Goal: Task Accomplishment & Management: Manage account settings

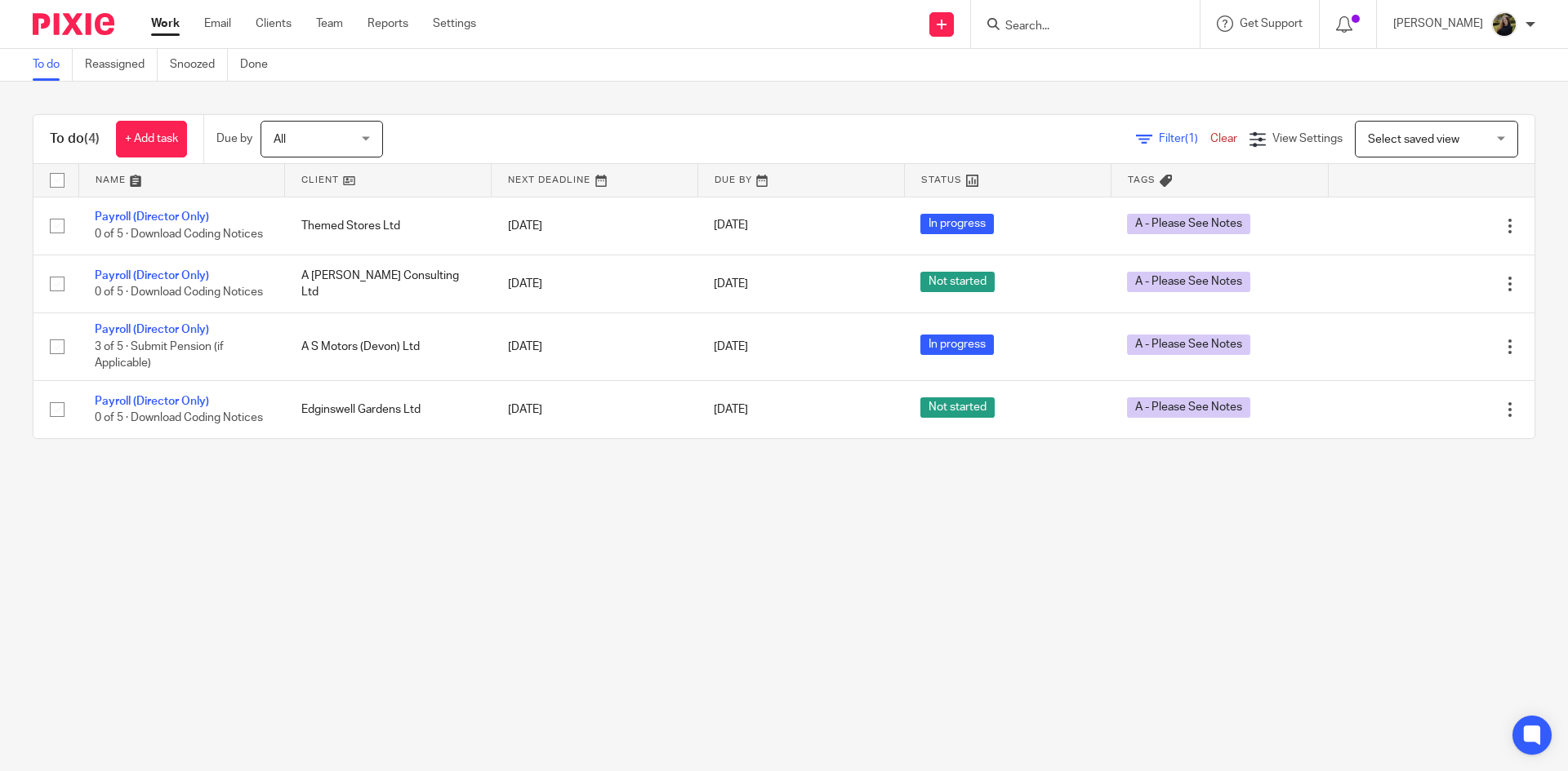
click at [1110, 18] on form at bounding box center [1090, 24] width 173 height 21
click at [1096, 28] on input "Search" at bounding box center [1077, 27] width 147 height 15
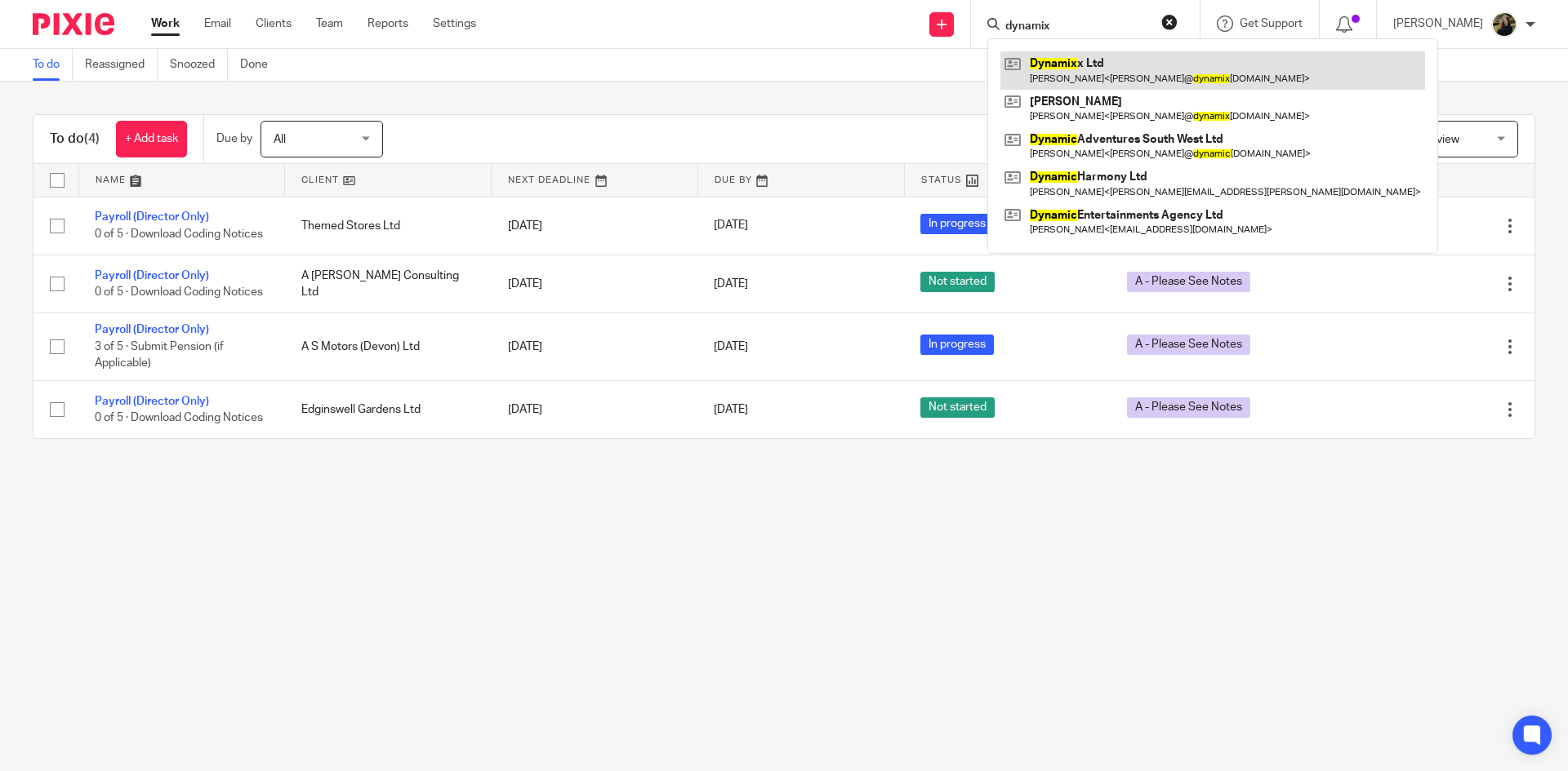
type input "dynamix"
click at [1103, 89] on link at bounding box center [1212, 70] width 424 height 37
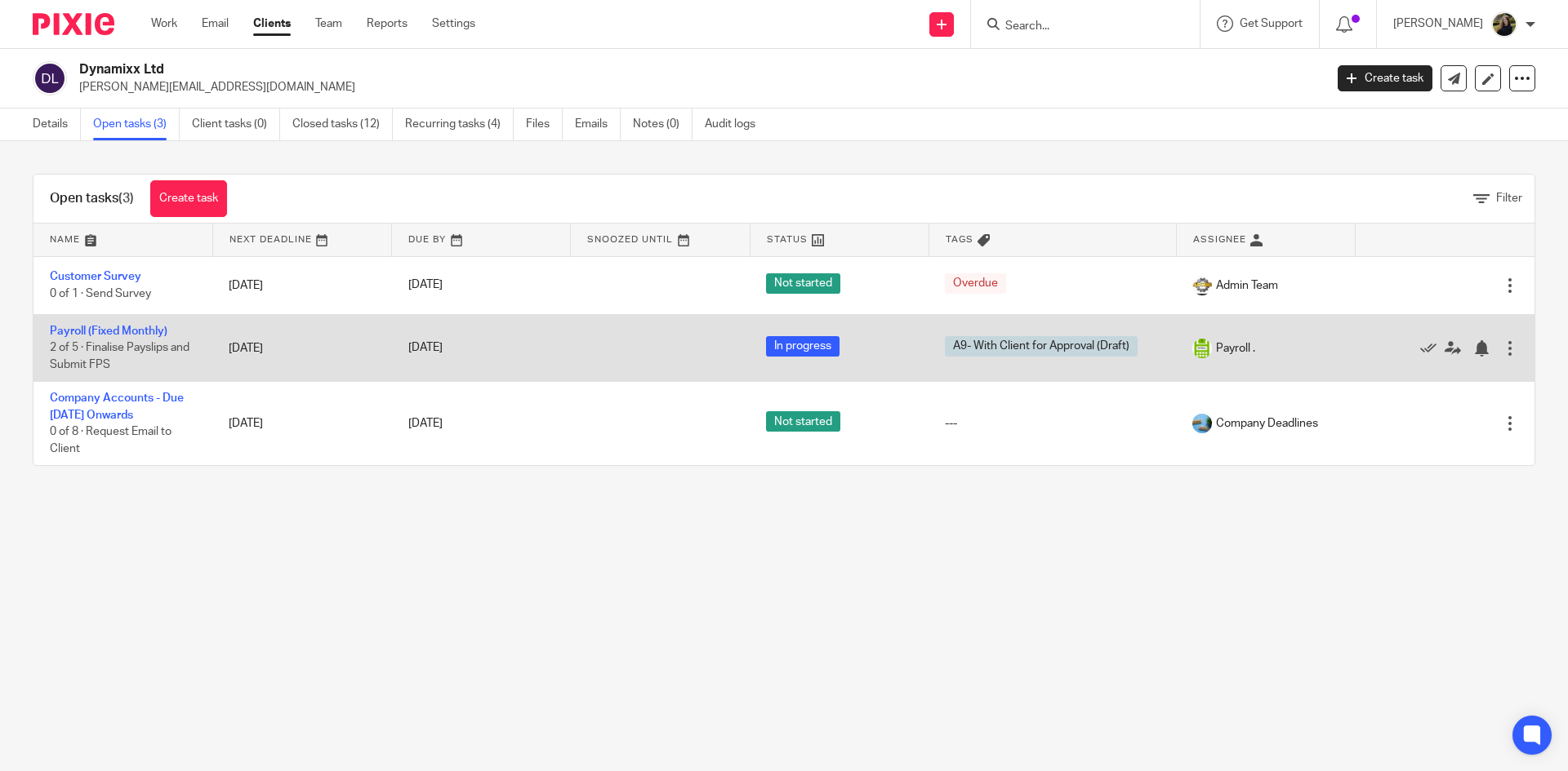
click at [99, 343] on span "2 of 5 · Finalise Payslips and Submit FPS" at bounding box center [119, 357] width 140 height 29
click at [91, 337] on td "Payroll (Fixed Monthly) 2 of 5 · Finalise Payslips and Submit FPS" at bounding box center [123, 348] width 179 height 67
click at [80, 324] on td "Payroll (Fixed Monthly) 2 of 5 · Finalise Payslips and Submit FPS" at bounding box center [123, 348] width 179 height 67
drag, startPoint x: 93, startPoint y: 335, endPoint x: 311, endPoint y: 327, distance: 218.1
click at [93, 336] on link "Payroll (Fixed Monthly)" at bounding box center [108, 331] width 118 height 11
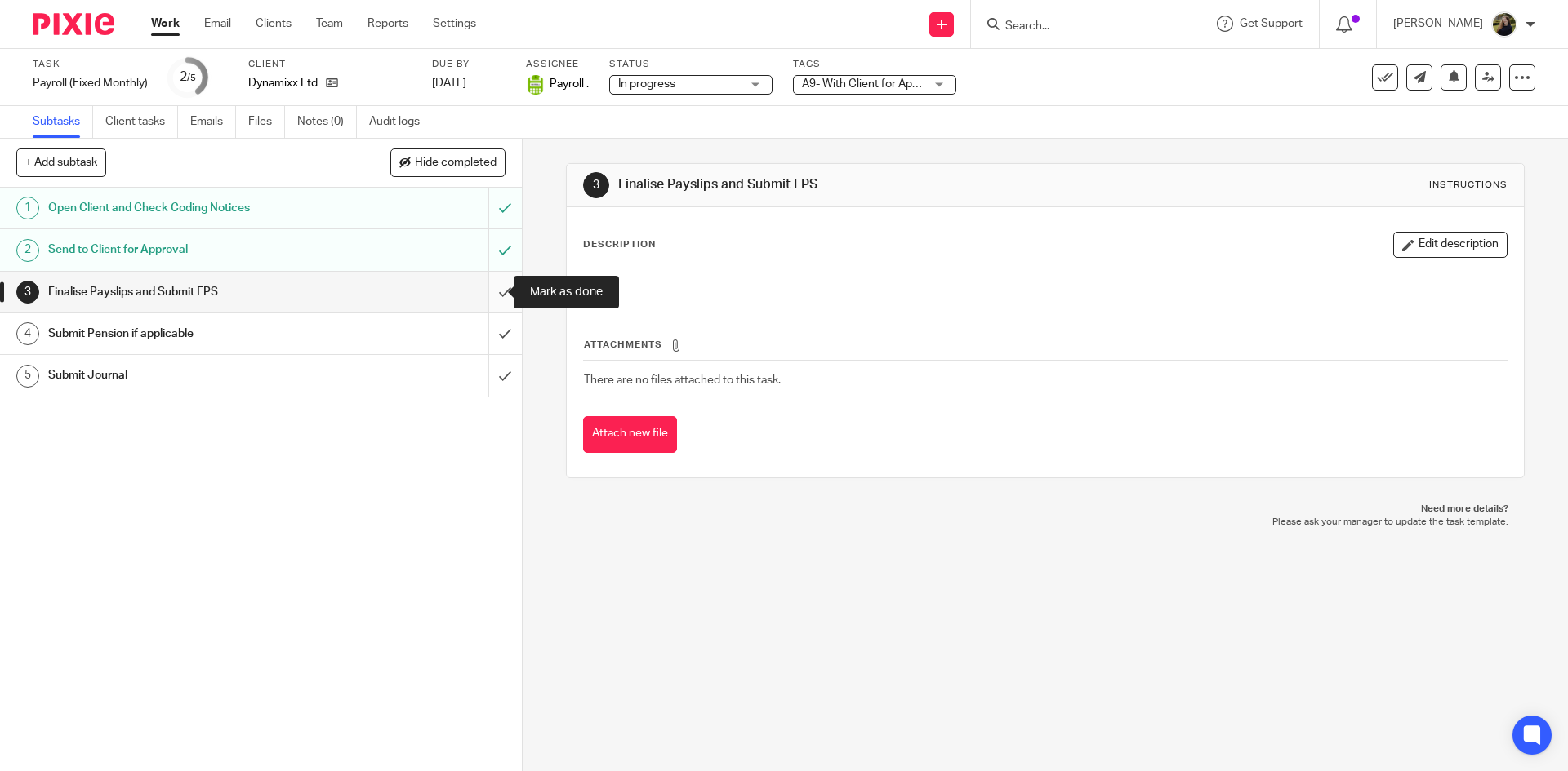
click at [493, 285] on input "submit" at bounding box center [260, 292] width 521 height 41
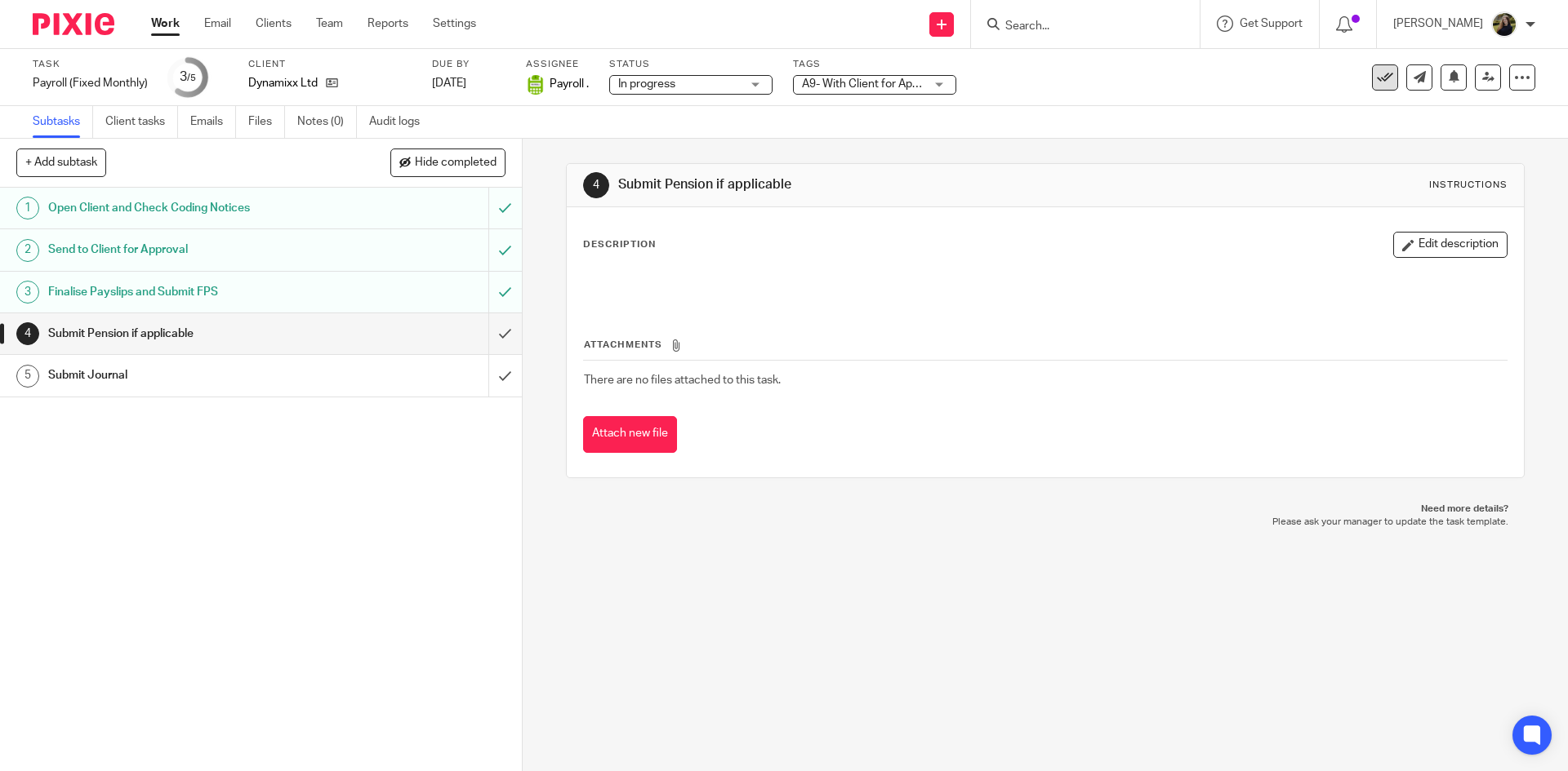
click at [1372, 70] on button at bounding box center [1385, 77] width 26 height 26
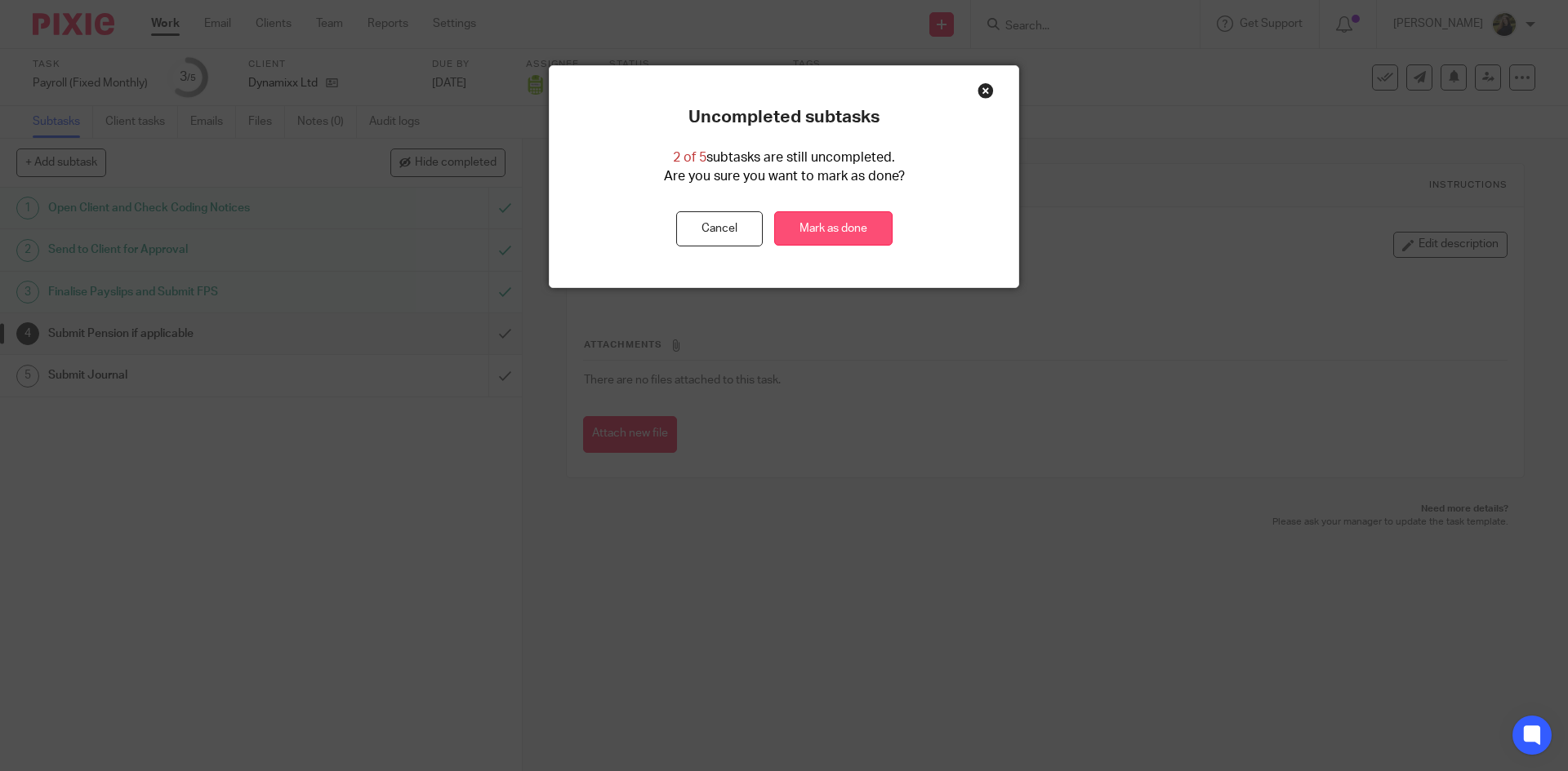
click at [856, 216] on link "Mark as done" at bounding box center [833, 229] width 118 height 35
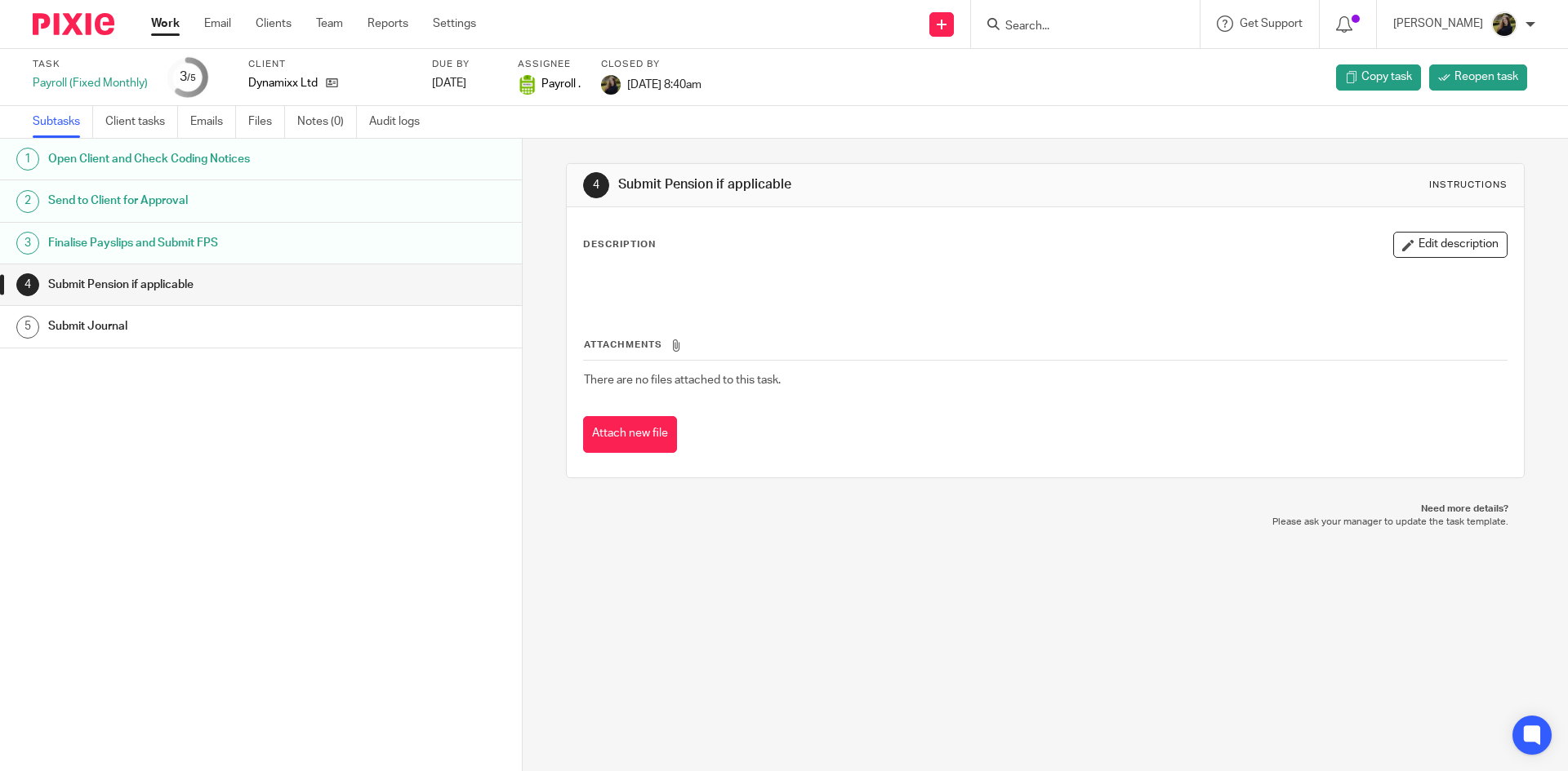
click at [1051, 24] on input "Search" at bounding box center [1077, 27] width 147 height 15
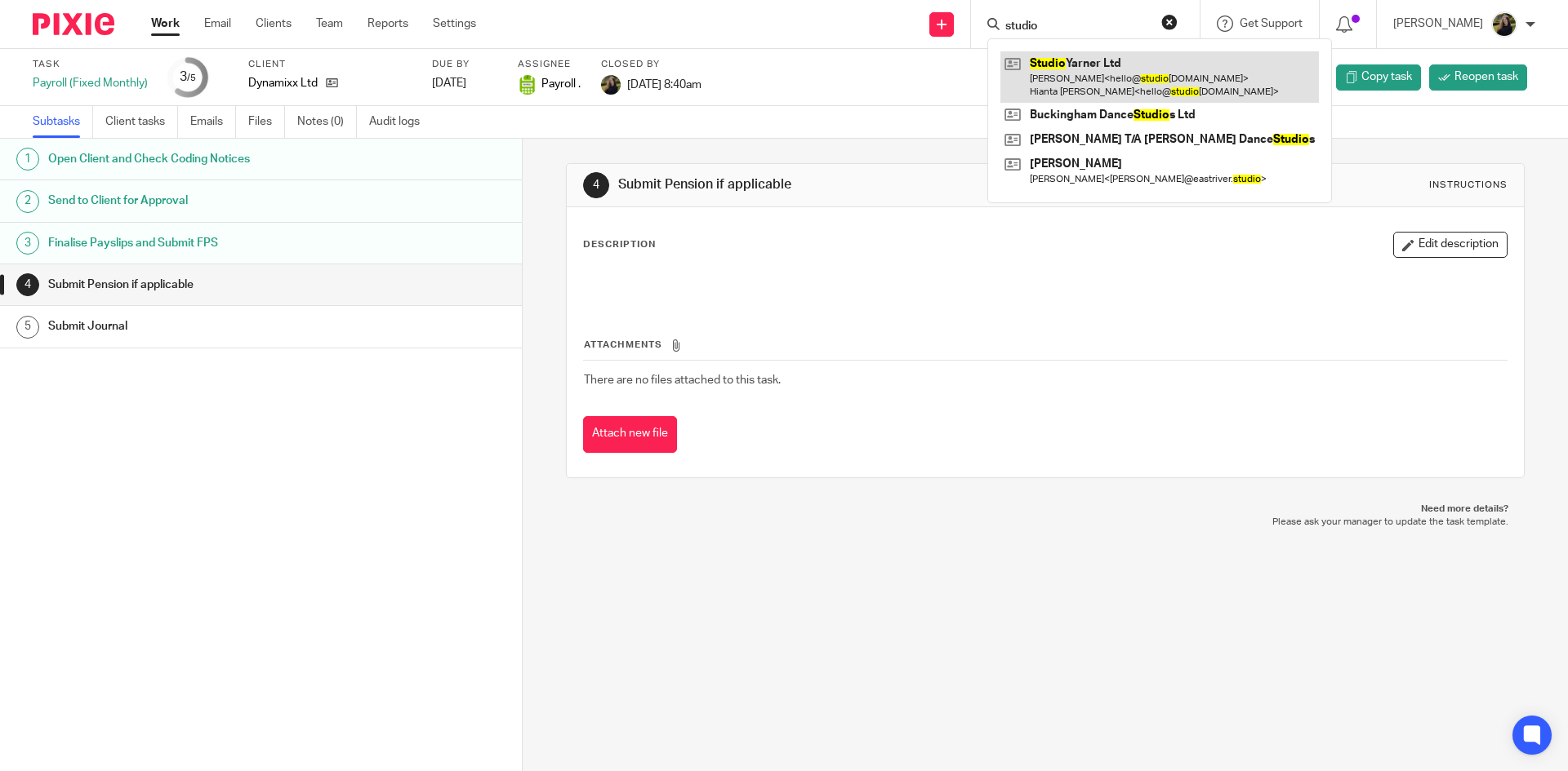
type input "studio"
click at [1035, 82] on link at bounding box center [1159, 76] width 318 height 50
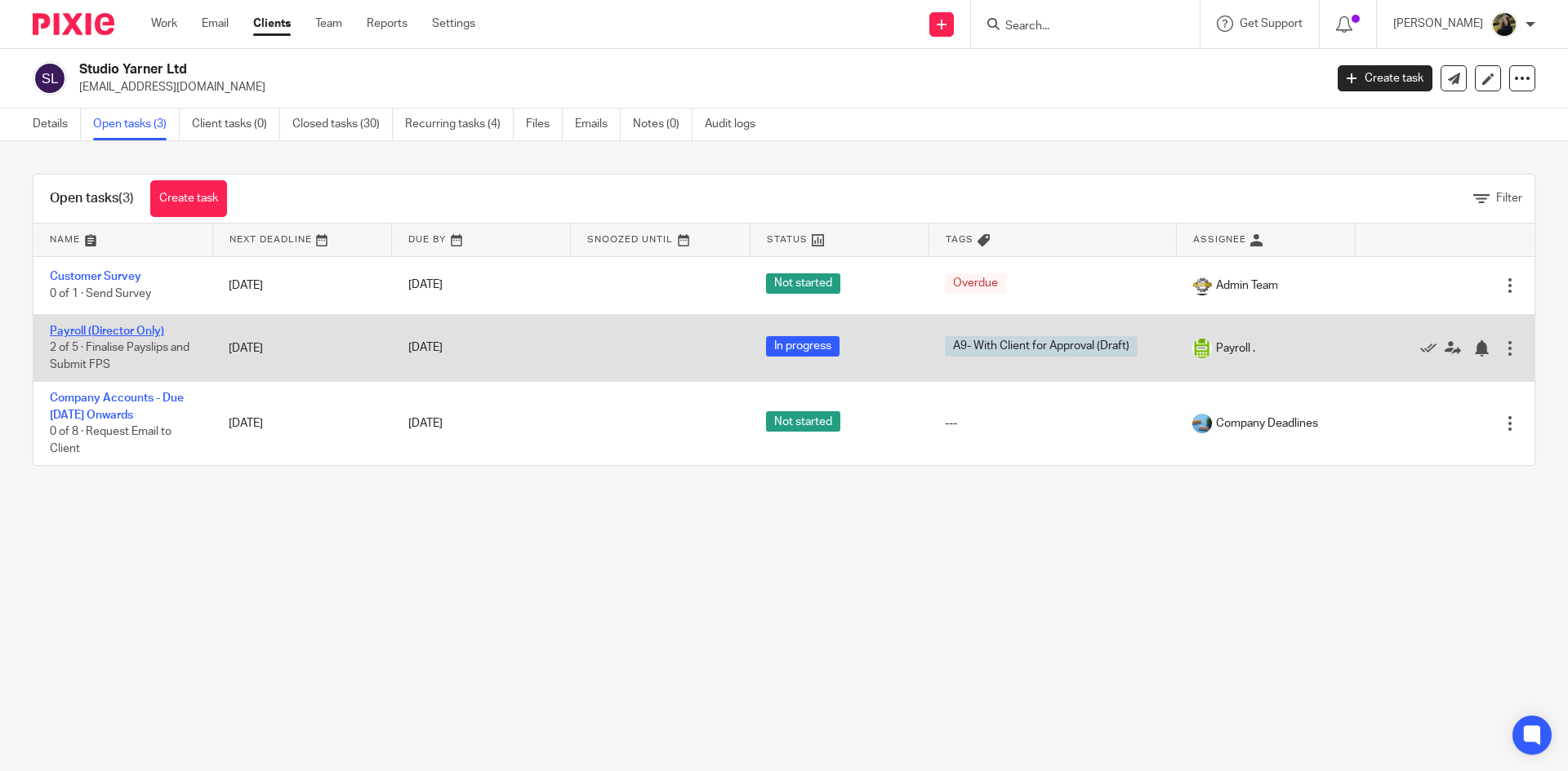
click at [82, 330] on link "Payroll (Director Only)" at bounding box center [106, 331] width 115 height 11
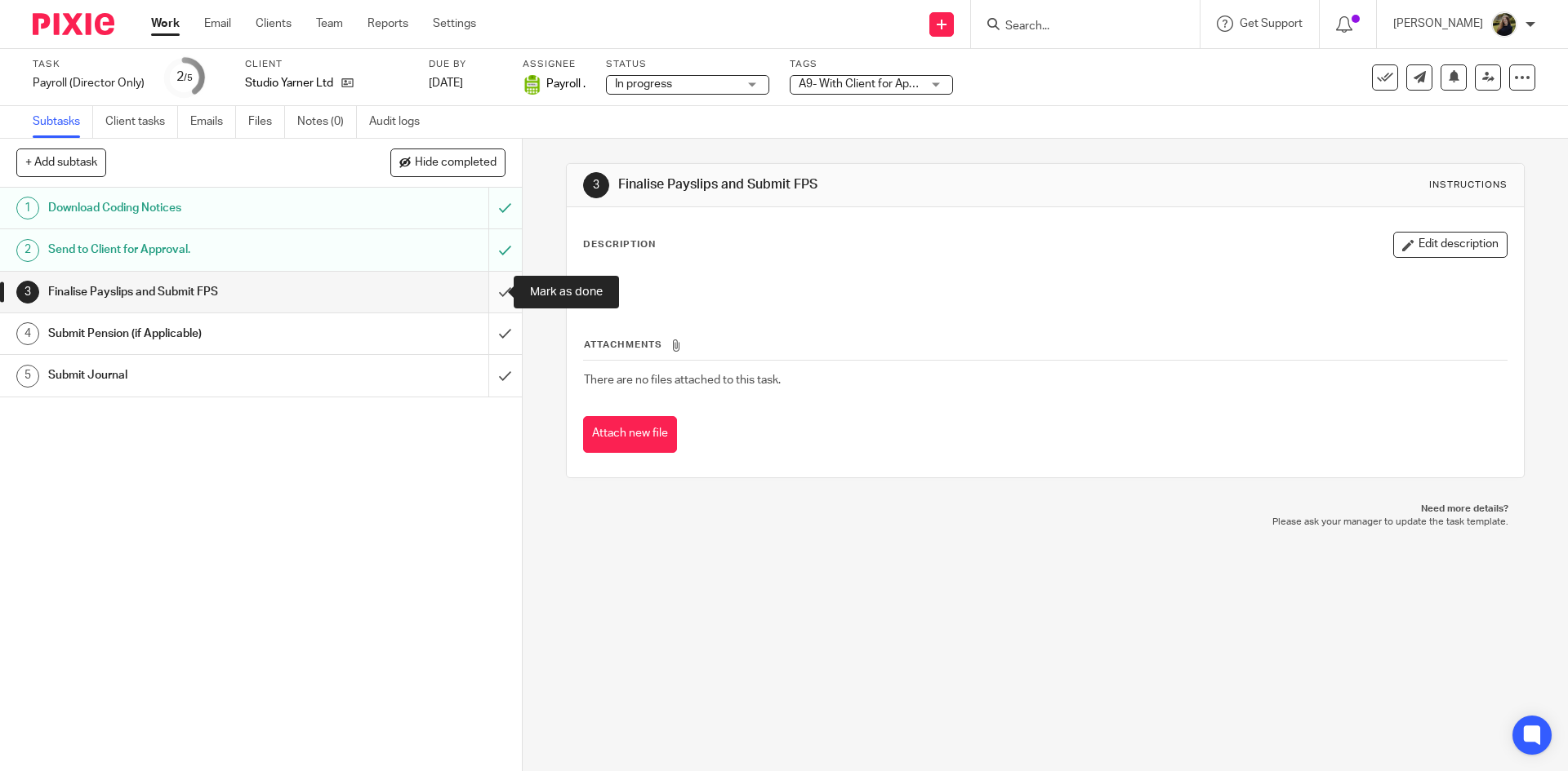
click at [490, 287] on input "submit" at bounding box center [260, 292] width 521 height 41
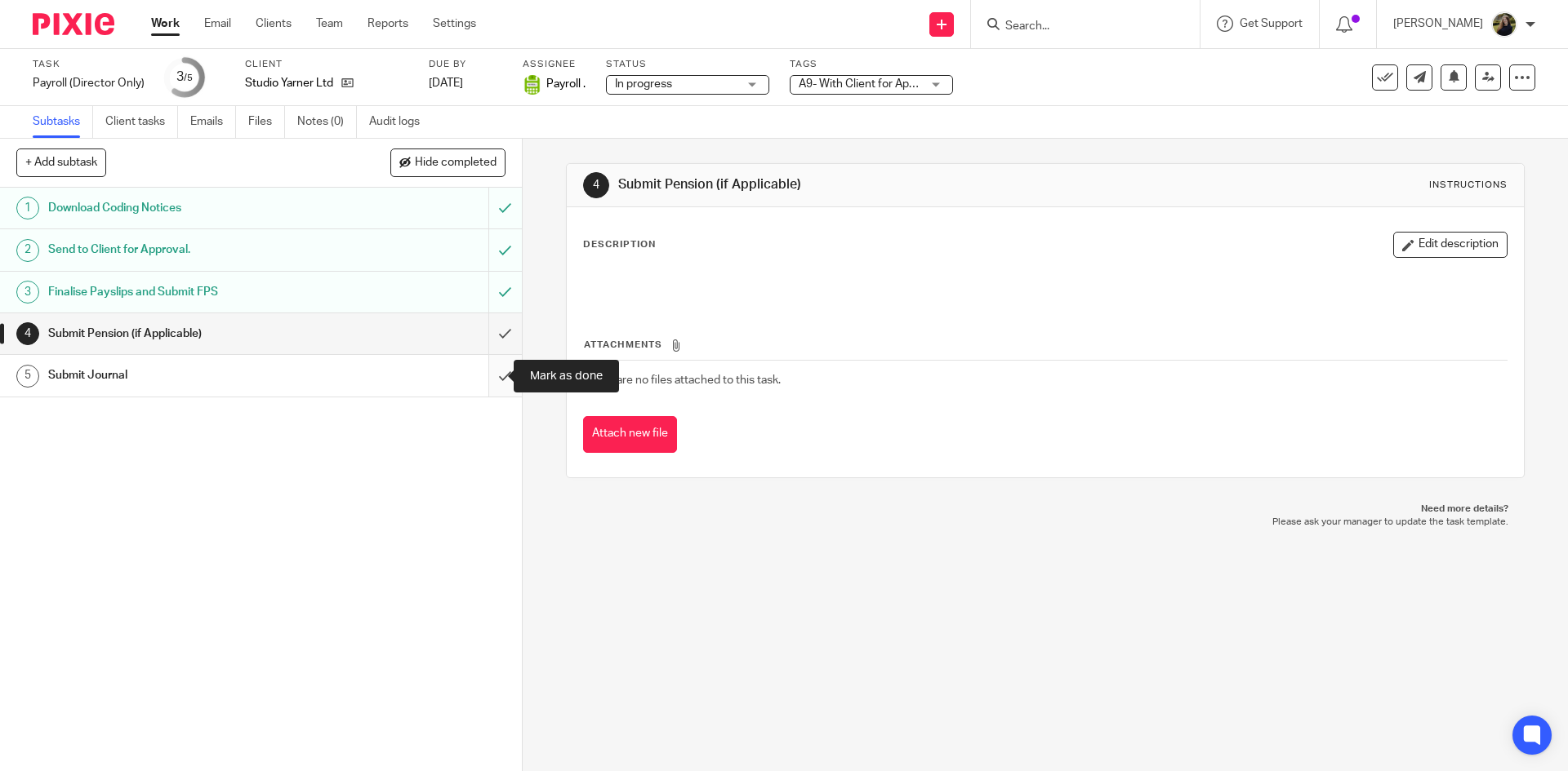
click at [499, 367] on input "submit" at bounding box center [260, 376] width 521 height 41
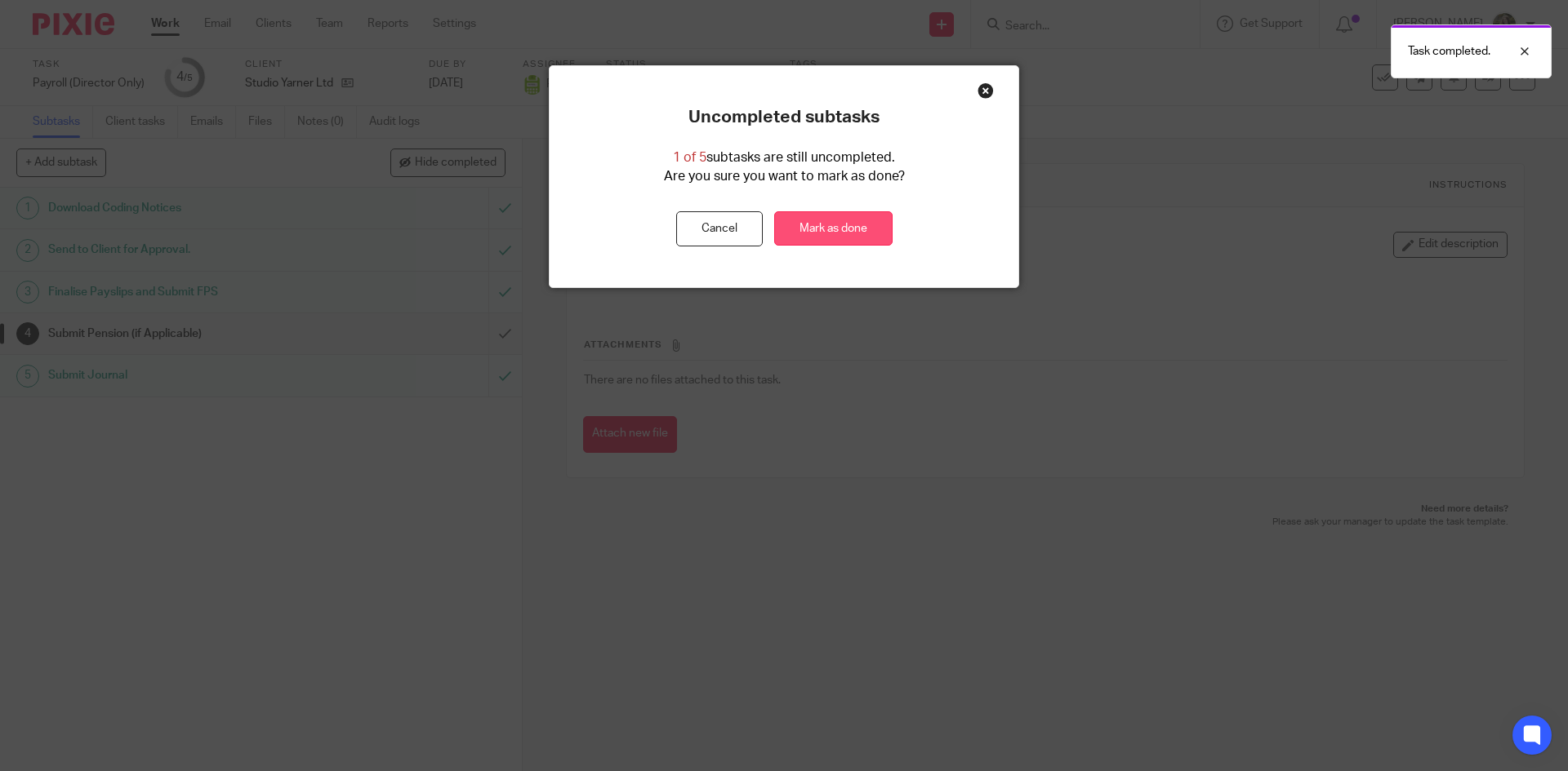
click at [837, 234] on link "Mark as done" at bounding box center [833, 229] width 118 height 35
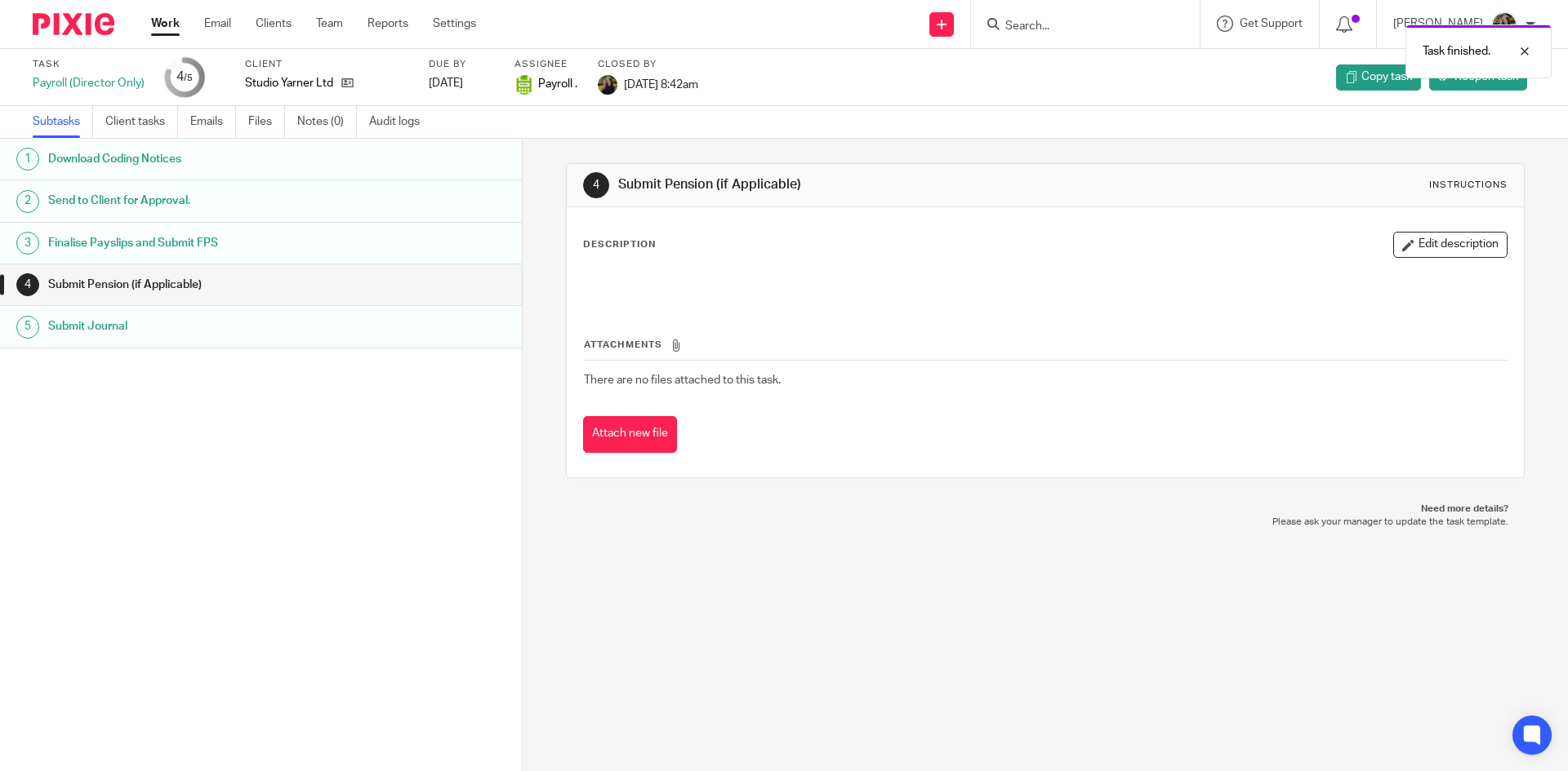
click at [1048, 8] on div at bounding box center [1085, 24] width 229 height 48
click at [1043, 28] on div "Task finished." at bounding box center [1167, 48] width 768 height 62
click at [1555, 43] on div "Send new email Create task Add client Get Support Contact via email Check our d…" at bounding box center [1034, 24] width 1067 height 48
click at [1545, 43] on div "Task finished." at bounding box center [1478, 51] width 146 height 54
drag, startPoint x: 1009, startPoint y: 32, endPoint x: 1039, endPoint y: 48, distance: 34.0
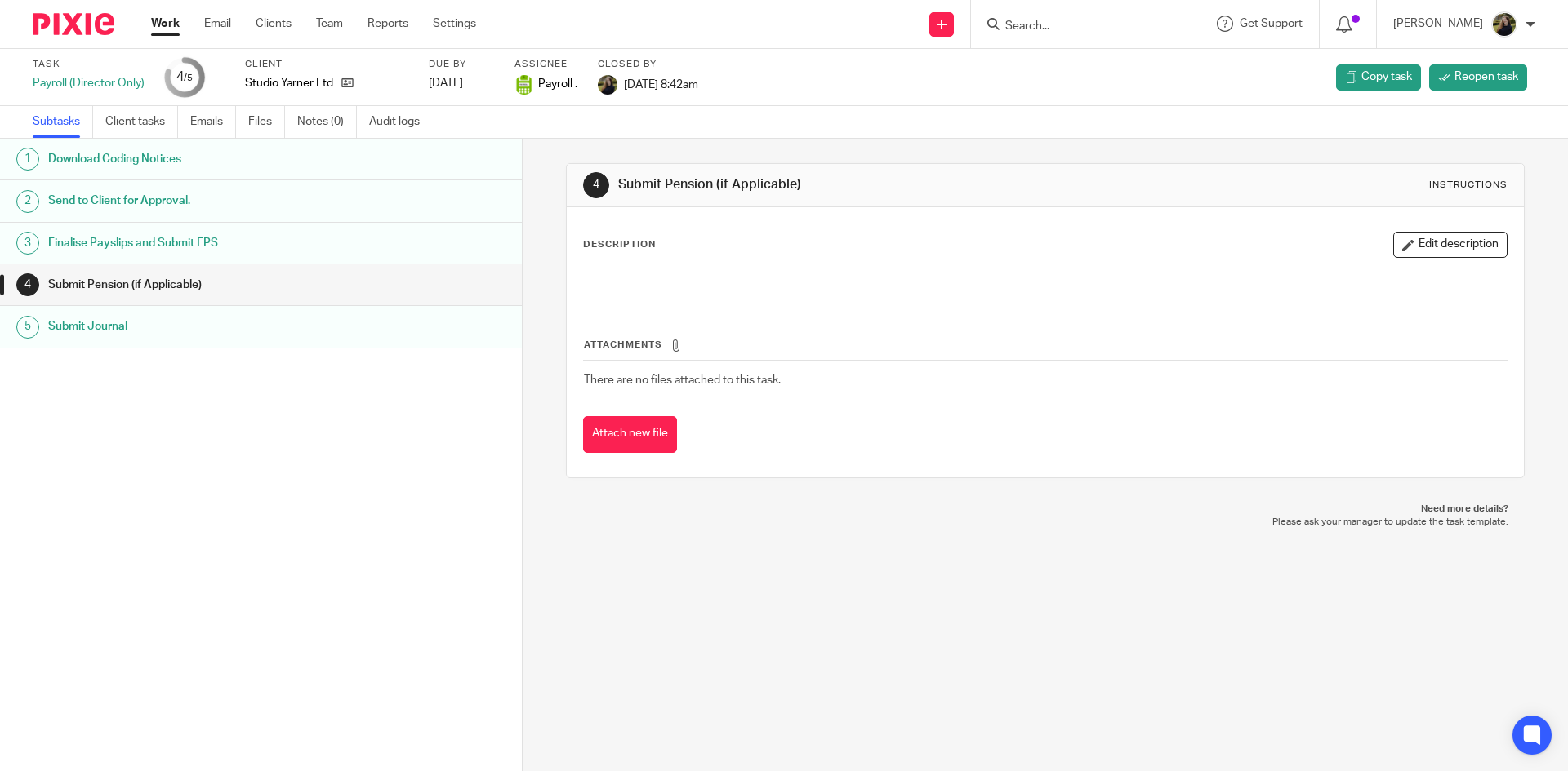
click at [1032, 48] on div at bounding box center [1085, 24] width 229 height 48
click at [1046, 36] on div at bounding box center [1085, 24] width 229 height 48
click at [1041, 31] on input "Search" at bounding box center [1077, 27] width 147 height 15
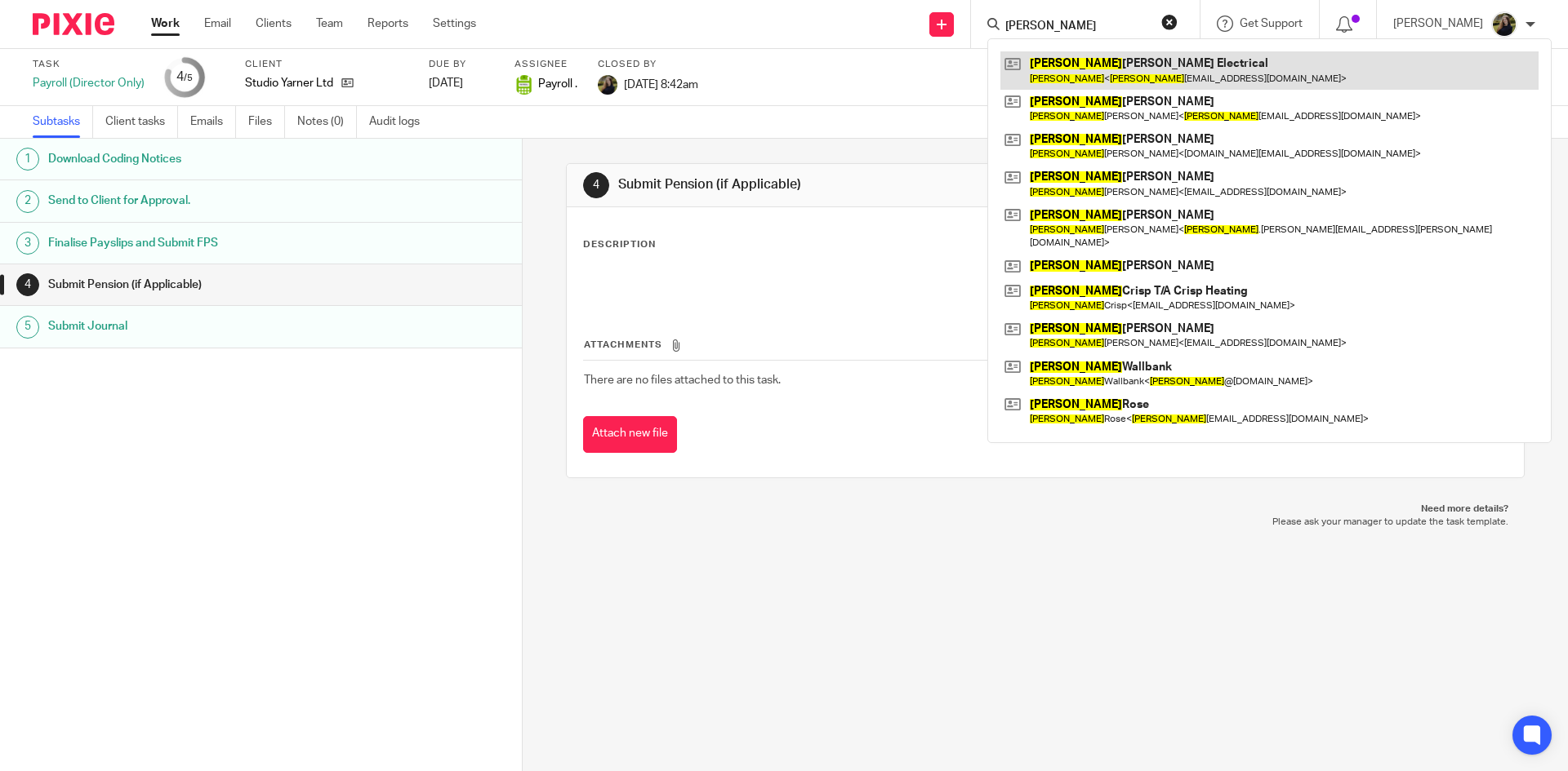
type input "peter"
click at [1076, 53] on link at bounding box center [1269, 70] width 538 height 37
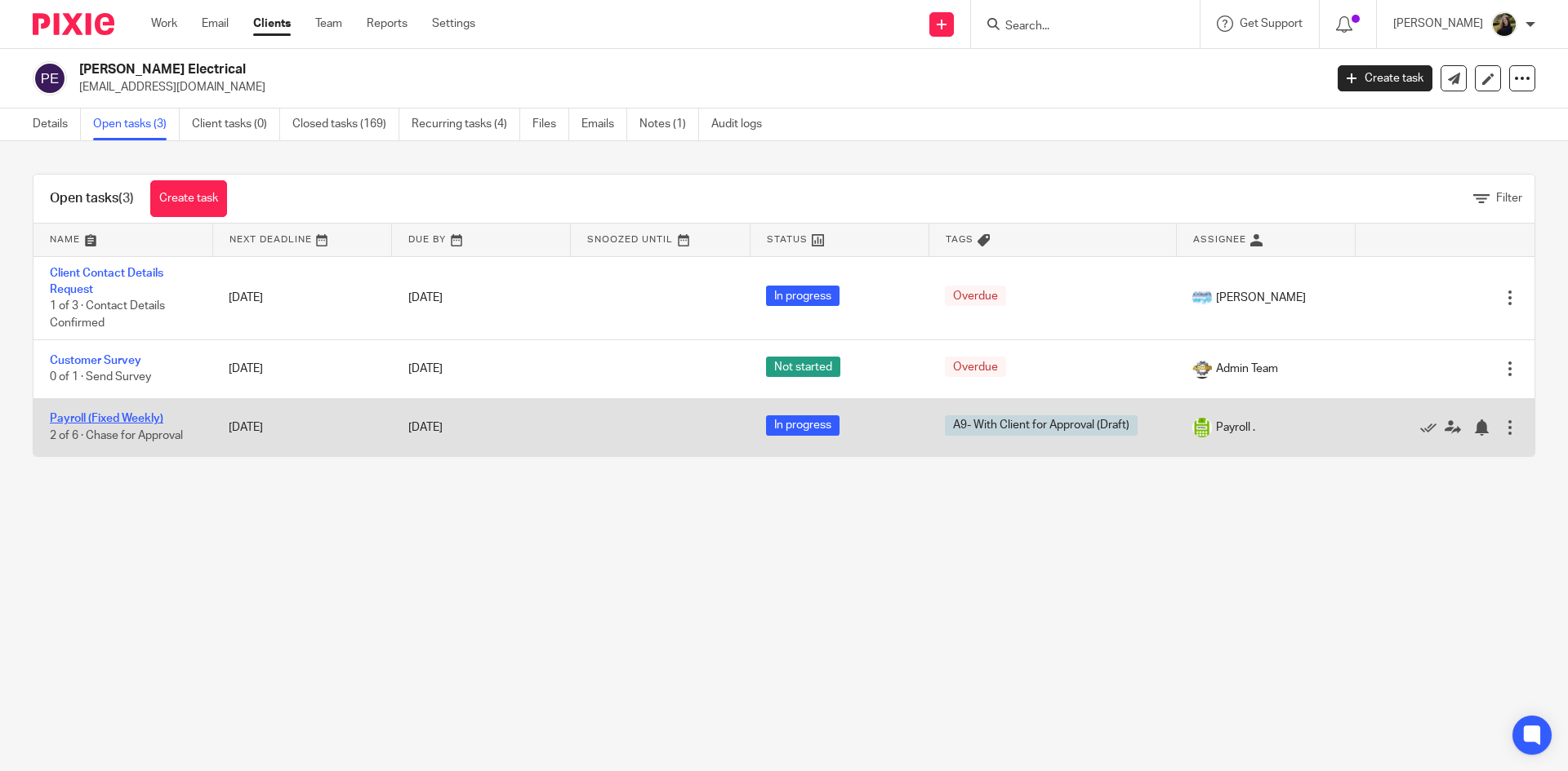
click at [118, 420] on link "Payroll (Fixed Weekly)" at bounding box center [106, 419] width 114 height 11
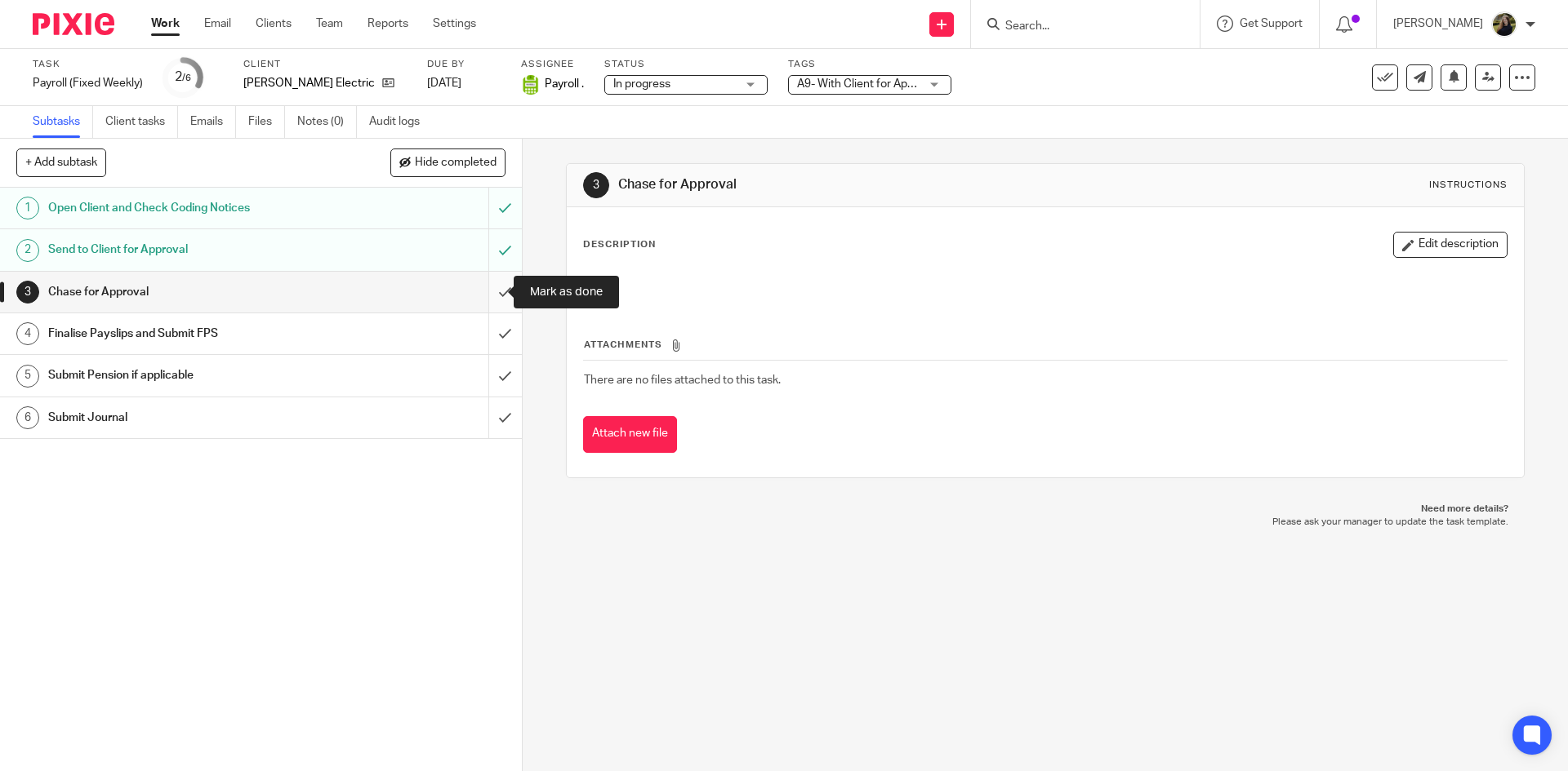
click at [493, 289] on input "submit" at bounding box center [260, 292] width 521 height 41
click at [491, 337] on input "submit" at bounding box center [260, 334] width 521 height 41
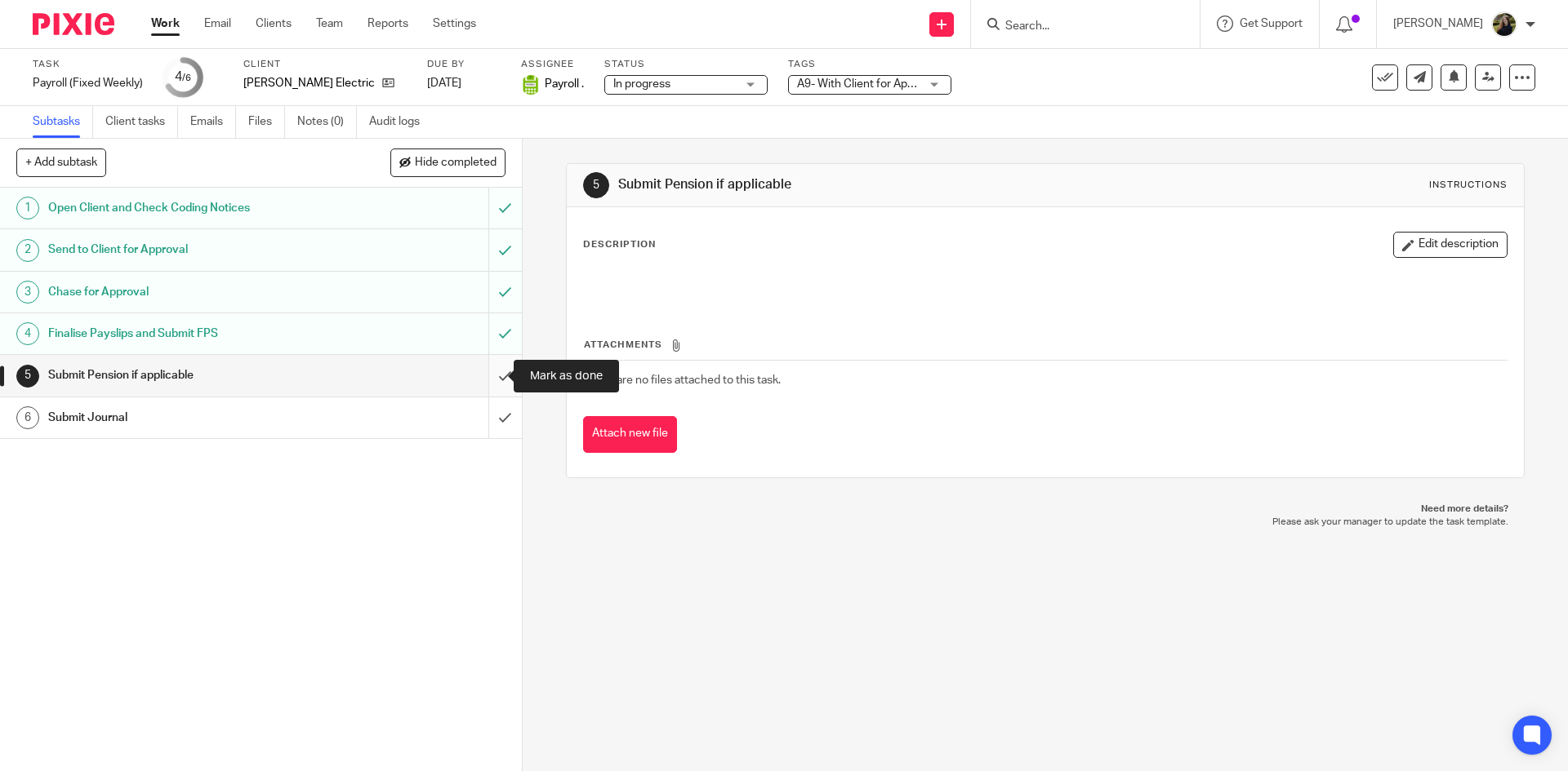
click at [482, 369] on input "submit" at bounding box center [260, 376] width 521 height 41
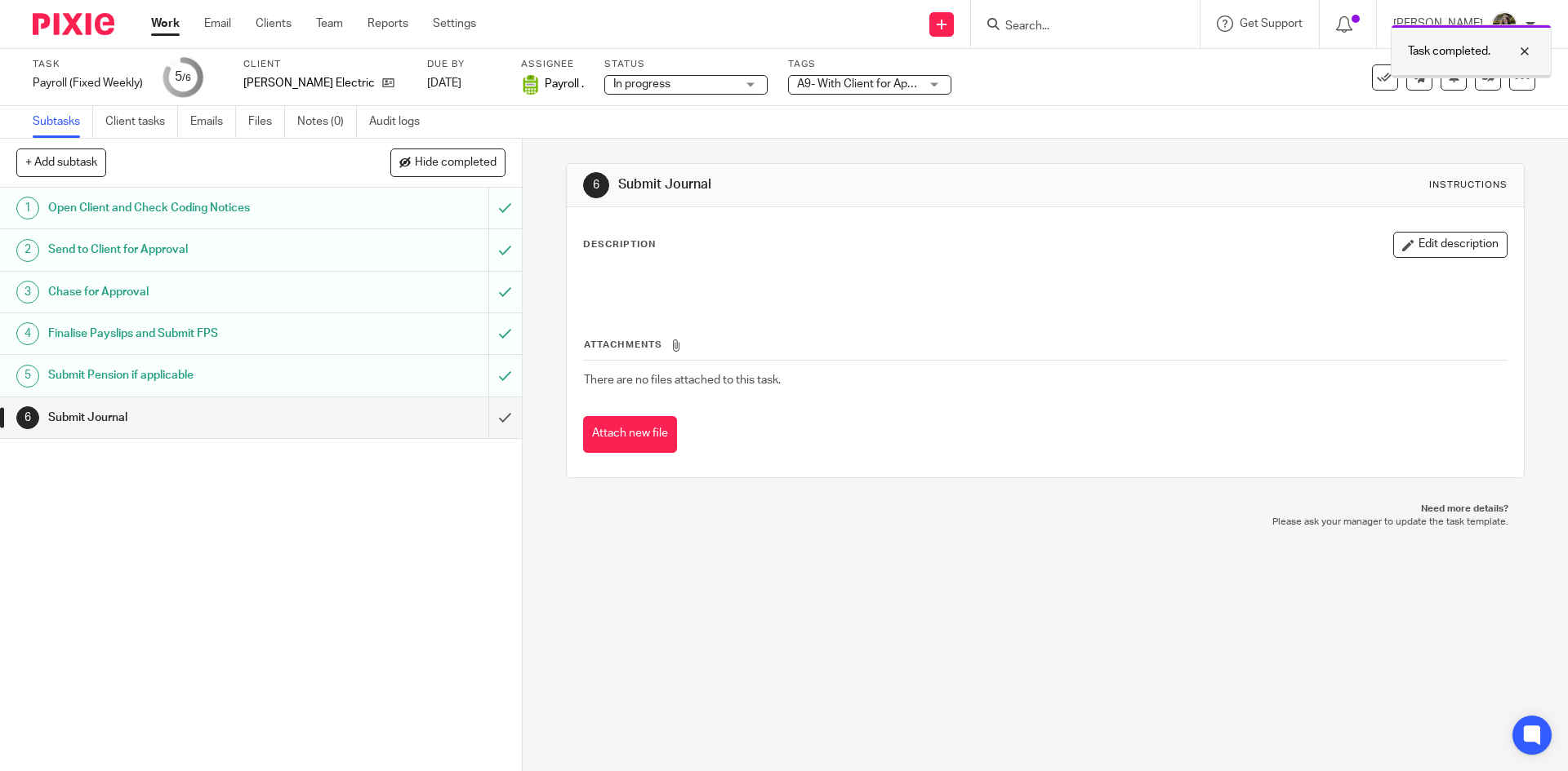
click at [1526, 48] on div at bounding box center [1511, 51] width 44 height 20
click at [1355, 77] on div "See template in use Advanced task editor Copy task Change schedule Delete" at bounding box center [1409, 77] width 251 height 26
click at [1377, 76] on icon at bounding box center [1385, 77] width 17 height 17
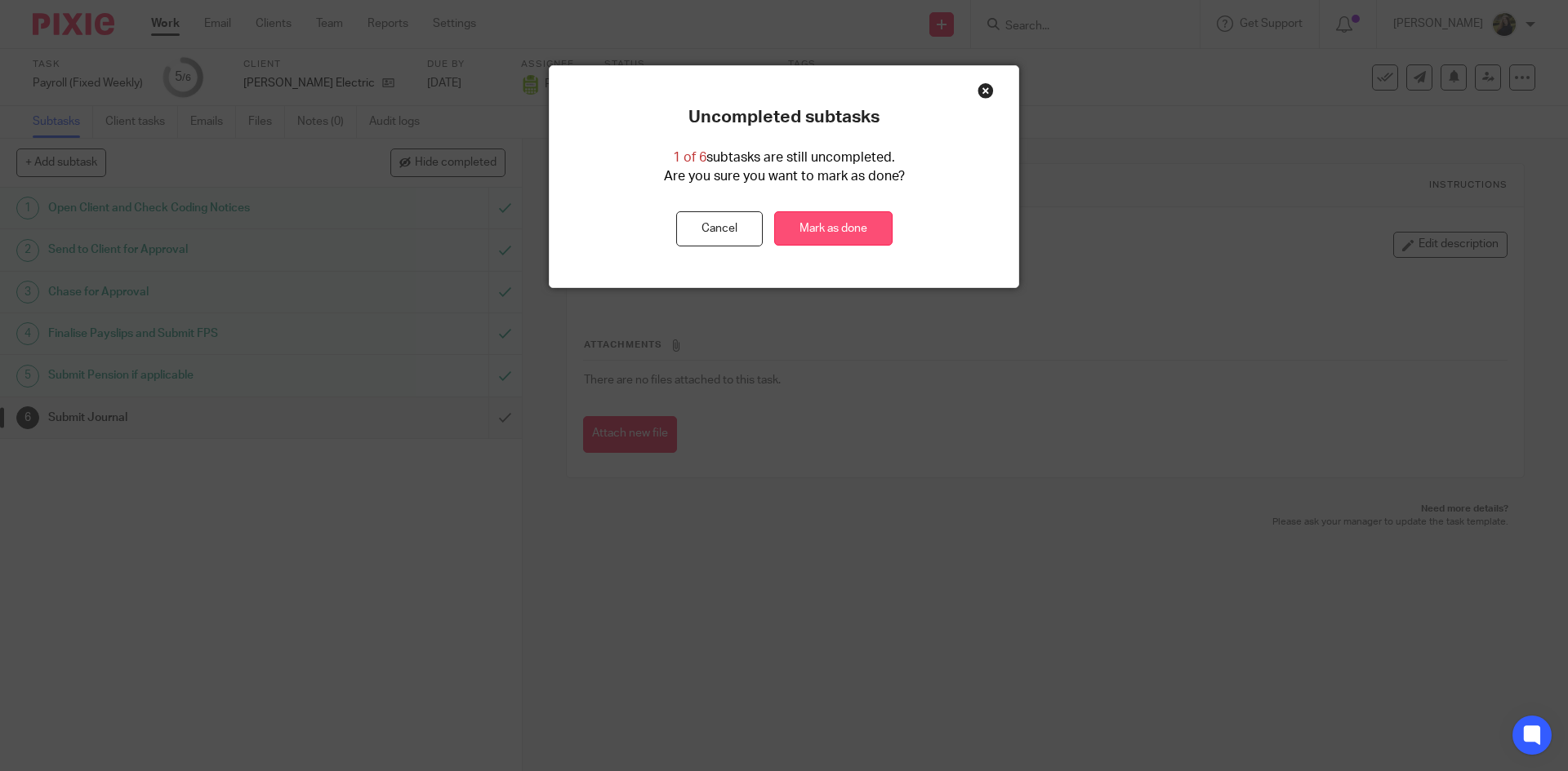
click at [809, 229] on link "Mark as done" at bounding box center [833, 229] width 118 height 35
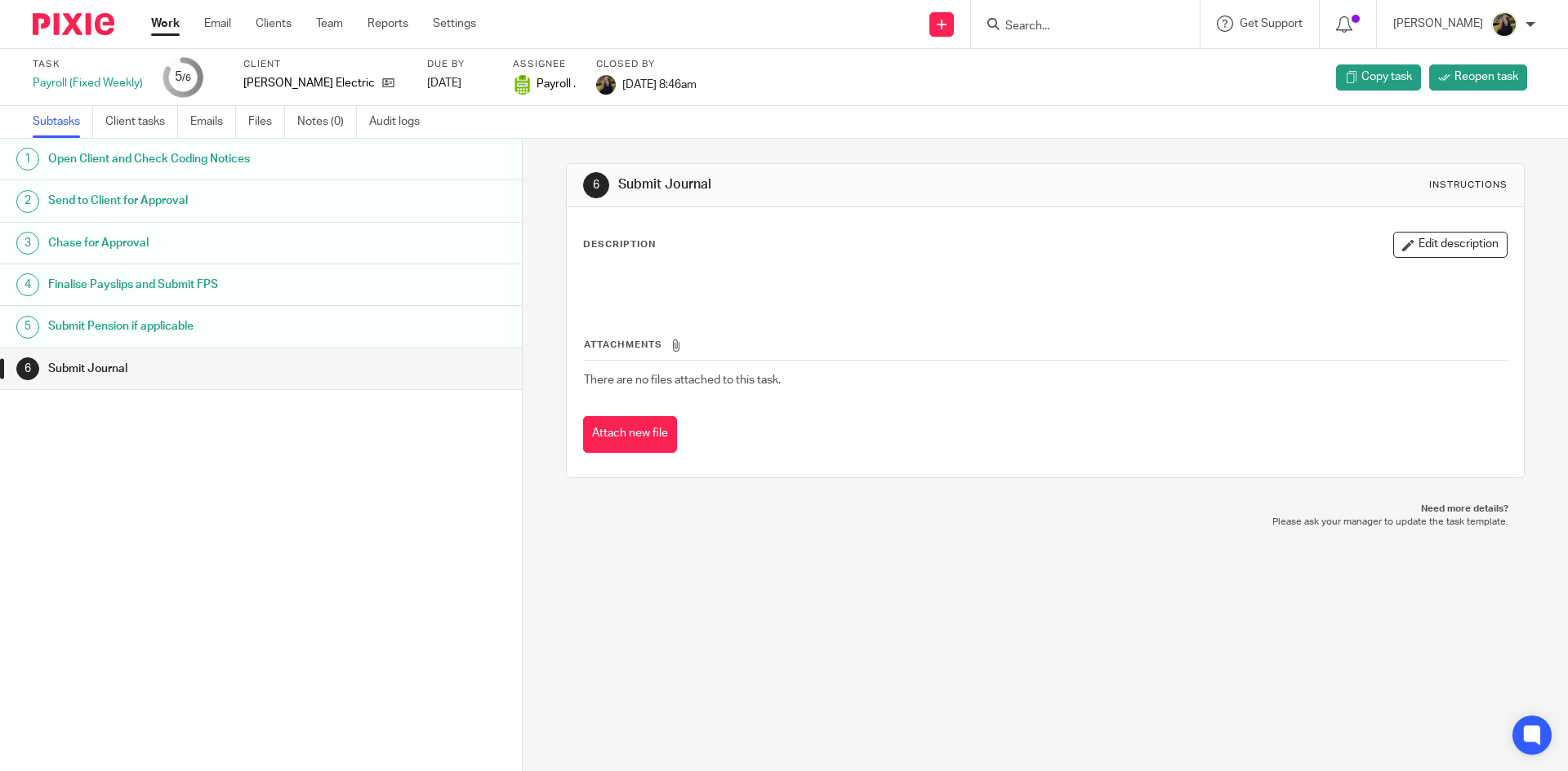
drag, startPoint x: 997, startPoint y: 15, endPoint x: 1009, endPoint y: 13, distance: 12.2
click at [997, 16] on div at bounding box center [1085, 24] width 229 height 48
click at [1025, 21] on input "Search" at bounding box center [1077, 27] width 147 height 15
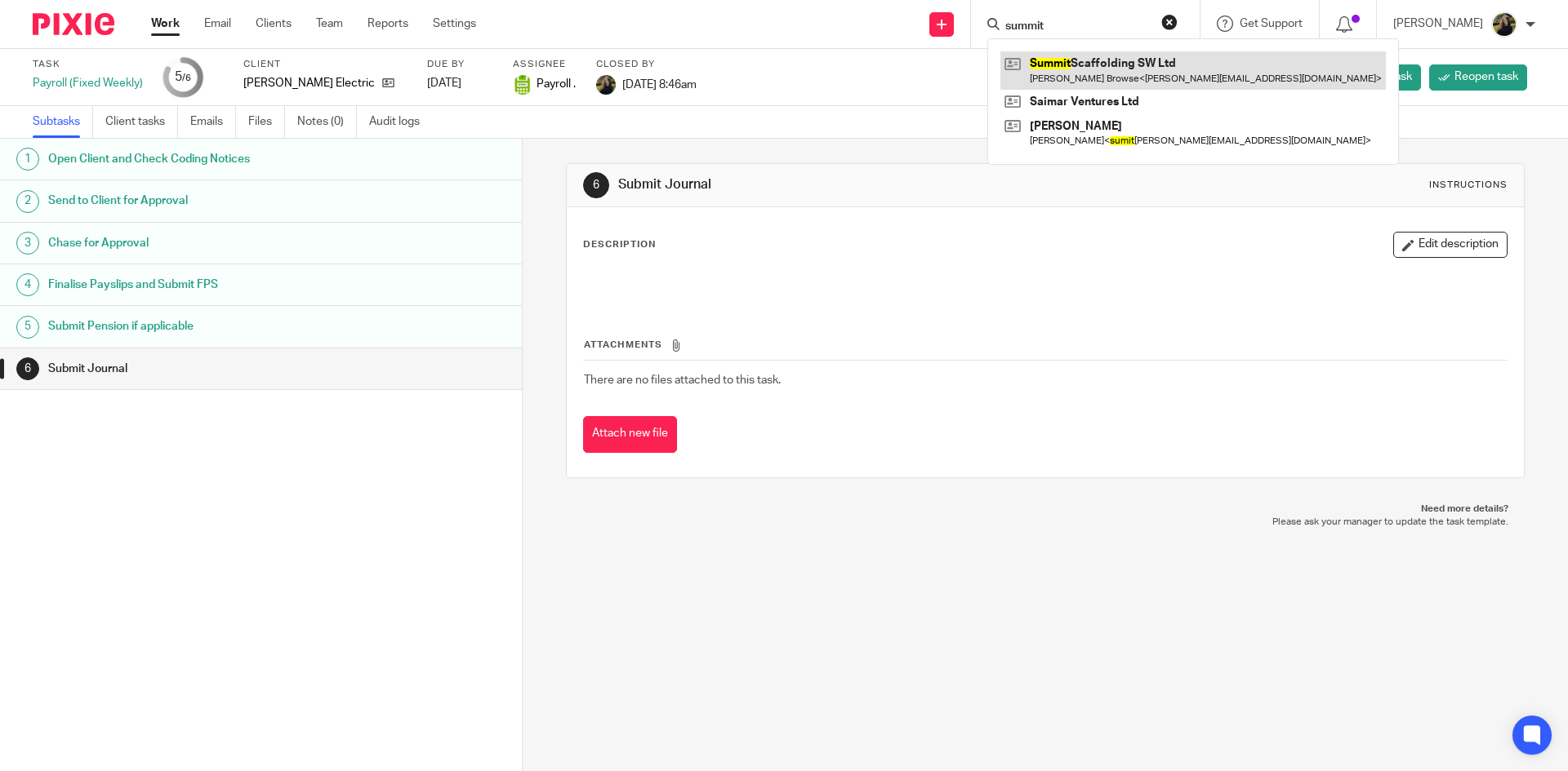
type input "summit"
click at [1093, 68] on link at bounding box center [1192, 70] width 385 height 37
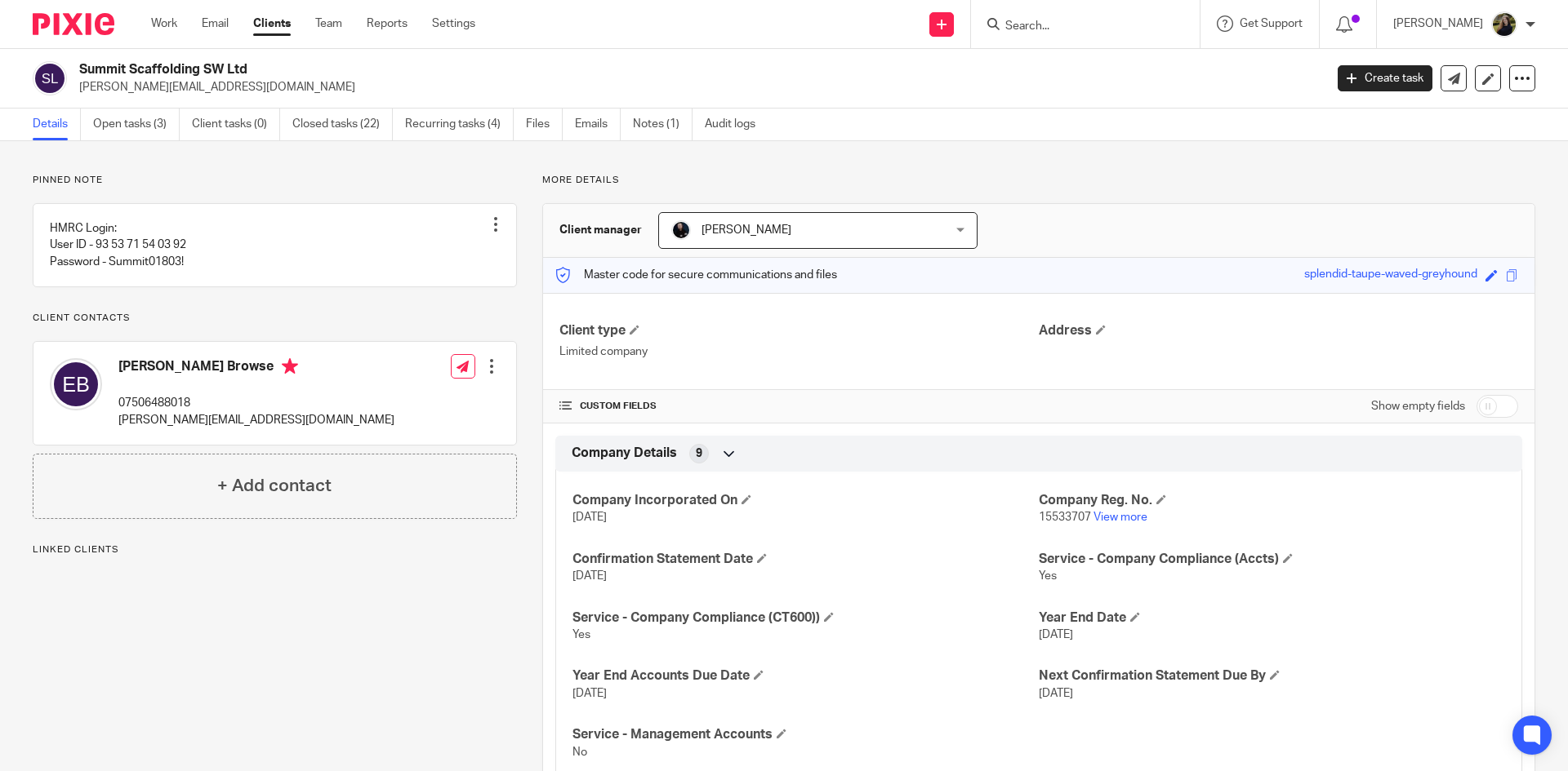
click at [128, 117] on link "Open tasks (3)" at bounding box center [136, 124] width 87 height 32
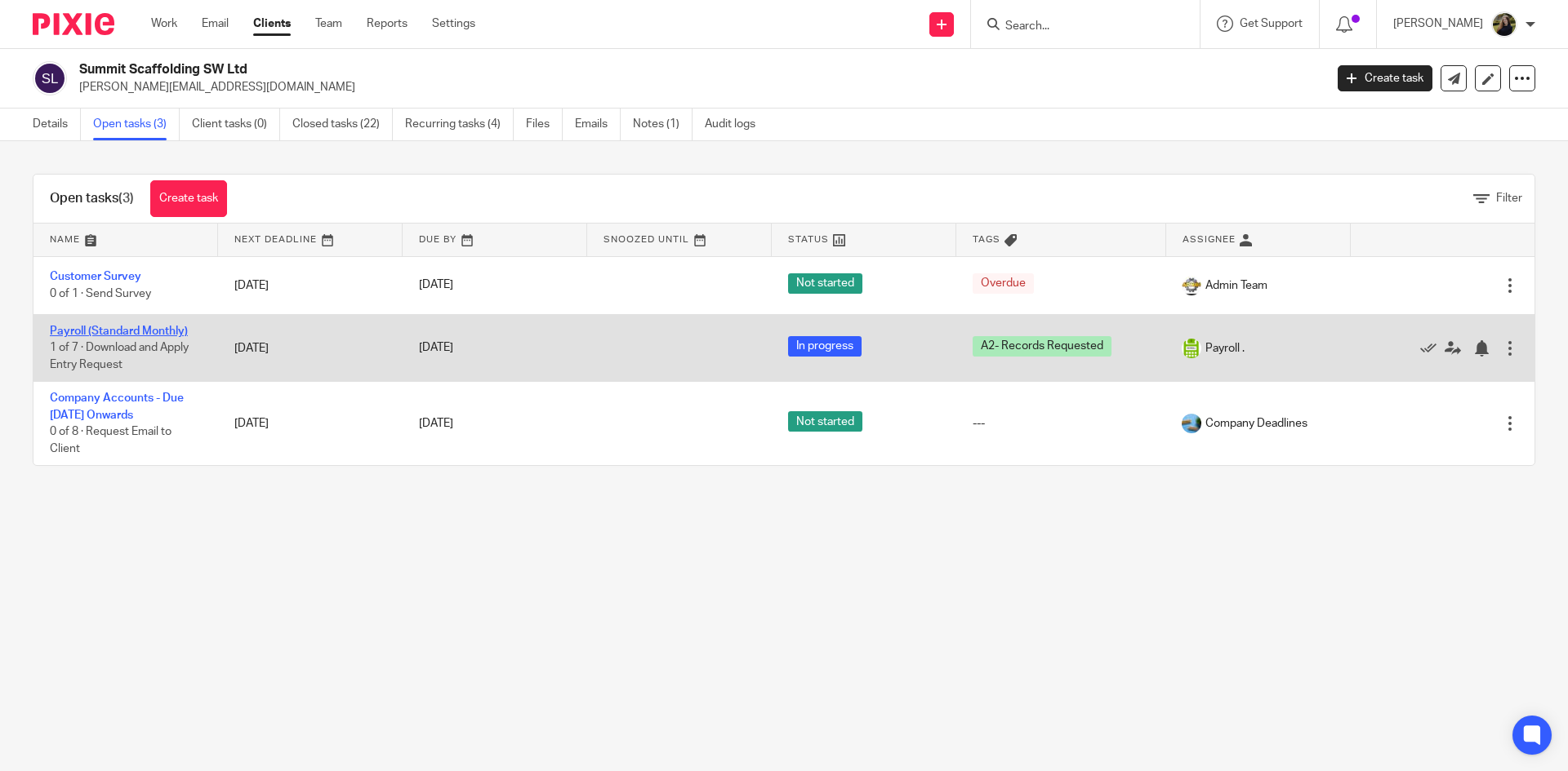
click at [121, 334] on link "Payroll (Standard Monthly)" at bounding box center [118, 331] width 138 height 11
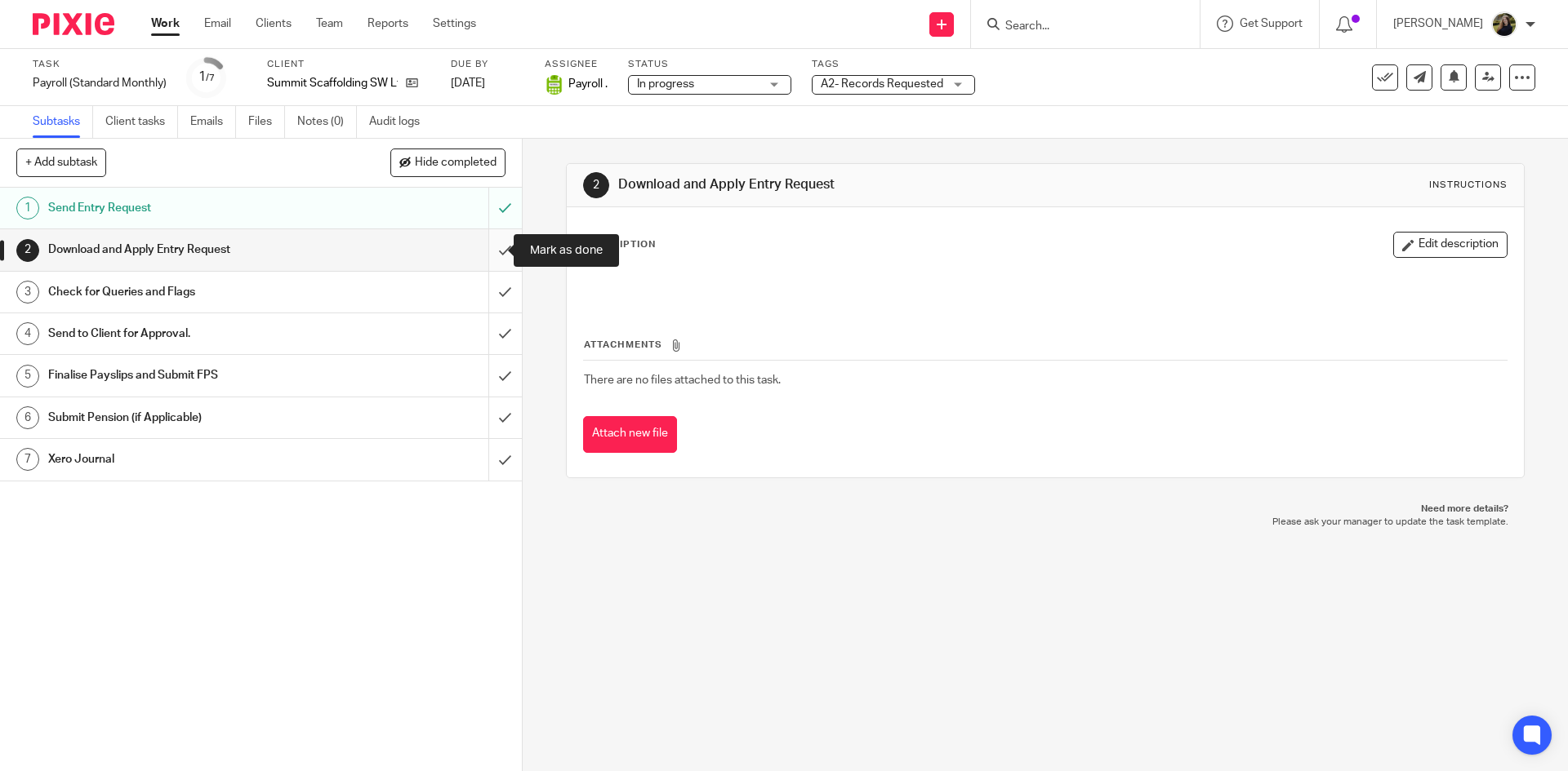
click at [495, 245] on input "submit" at bounding box center [260, 250] width 521 height 41
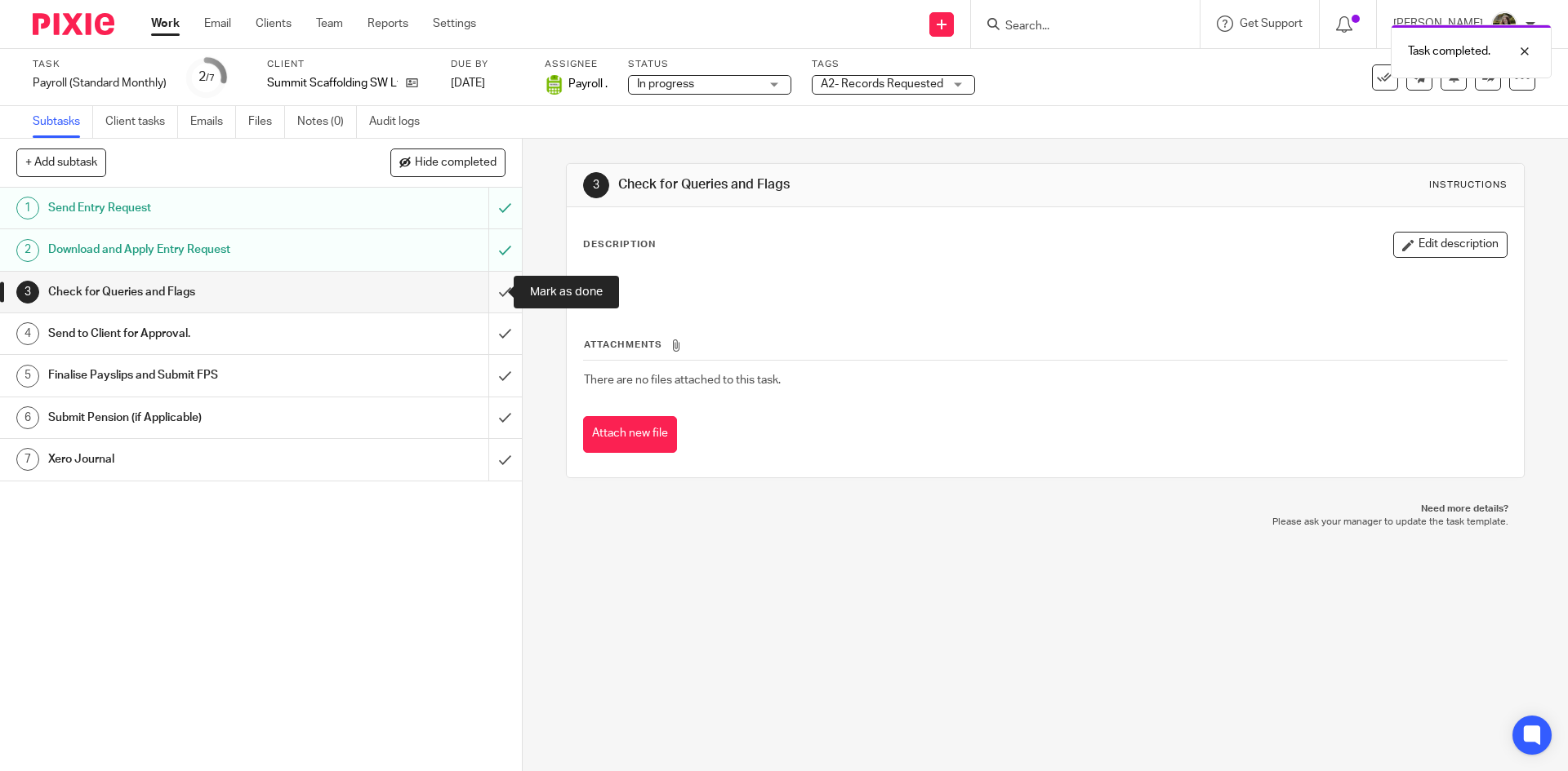
click at [481, 296] on input "submit" at bounding box center [260, 292] width 521 height 41
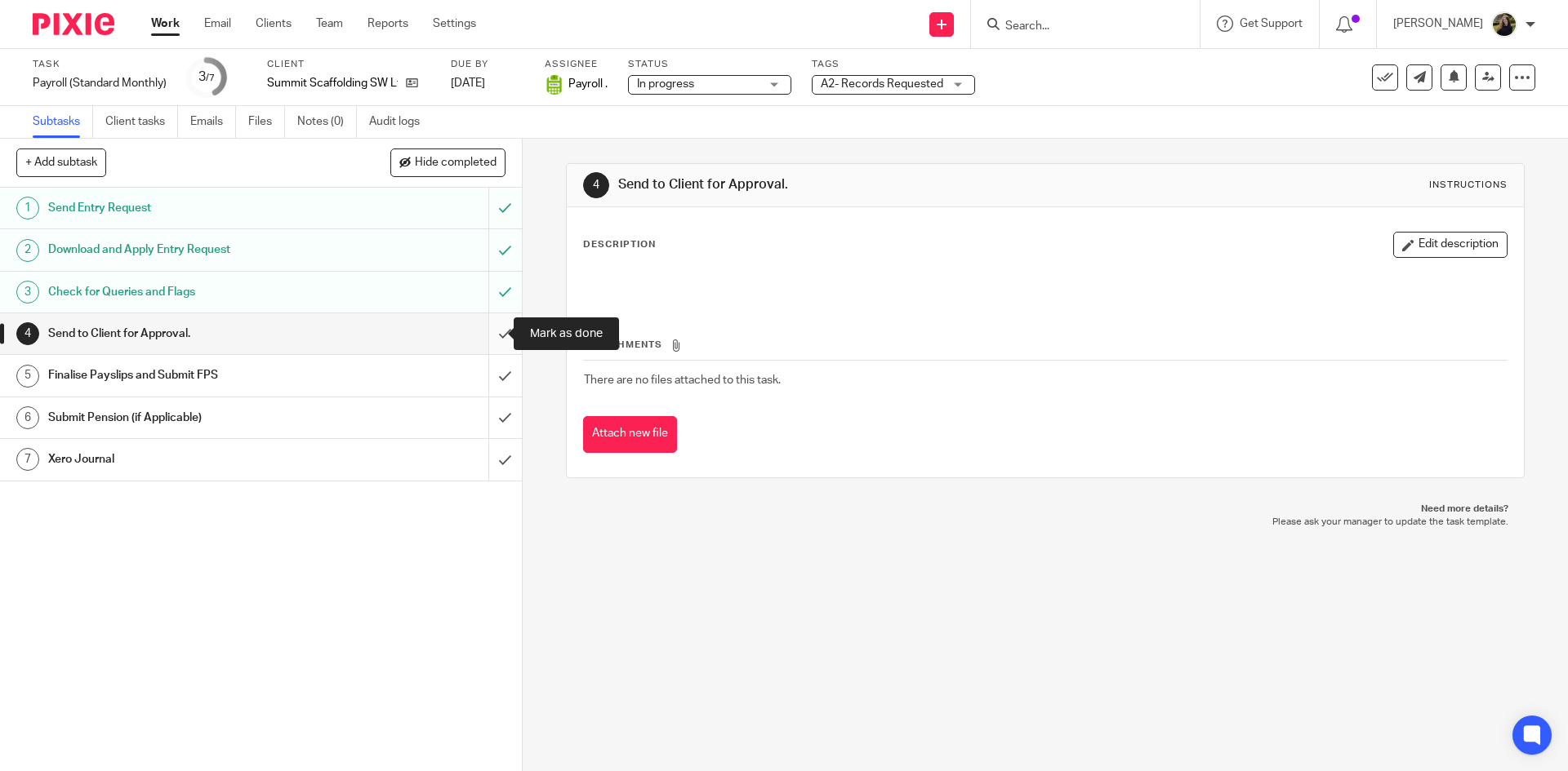
click at [488, 326] on input "submit" at bounding box center [260, 334] width 521 height 41
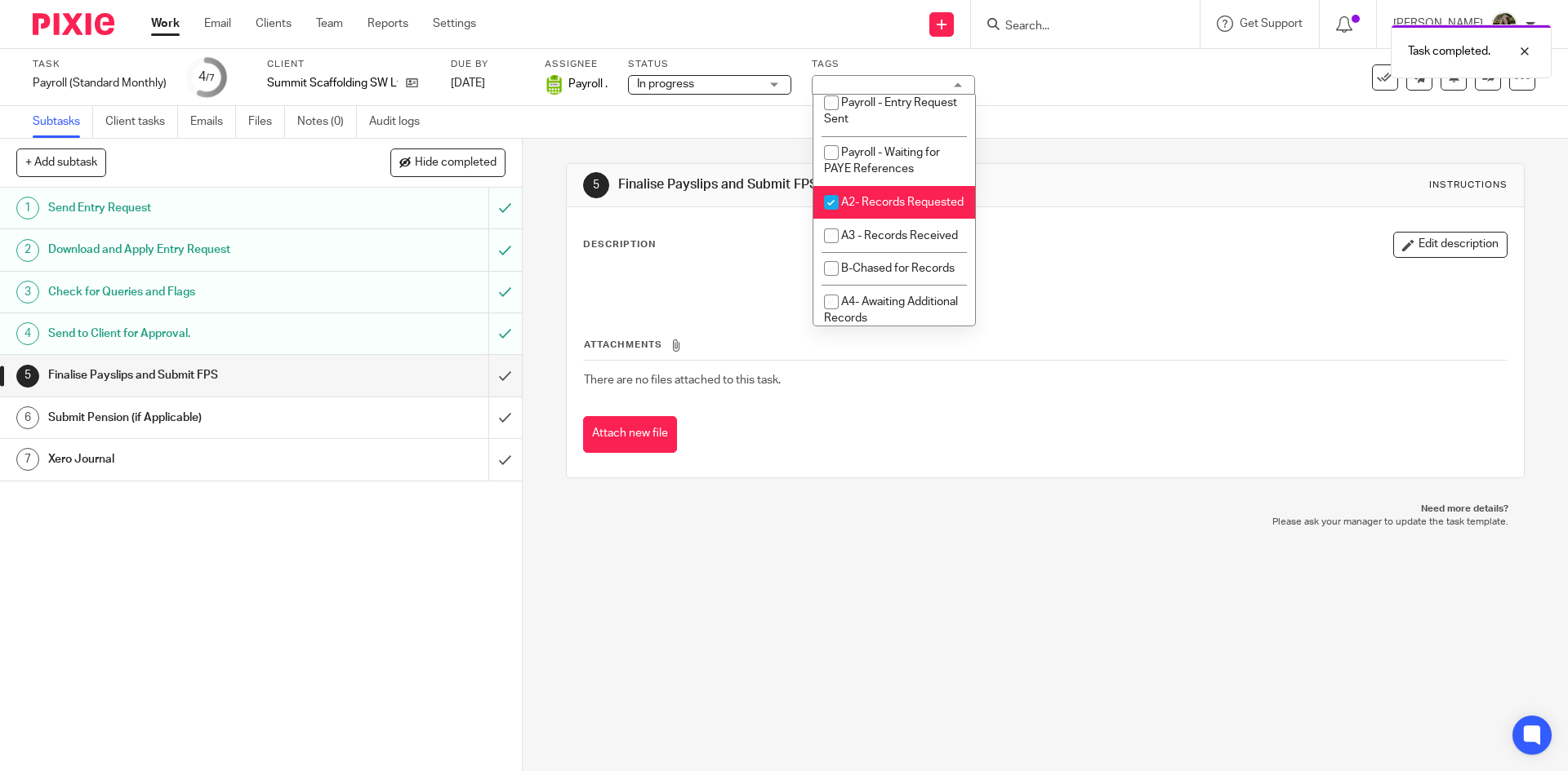
click at [867, 208] on span "A2- Records Requested" at bounding box center [902, 202] width 122 height 11
checkbox input "false"
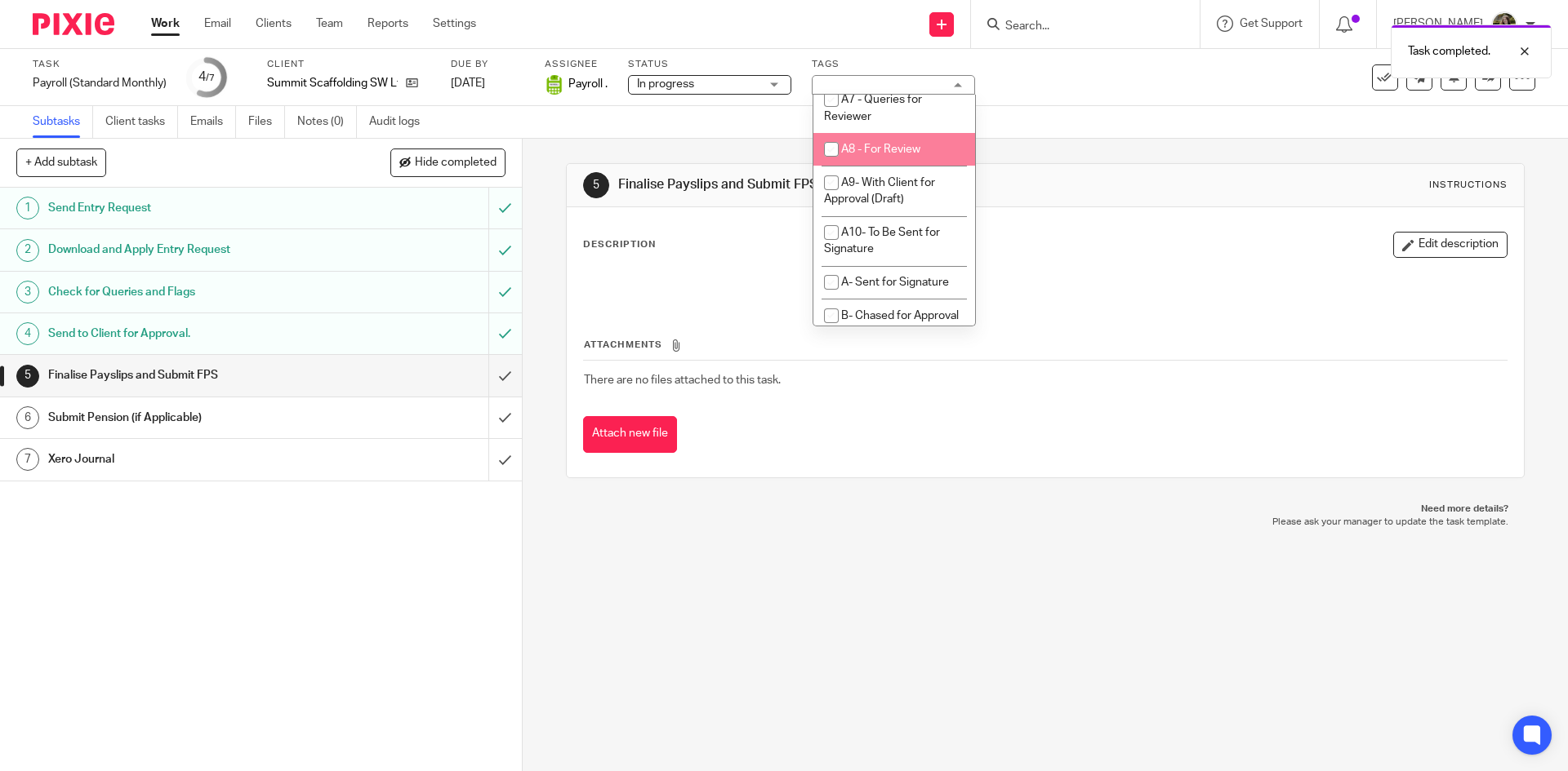
scroll to position [816, 0]
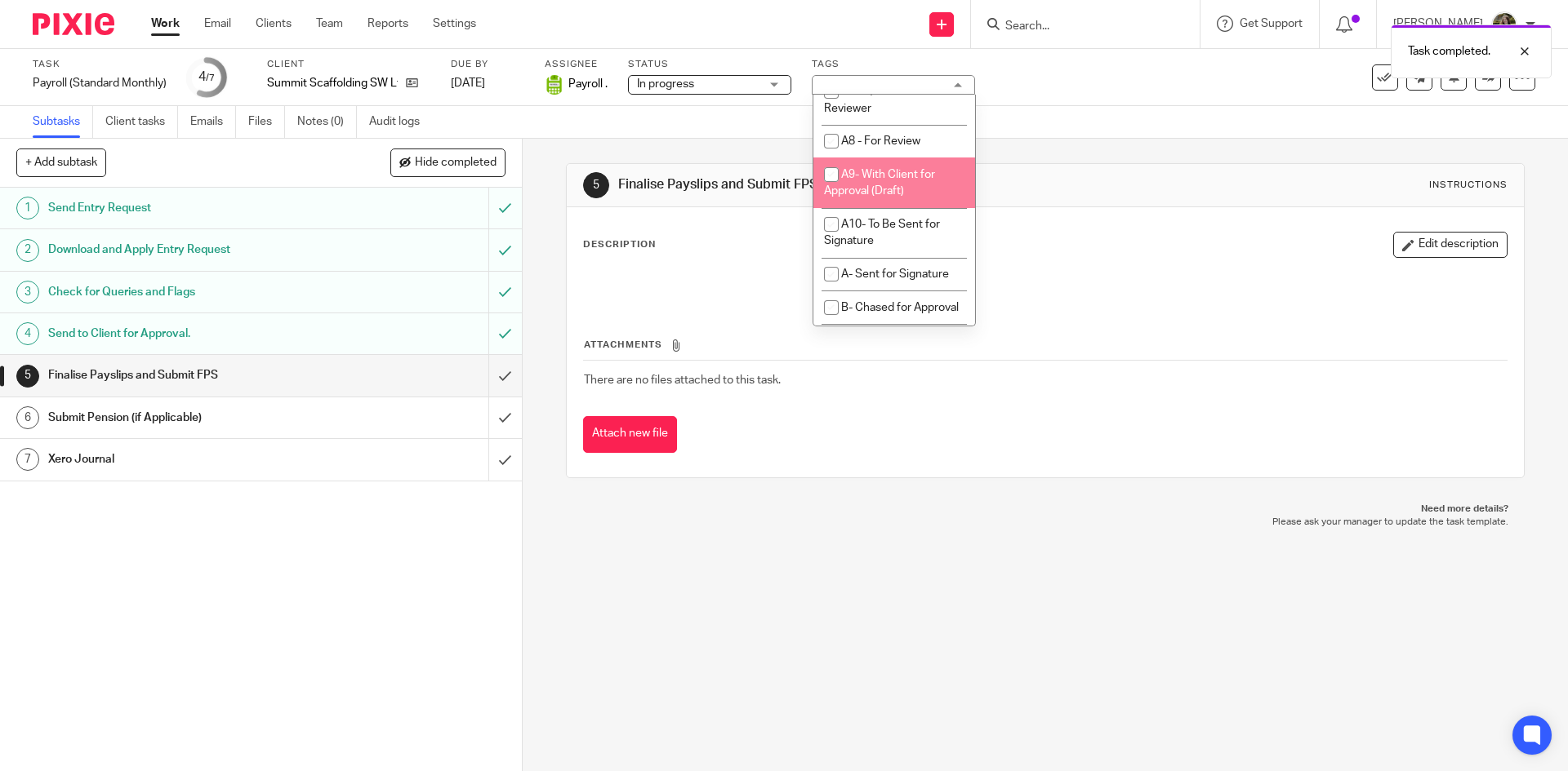
click at [862, 207] on li "A9- With Client for Approval (Draft)" at bounding box center [894, 182] width 161 height 49
checkbox input "true"
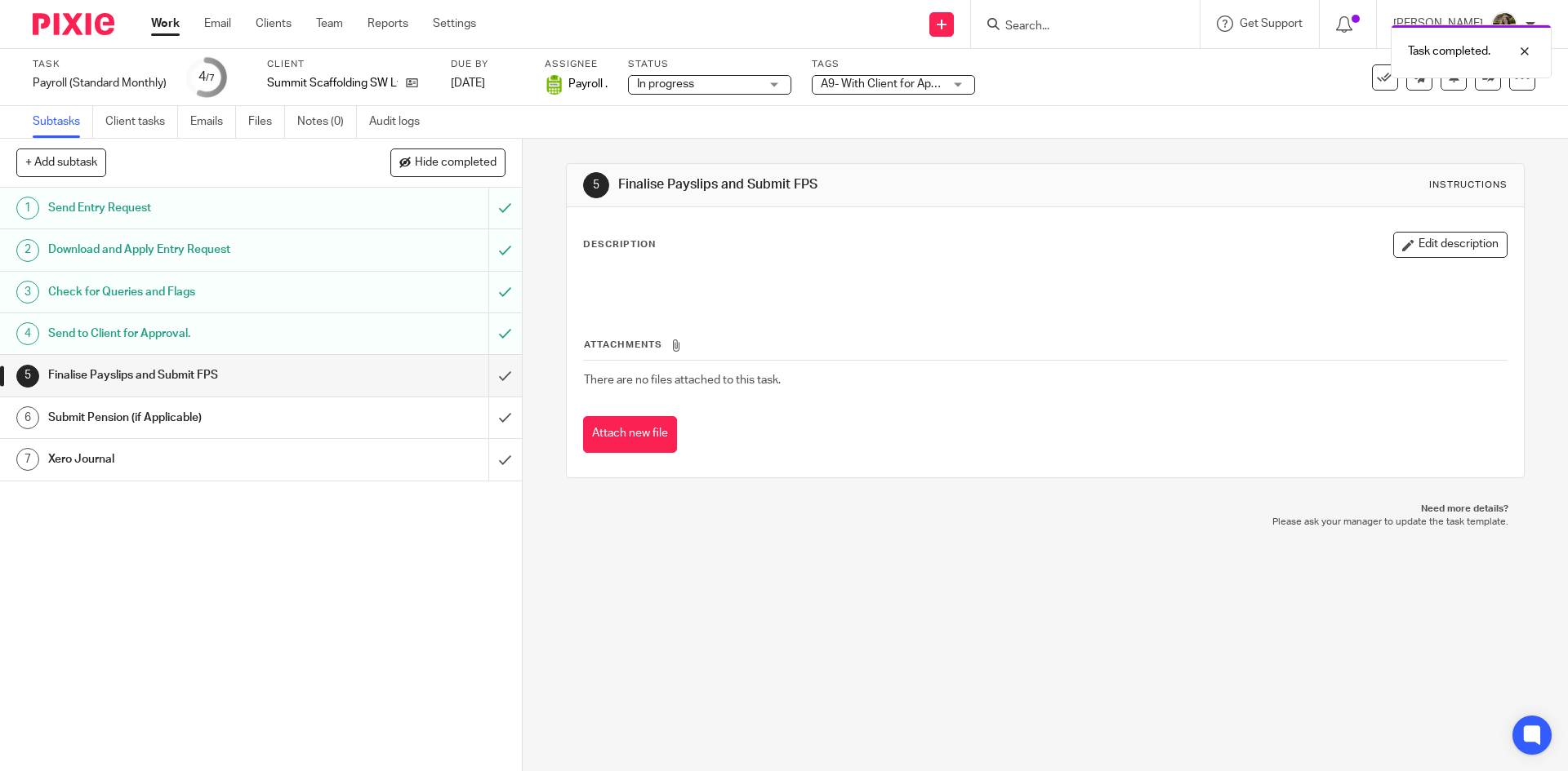
click at [1143, 227] on div "Description Edit description Attachments There are no files attached to this ta…" at bounding box center [1044, 342] width 956 height 270
click at [76, 19] on img at bounding box center [74, 24] width 82 height 22
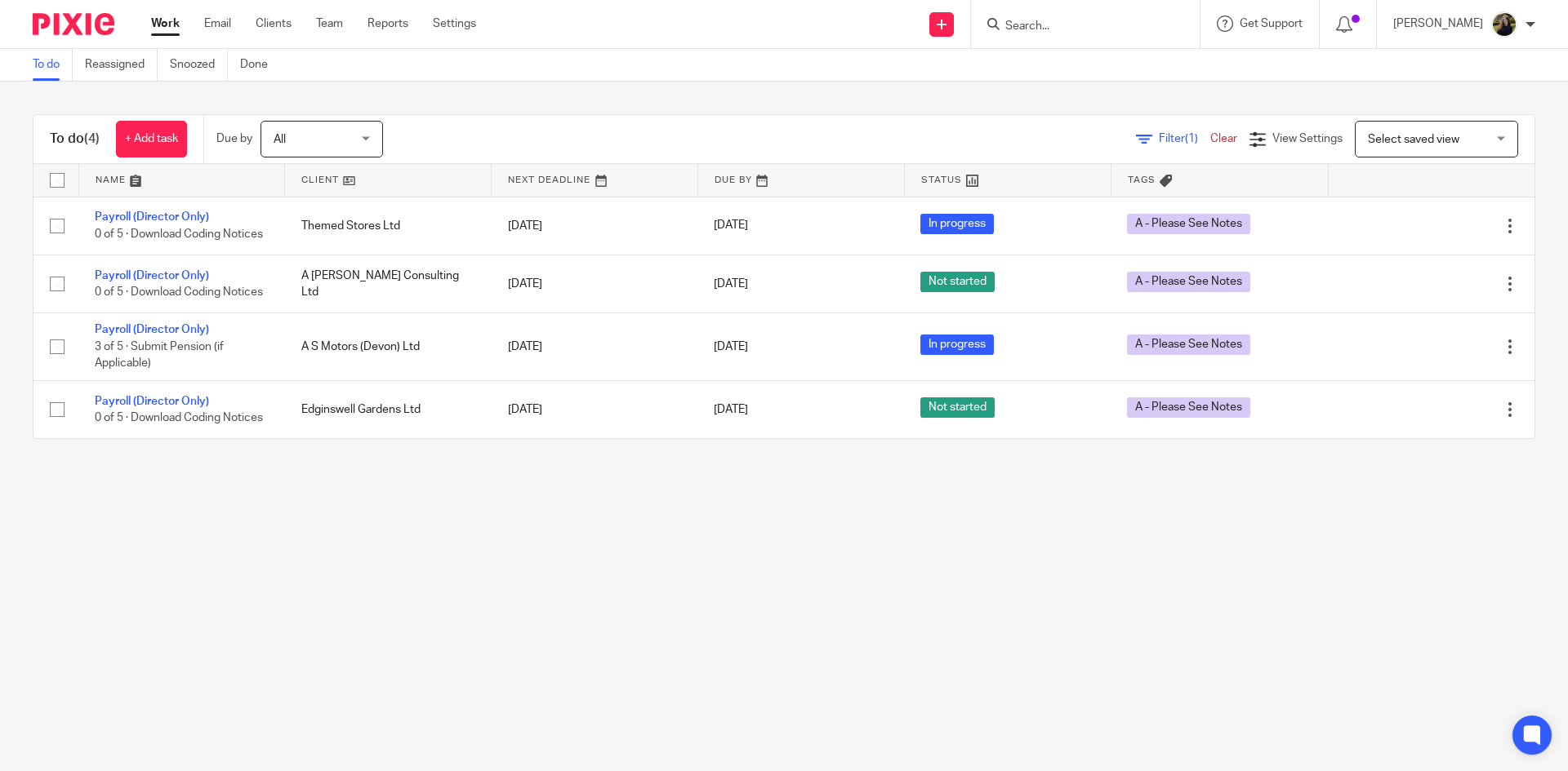
click at [1044, 16] on form at bounding box center [1090, 24] width 173 height 21
click at [1058, 29] on input "Search" at bounding box center [1077, 27] width 147 height 15
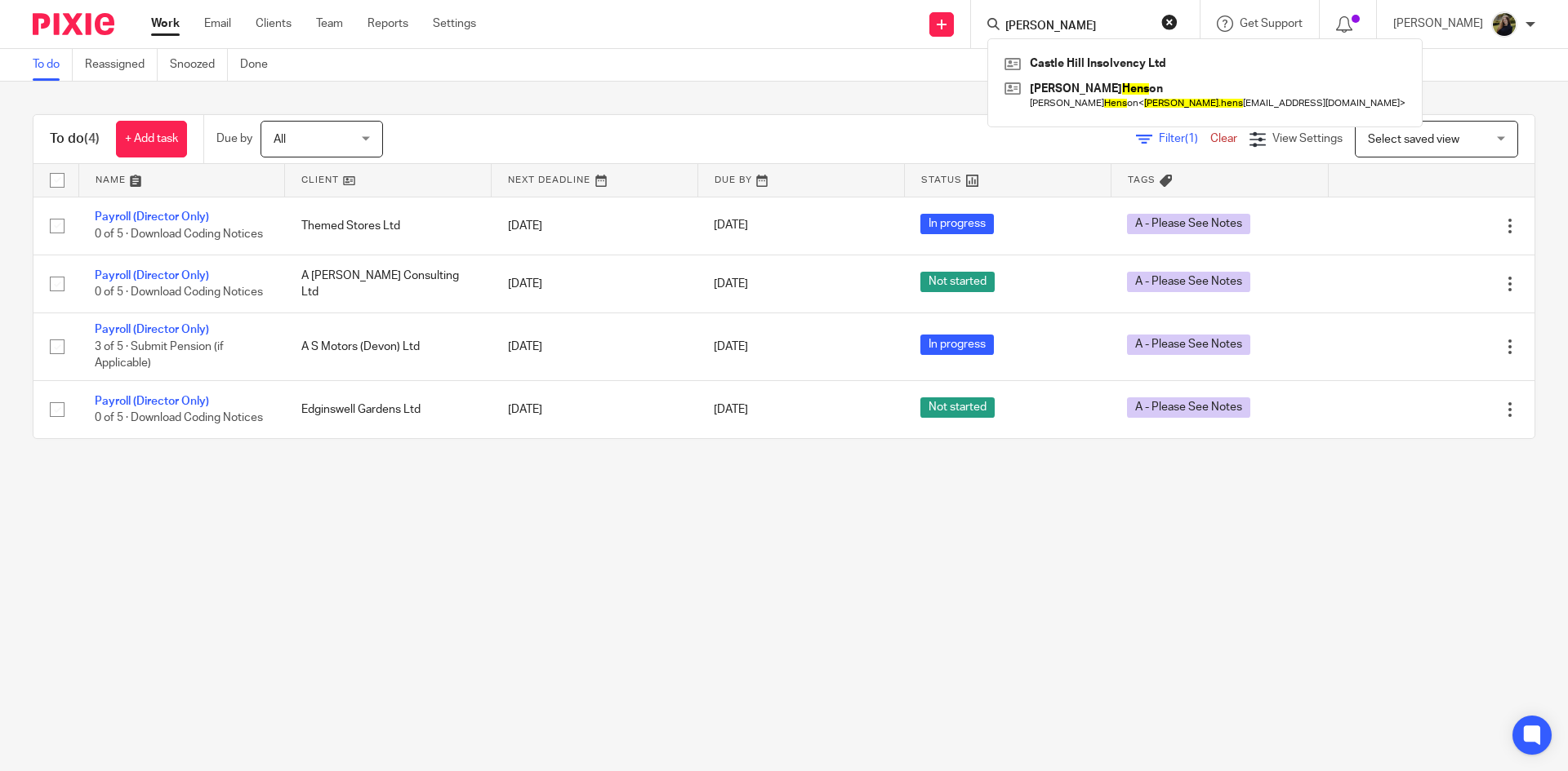
type input "steve hens"
click at [688, 102] on div "To do (4) + Add task Due by All All Today Tomorrow This week Next week This mon…" at bounding box center [784, 277] width 1568 height 390
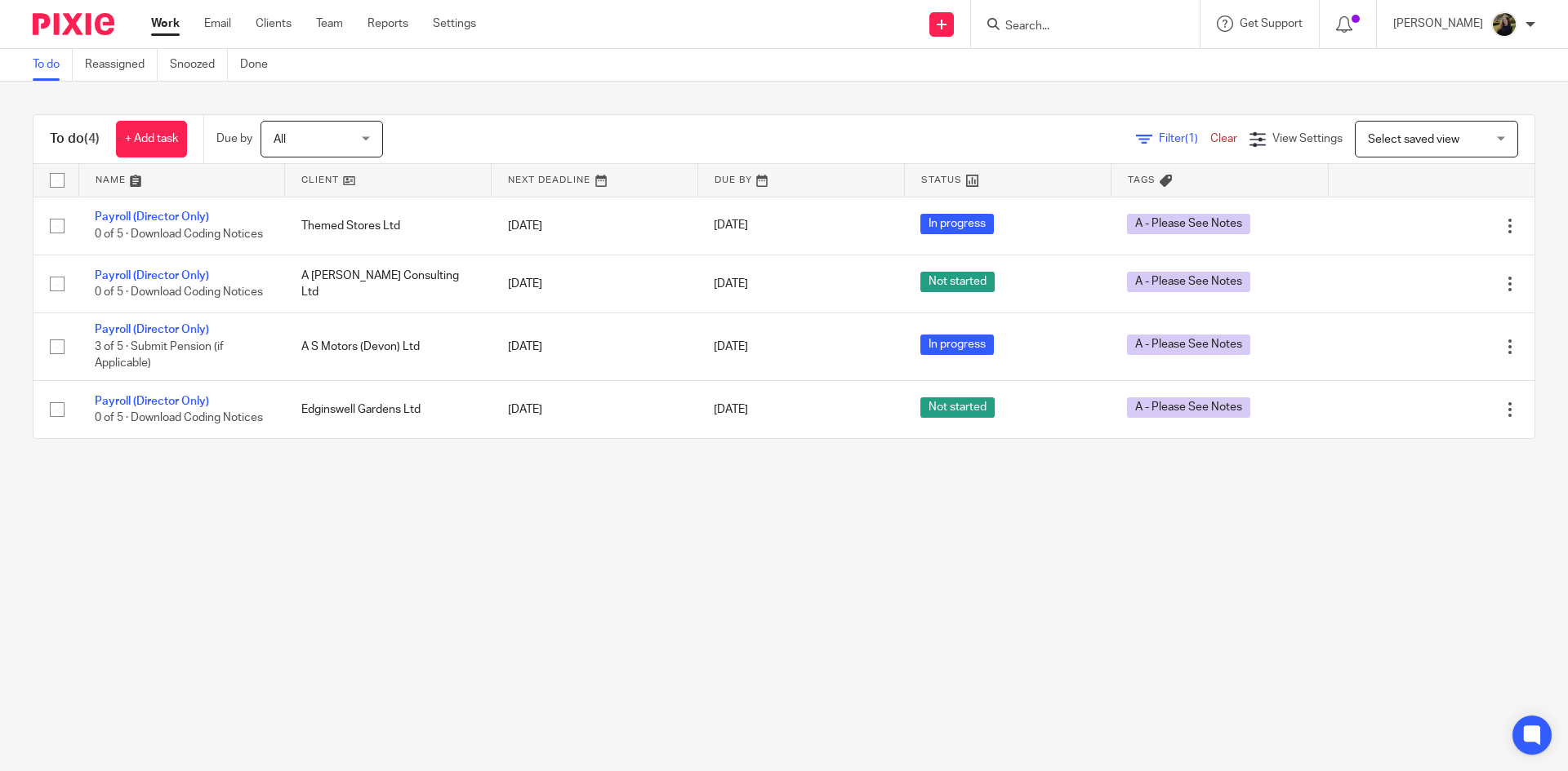
click at [1083, 30] on input "Search" at bounding box center [1077, 27] width 147 height 15
type input "shangri"
click at [1060, 78] on link at bounding box center [1138, 70] width 276 height 37
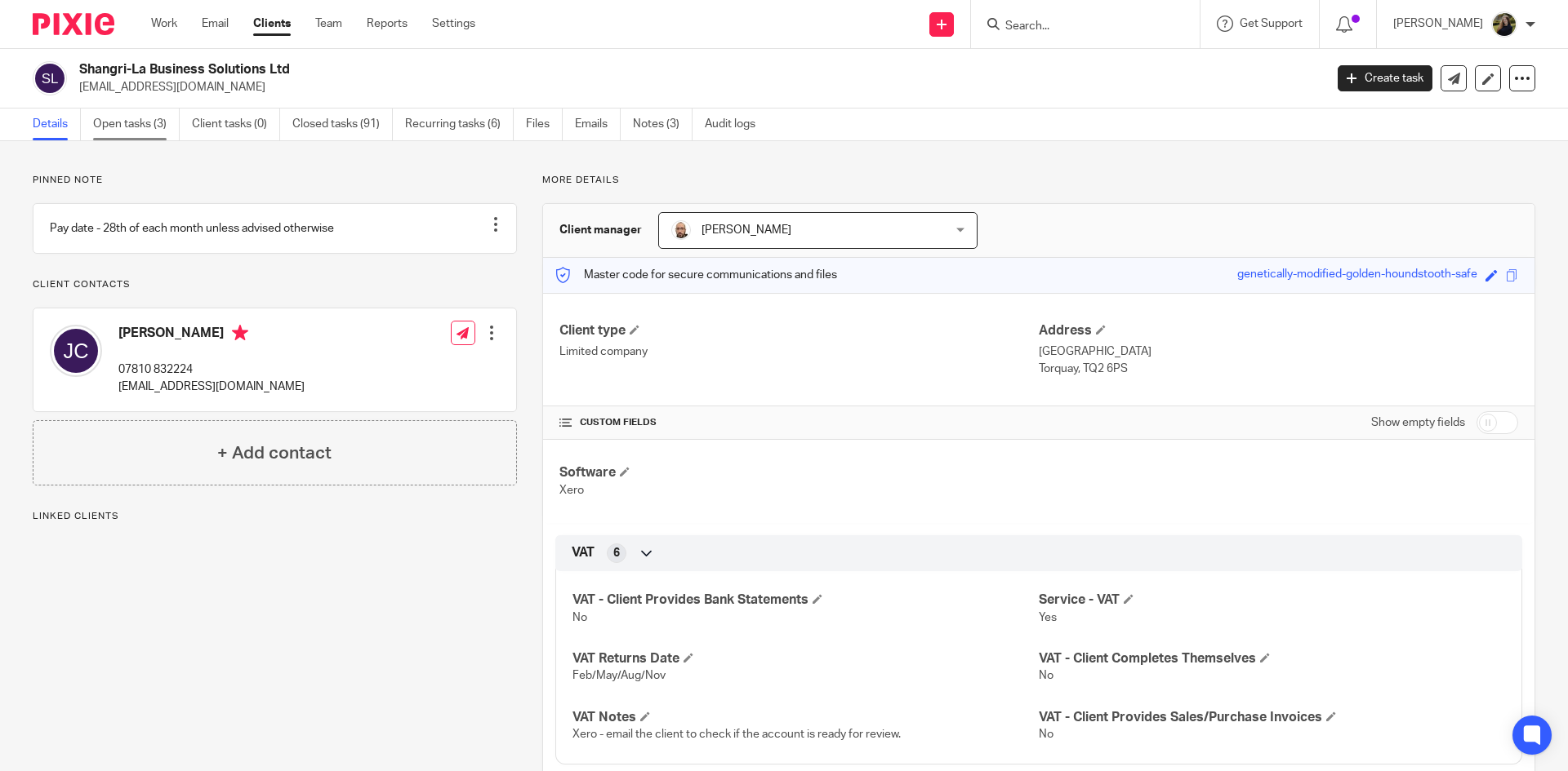
click at [129, 139] on link "Open tasks (3)" at bounding box center [136, 124] width 87 height 32
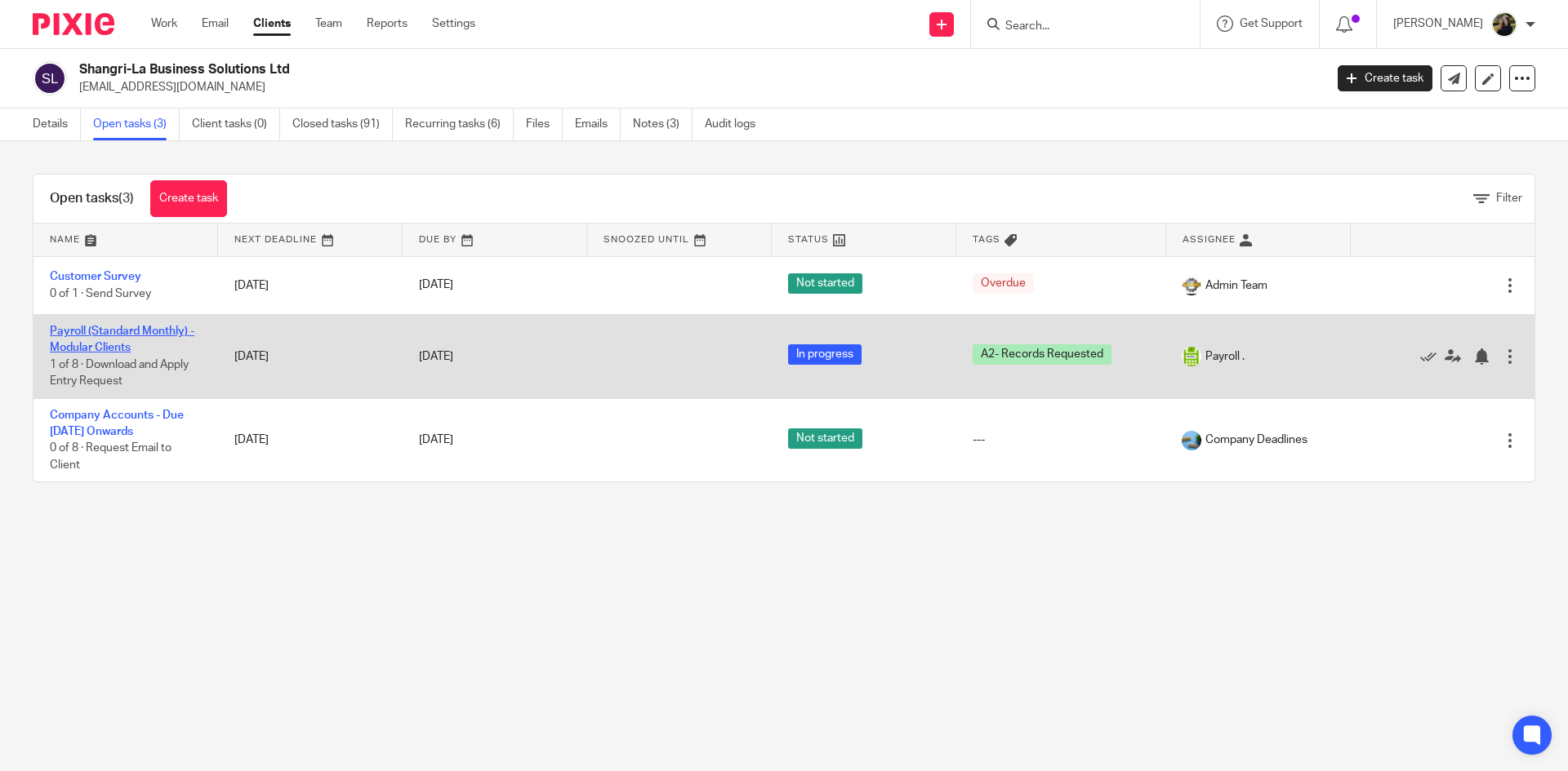
click at [123, 347] on link "Payroll (Standard Monthly) - Modular Clients" at bounding box center [121, 339] width 145 height 28
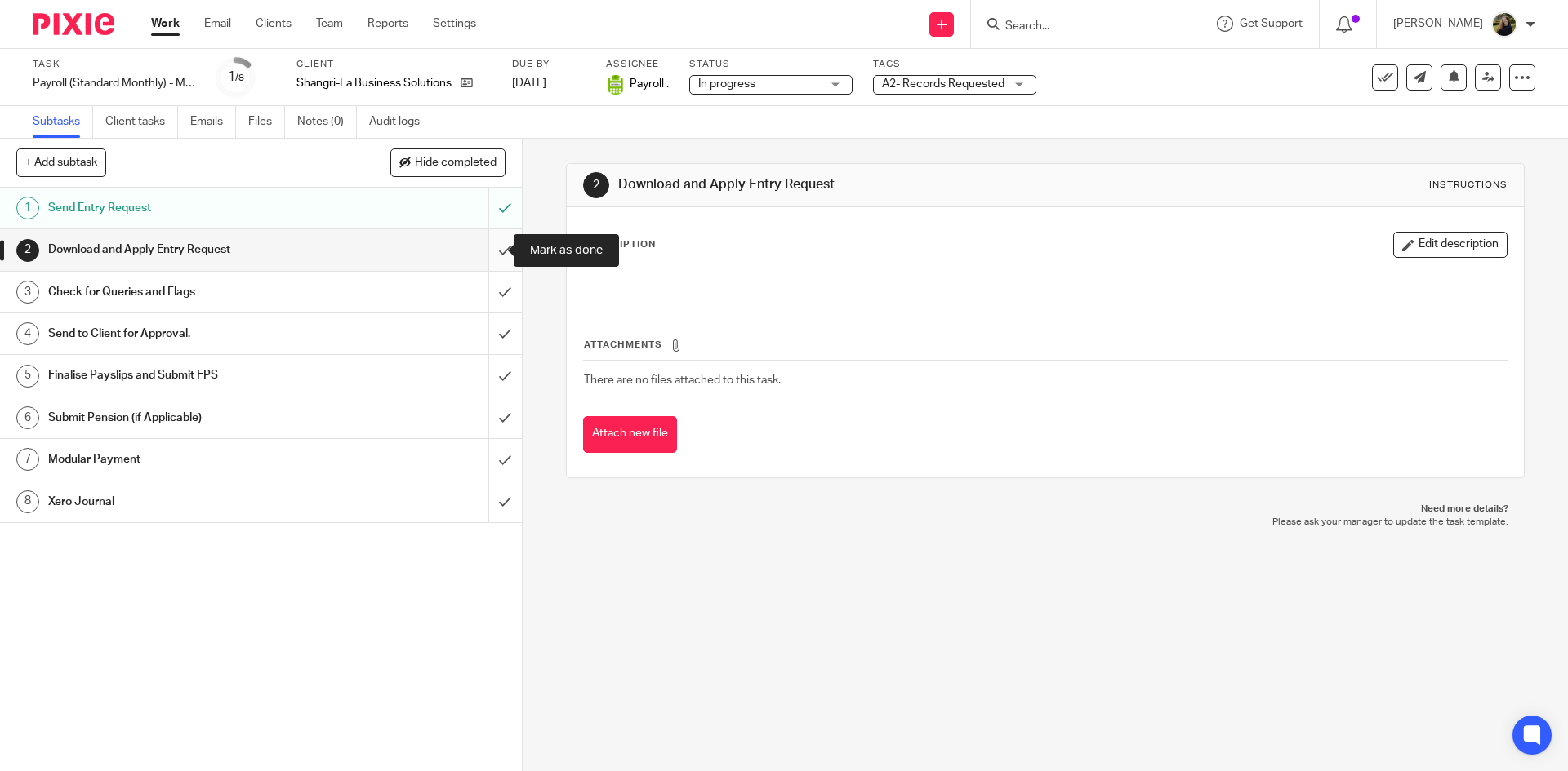
click at [493, 239] on input "submit" at bounding box center [260, 250] width 521 height 41
click at [497, 282] on input "submit" at bounding box center [260, 292] width 521 height 41
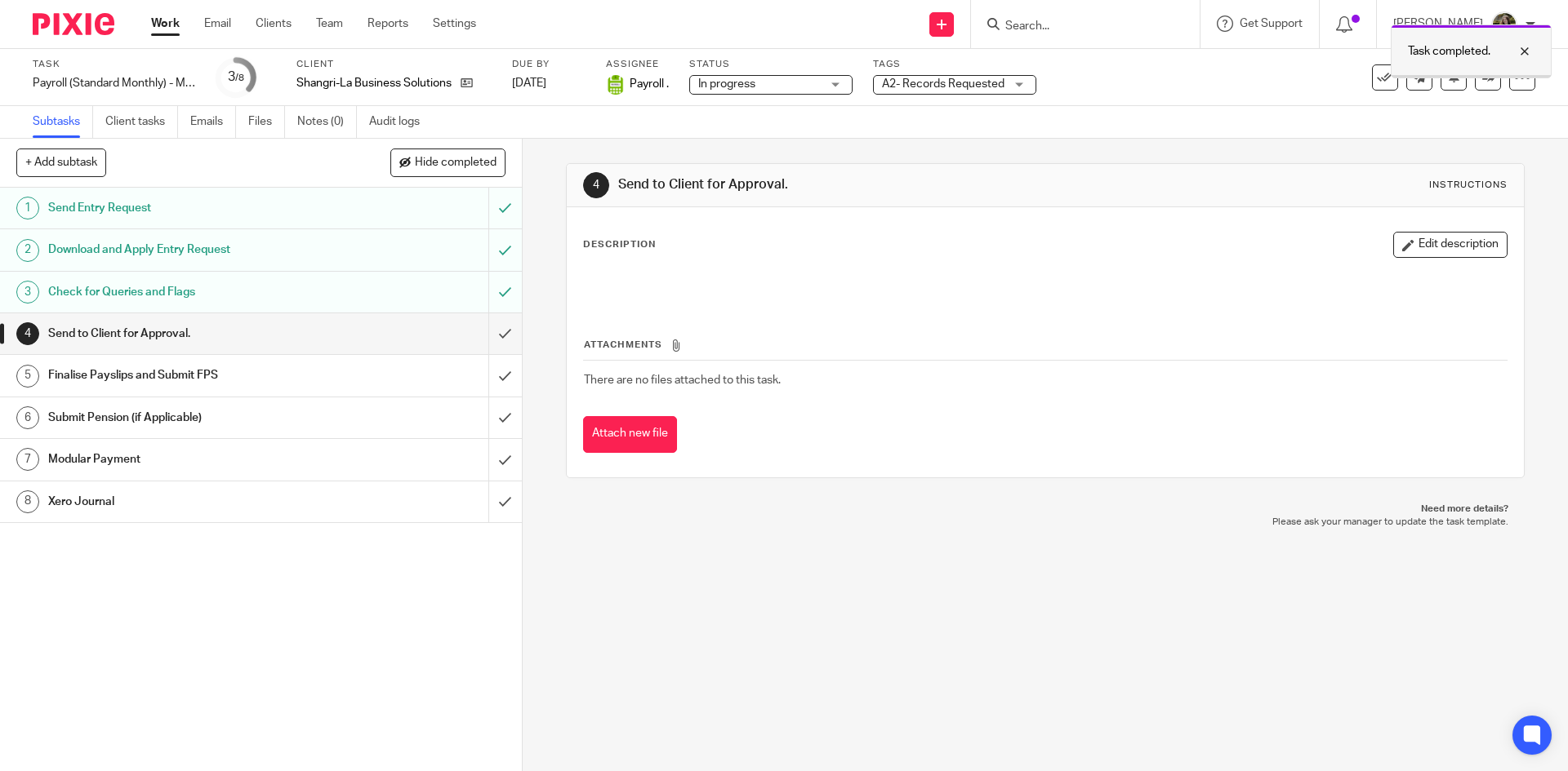
click at [1542, 41] on div "Task completed." at bounding box center [1471, 51] width 160 height 54
click at [488, 333] on input "submit" at bounding box center [260, 334] width 521 height 41
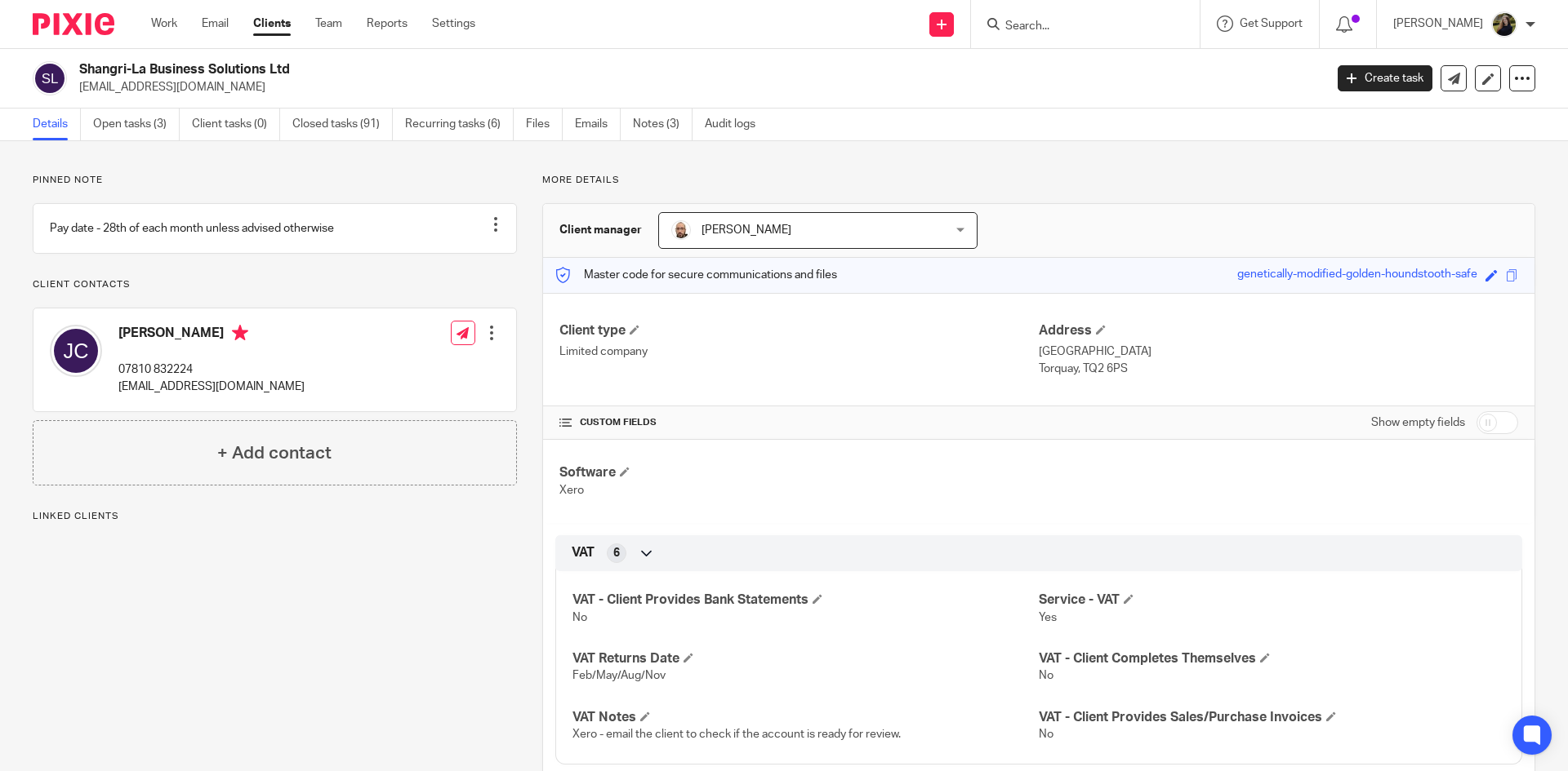
click at [78, 89] on div "Shangri-La Business Solutions Ltd jamescrees770@gmail.com" at bounding box center [673, 78] width 1280 height 34
copy p "[EMAIL_ADDRESS][DOMAIN_NAME]"
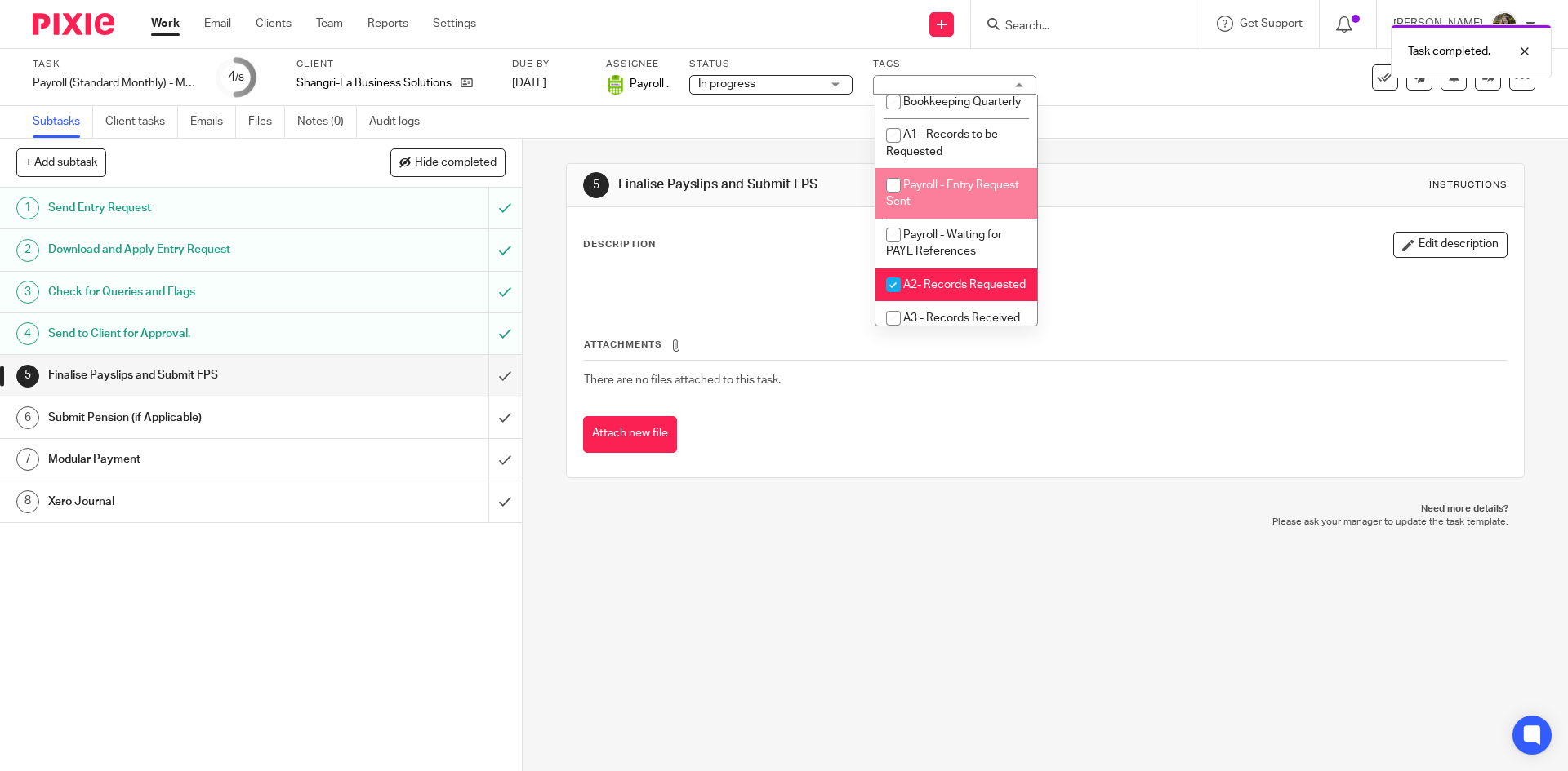
scroll to position [489, 0]
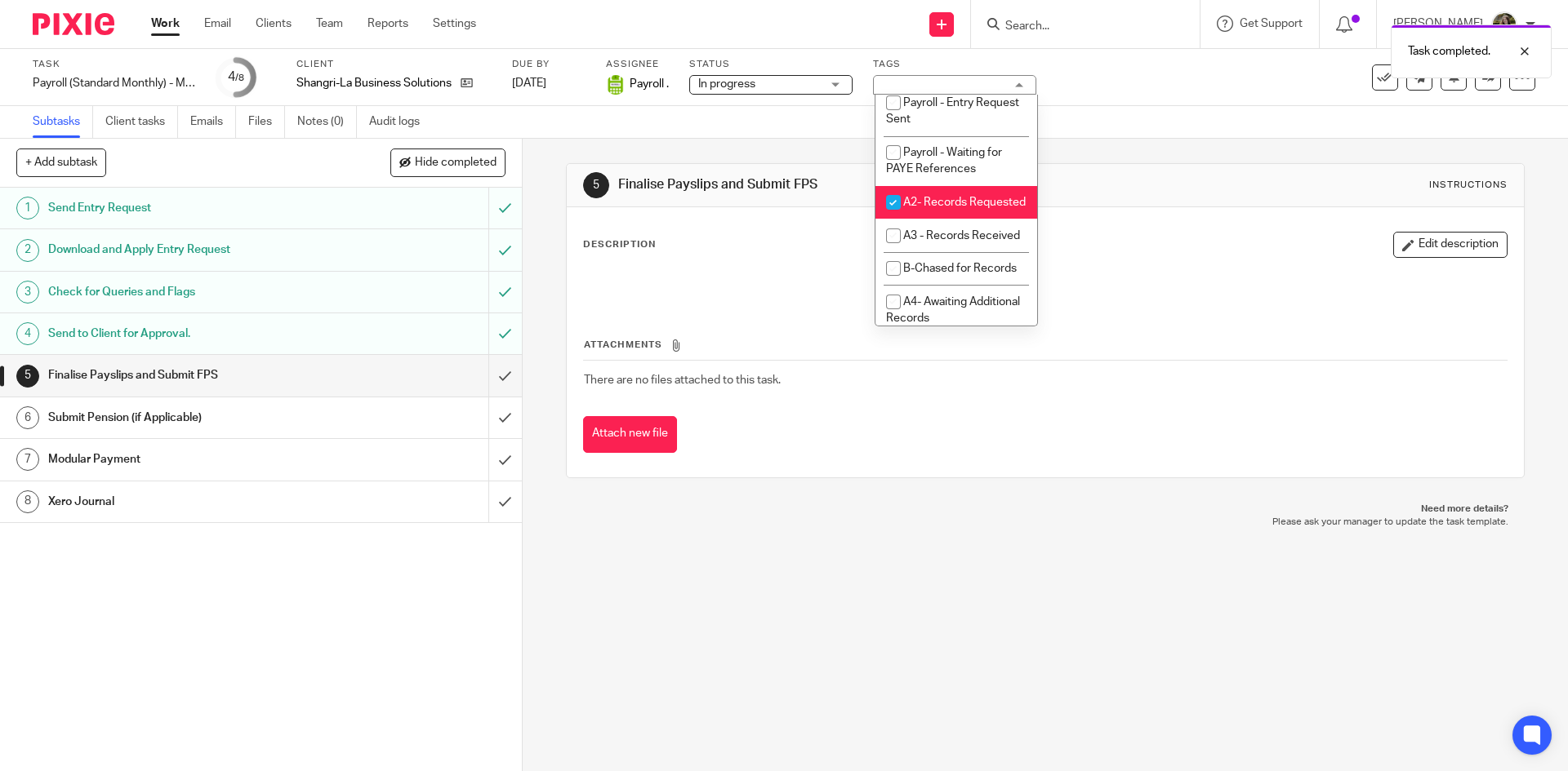
click at [936, 208] on span "A2- Records Requested" at bounding box center [964, 202] width 122 height 11
checkbox input "false"
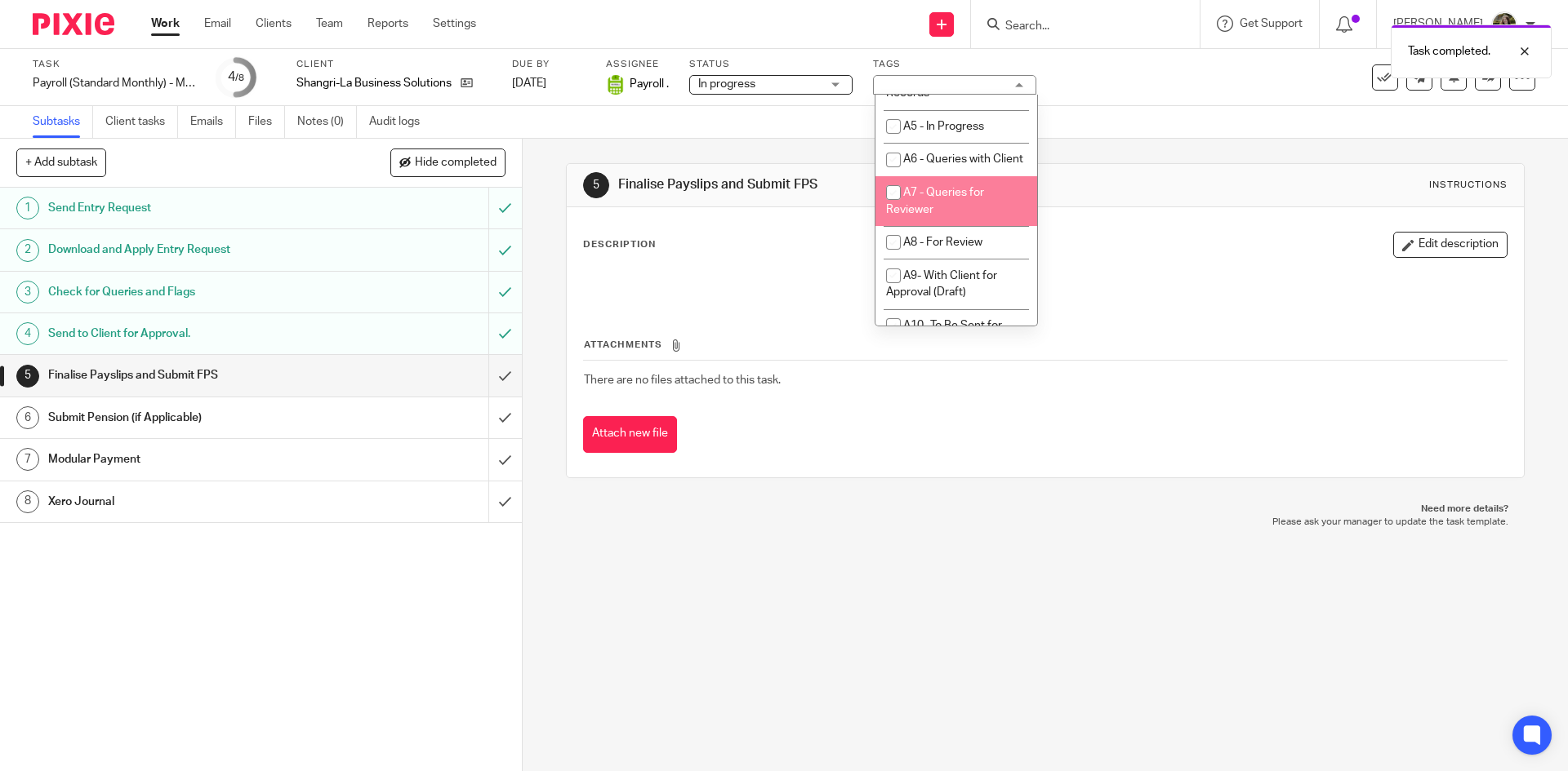
scroll to position [816, 0]
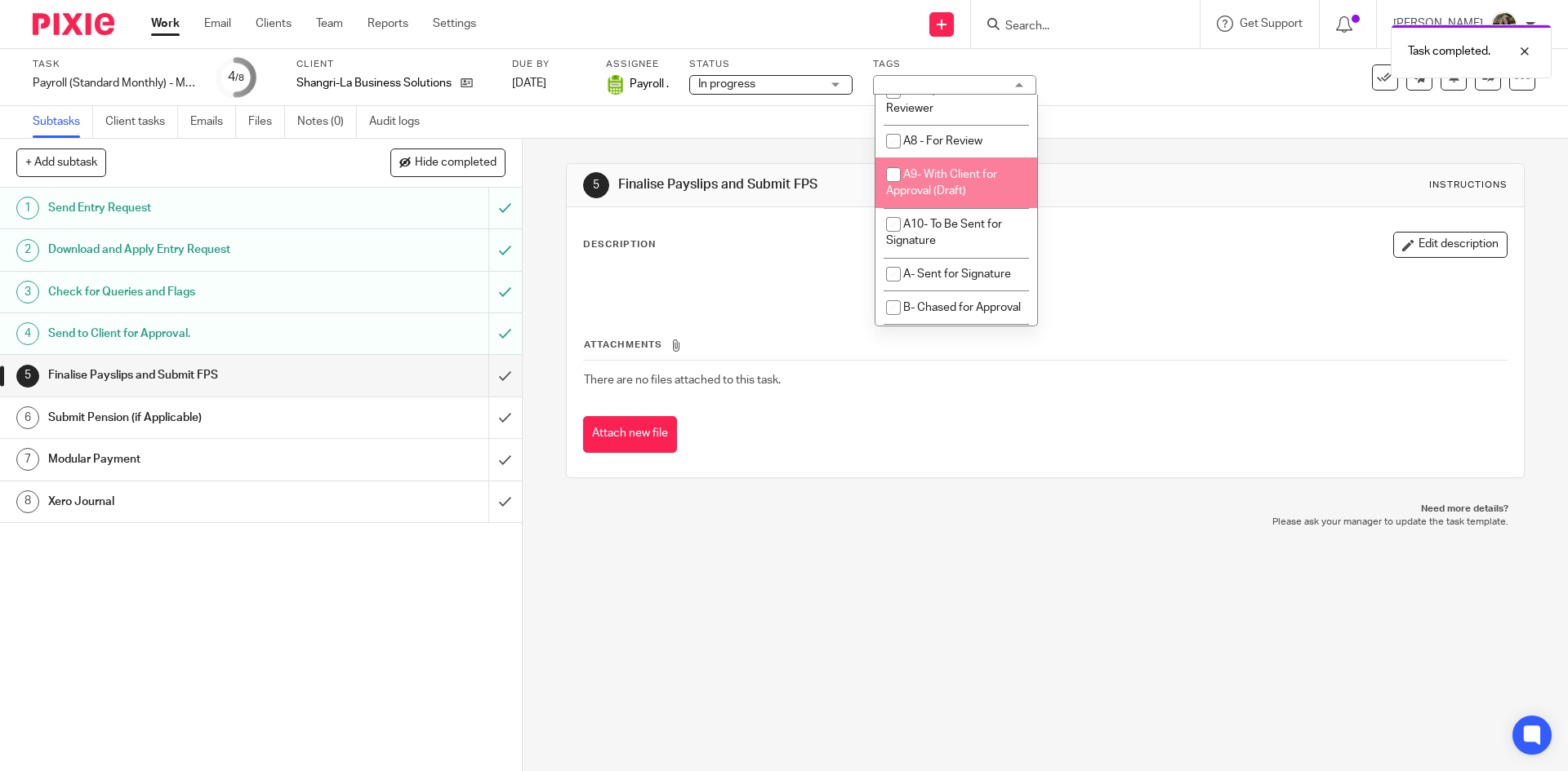
click at [959, 207] on li "A9- With Client for Approval (Draft)" at bounding box center [955, 182] width 161 height 49
checkbox input "true"
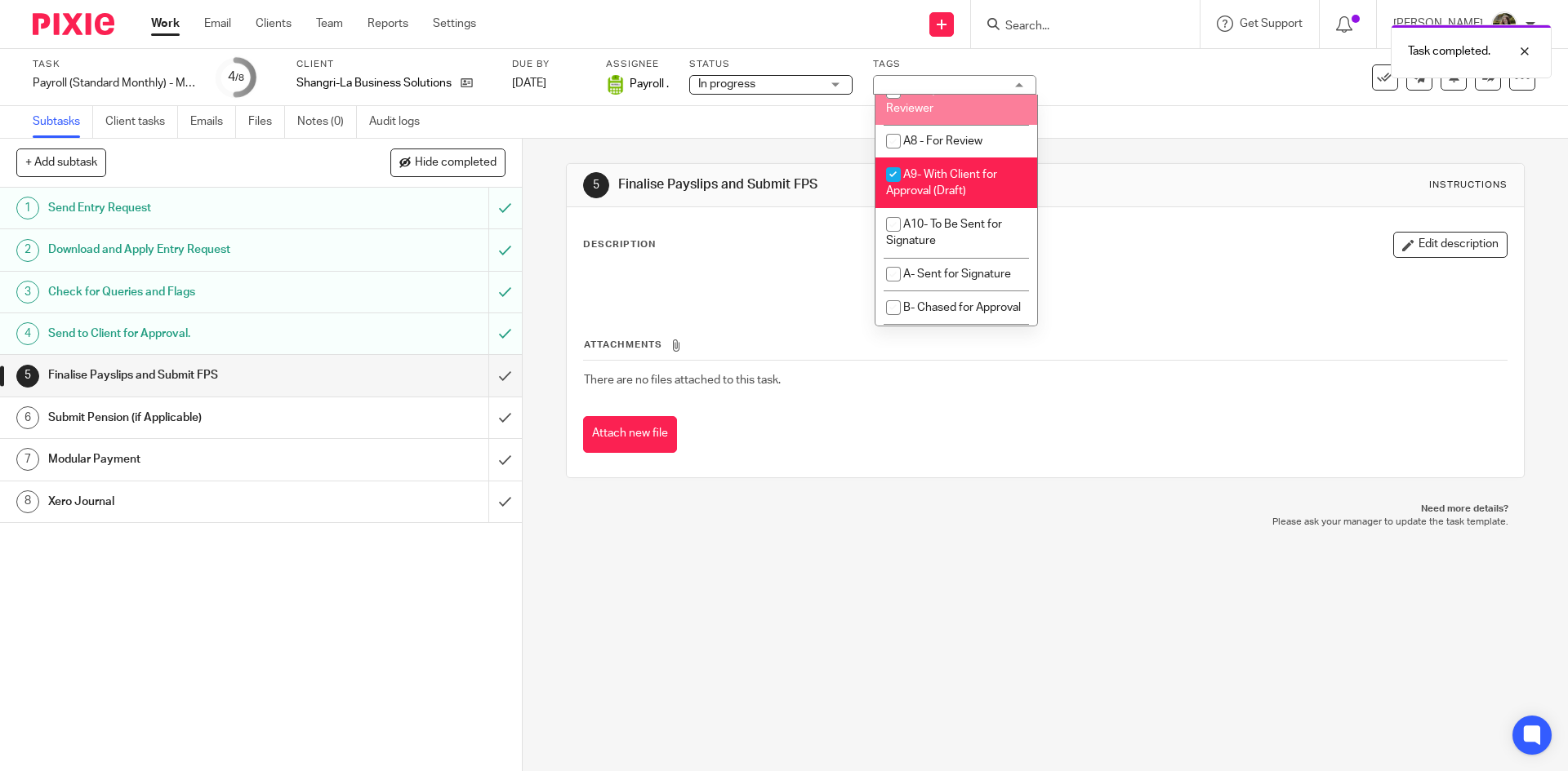
click at [1101, 153] on div "5 Finalise Payslips and Submit FPS Instructions Description Edit description At…" at bounding box center [1045, 321] width 958 height 364
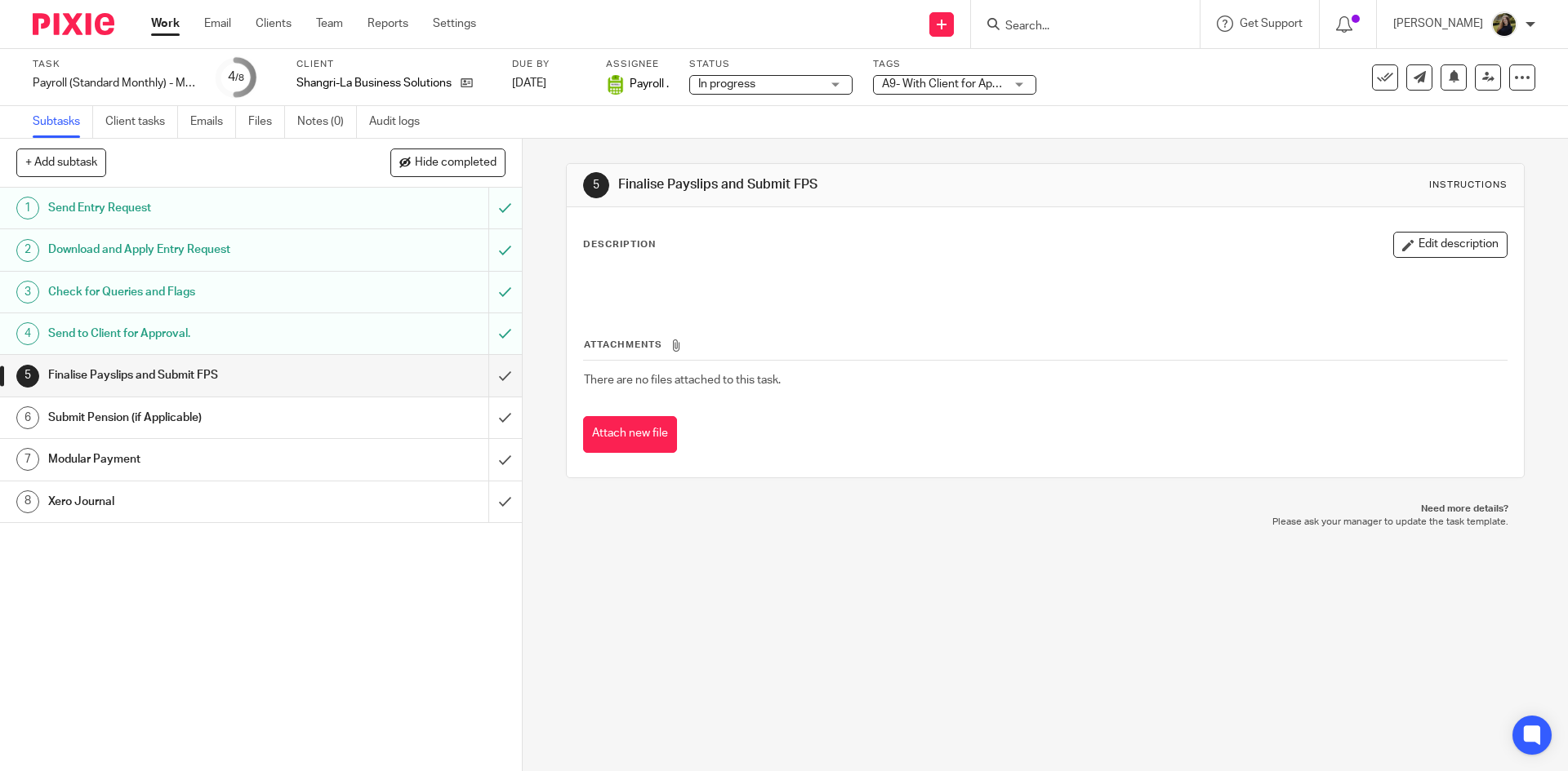
click at [76, 17] on img at bounding box center [74, 24] width 82 height 22
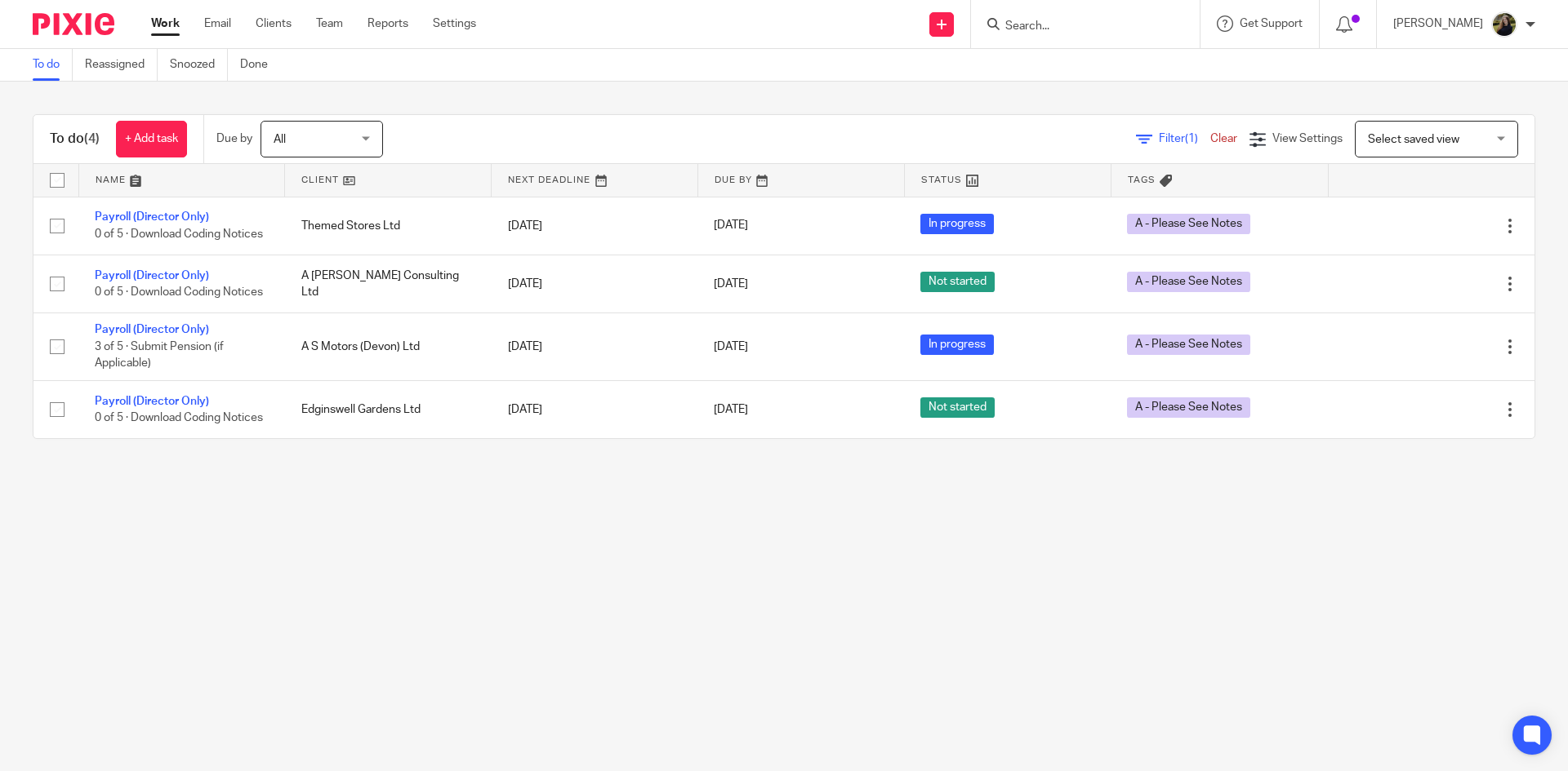
click at [1038, 20] on input "Search" at bounding box center [1077, 27] width 147 height 15
type input "shangri"
click at [1102, 73] on link at bounding box center [1138, 70] width 276 height 37
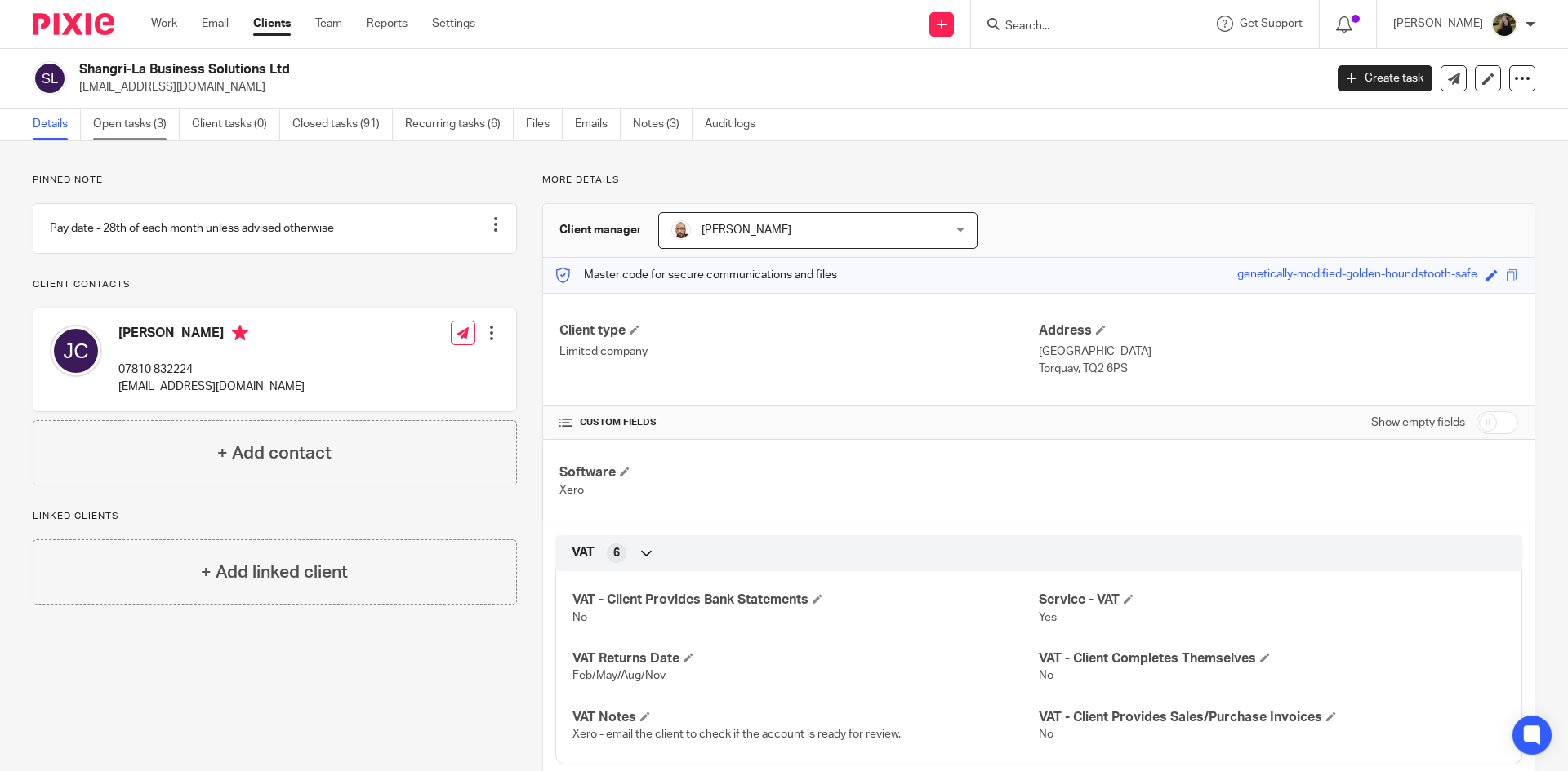
click at [107, 125] on link "Open tasks (3)" at bounding box center [136, 124] width 87 height 32
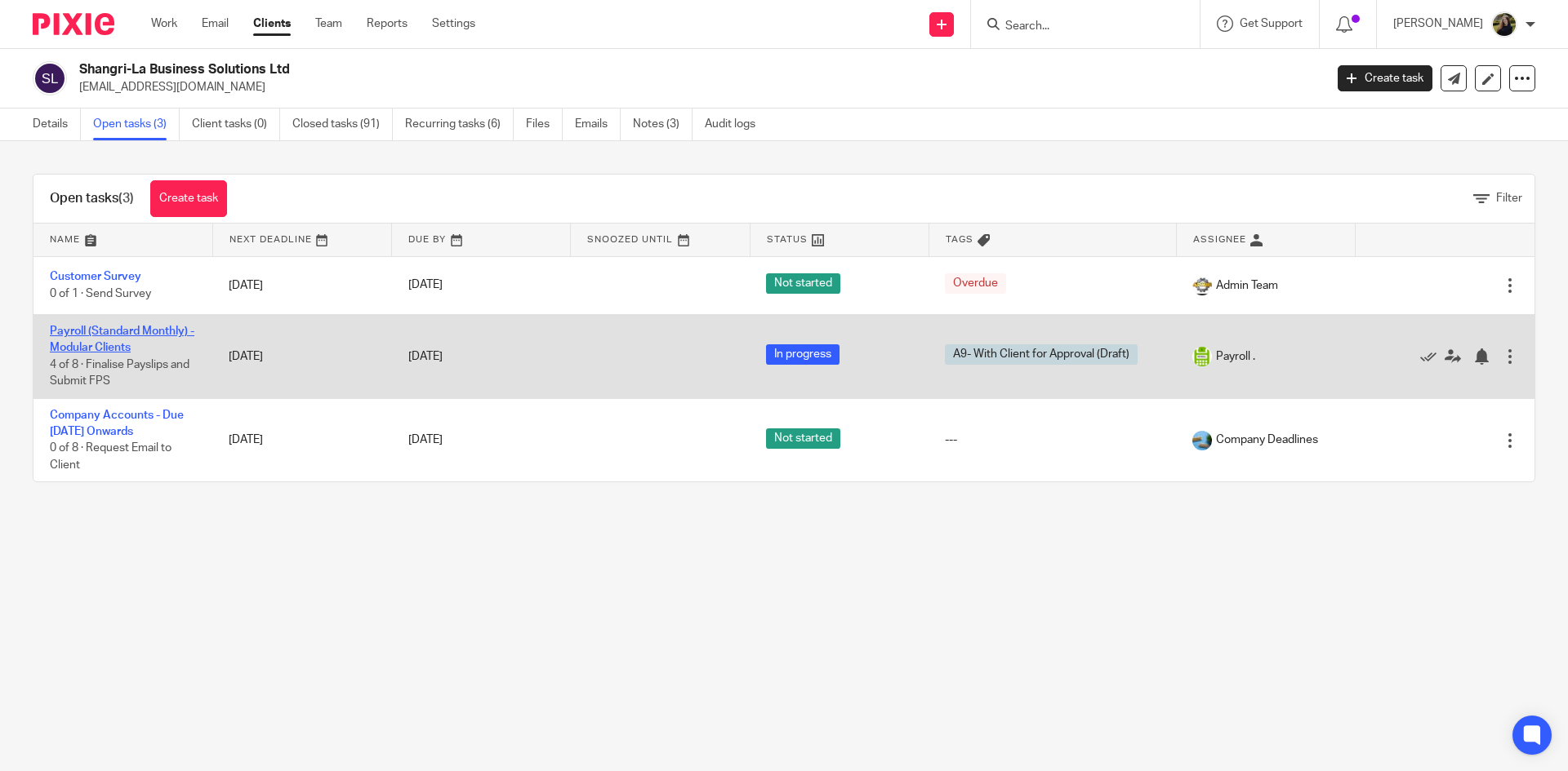
click at [144, 332] on link "Payroll (Standard Monthly) - Modular Clients" at bounding box center [121, 339] width 145 height 28
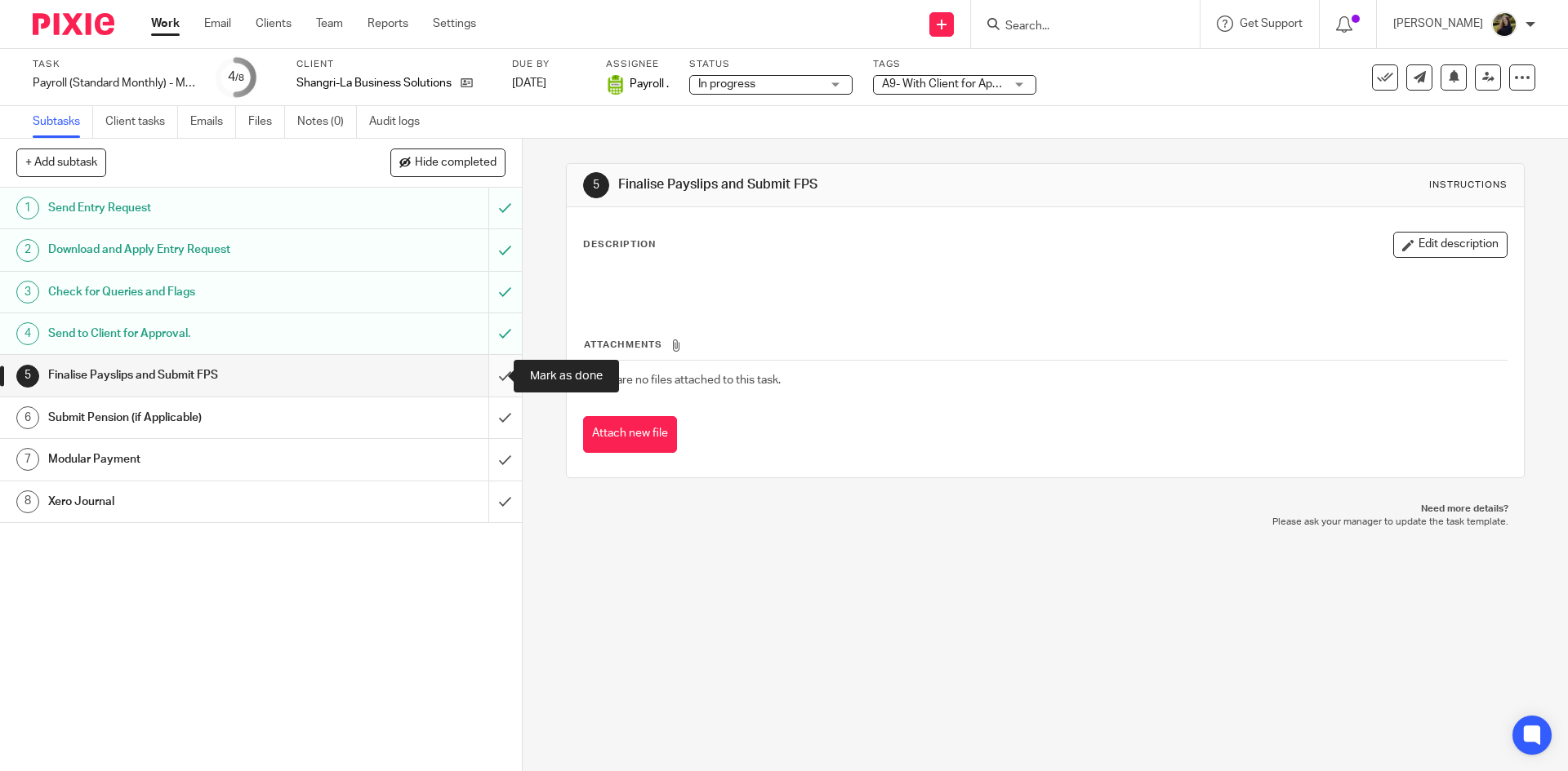
click at [481, 368] on input "submit" at bounding box center [260, 376] width 521 height 41
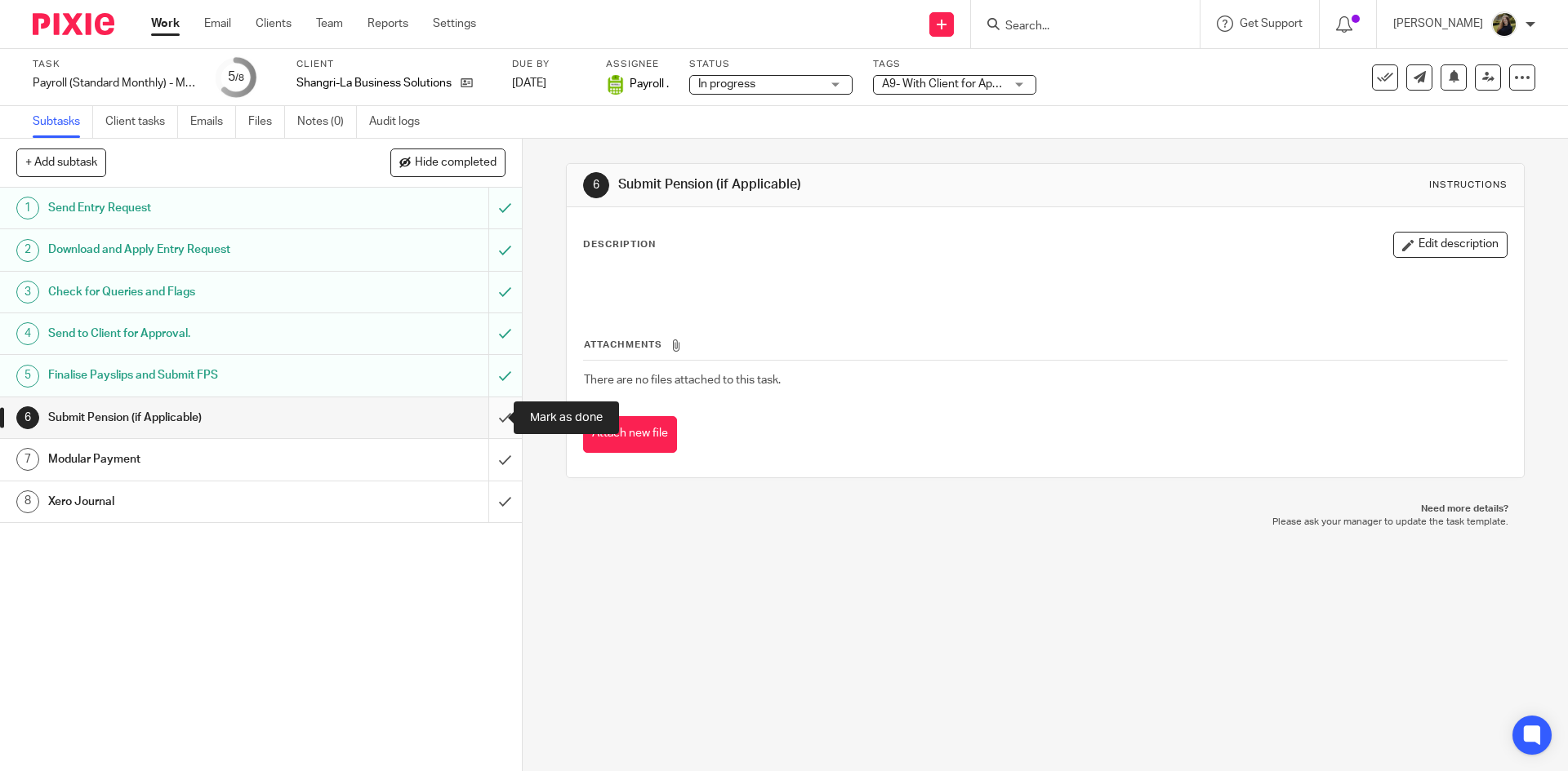
click at [485, 411] on input "submit" at bounding box center [260, 418] width 521 height 41
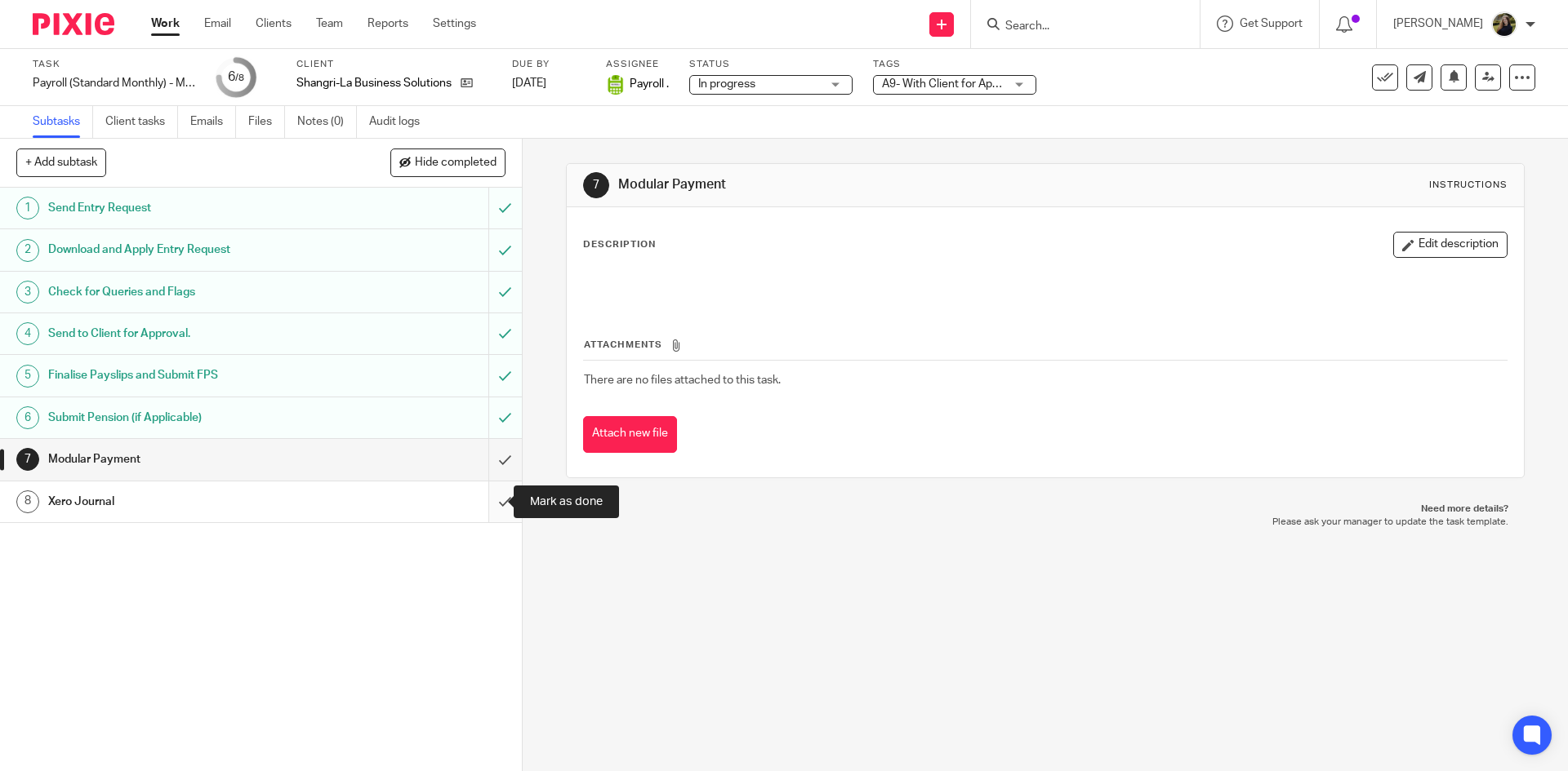
click at [499, 498] on input "submit" at bounding box center [260, 502] width 521 height 41
click at [483, 461] on input "submit" at bounding box center [260, 460] width 521 height 41
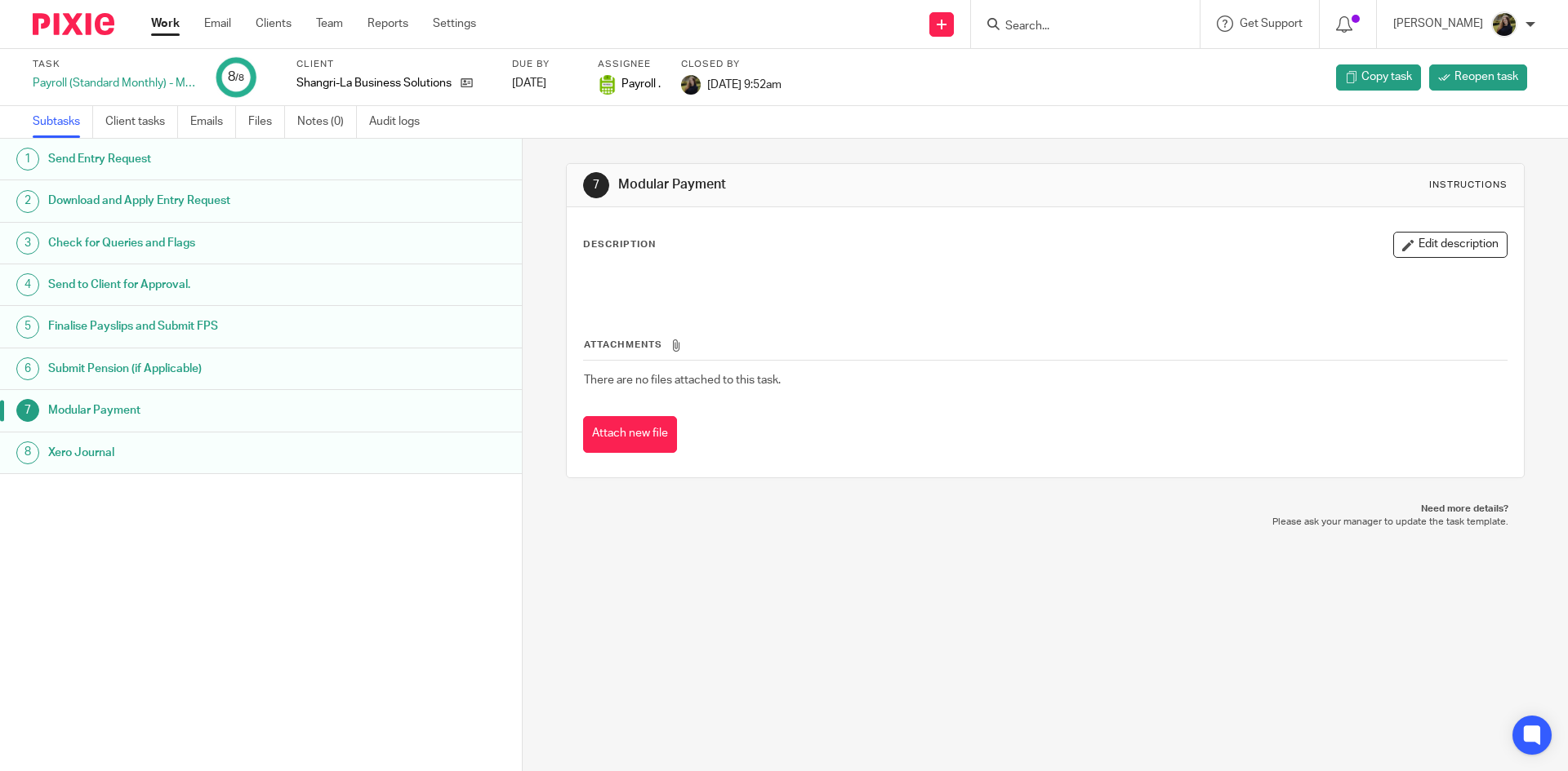
click at [1076, 17] on form at bounding box center [1090, 24] width 173 height 21
click at [1064, 23] on input "Search" at bounding box center [1077, 27] width 147 height 15
type input "fresh c"
click at [1106, 73] on link at bounding box center [1101, 63] width 202 height 24
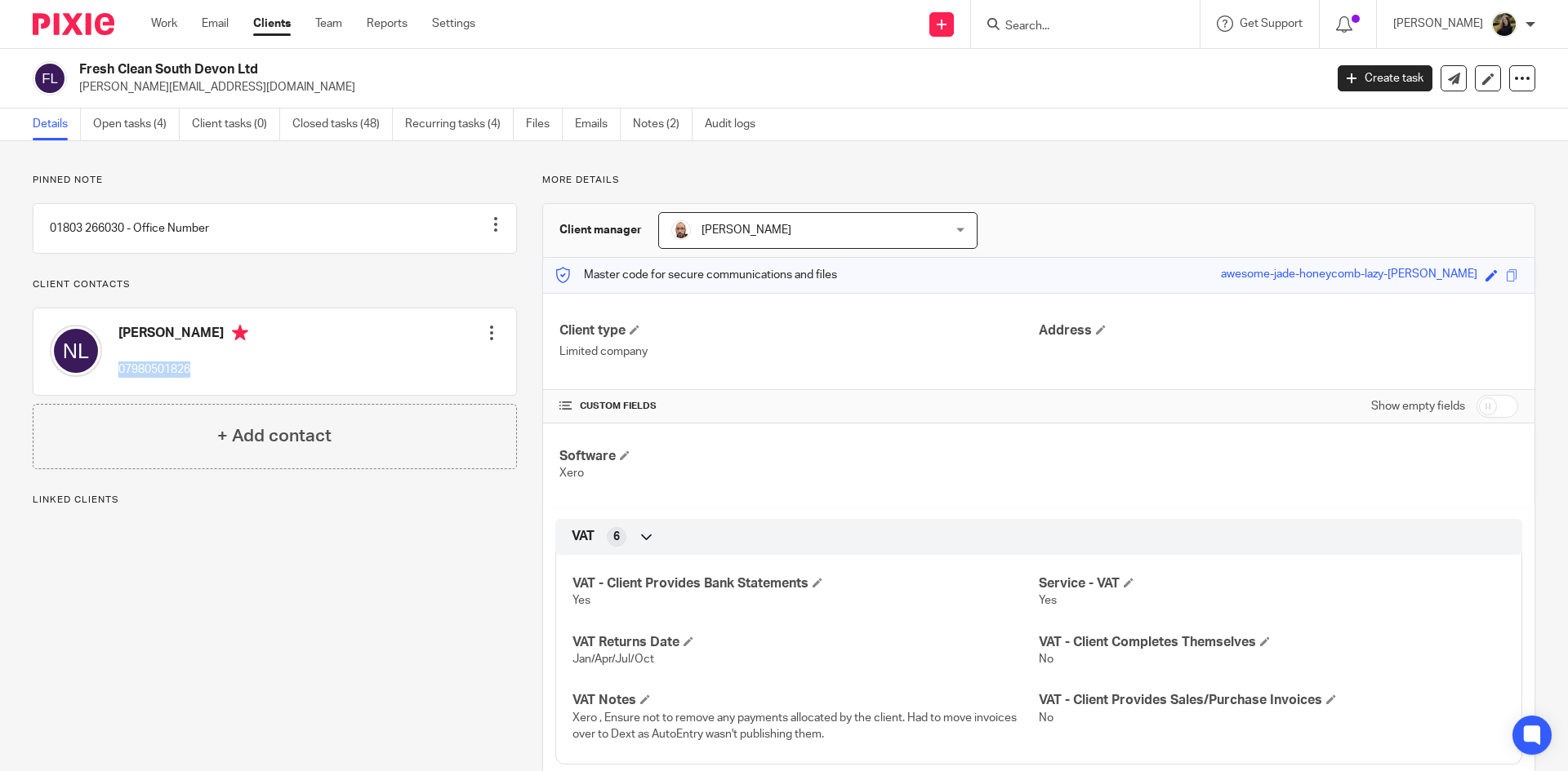
drag, startPoint x: 197, startPoint y: 383, endPoint x: 117, endPoint y: 392, distance: 80.5
click at [117, 386] on div "[PERSON_NAME] 07980501826" at bounding box center [148, 351] width 199 height 69
copy p "07980501826"
click at [295, 290] on div "Pinned note 01803 266030 - Office Number Unpin note Edit note Client contacts […" at bounding box center [274, 321] width 484 height 296
click at [1049, 20] on input "Search" at bounding box center [1077, 27] width 147 height 15
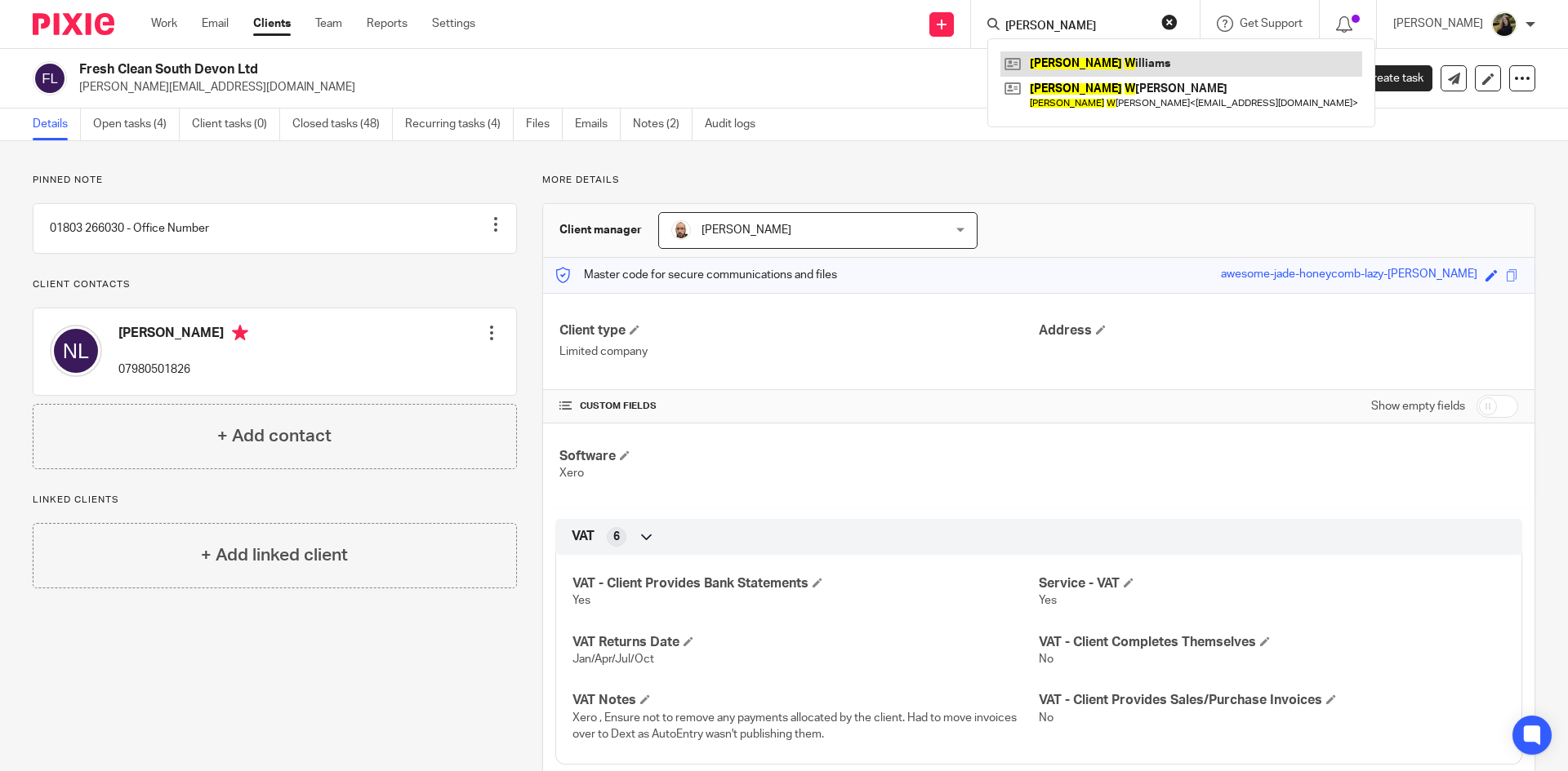
type input "[PERSON_NAME]"
click at [1067, 58] on link at bounding box center [1181, 63] width 362 height 24
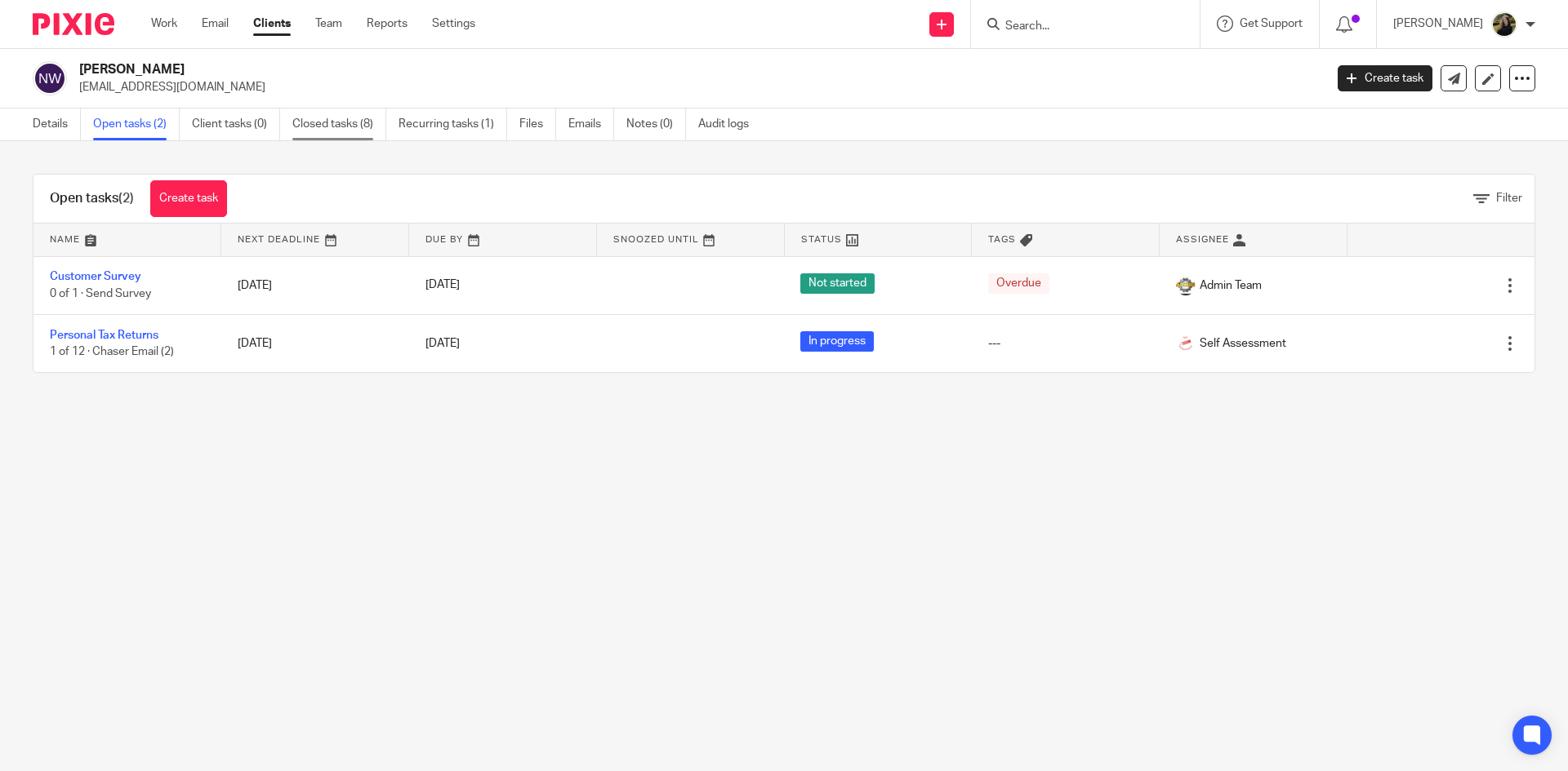
click at [320, 117] on link "Closed tasks (8)" at bounding box center [339, 124] width 94 height 32
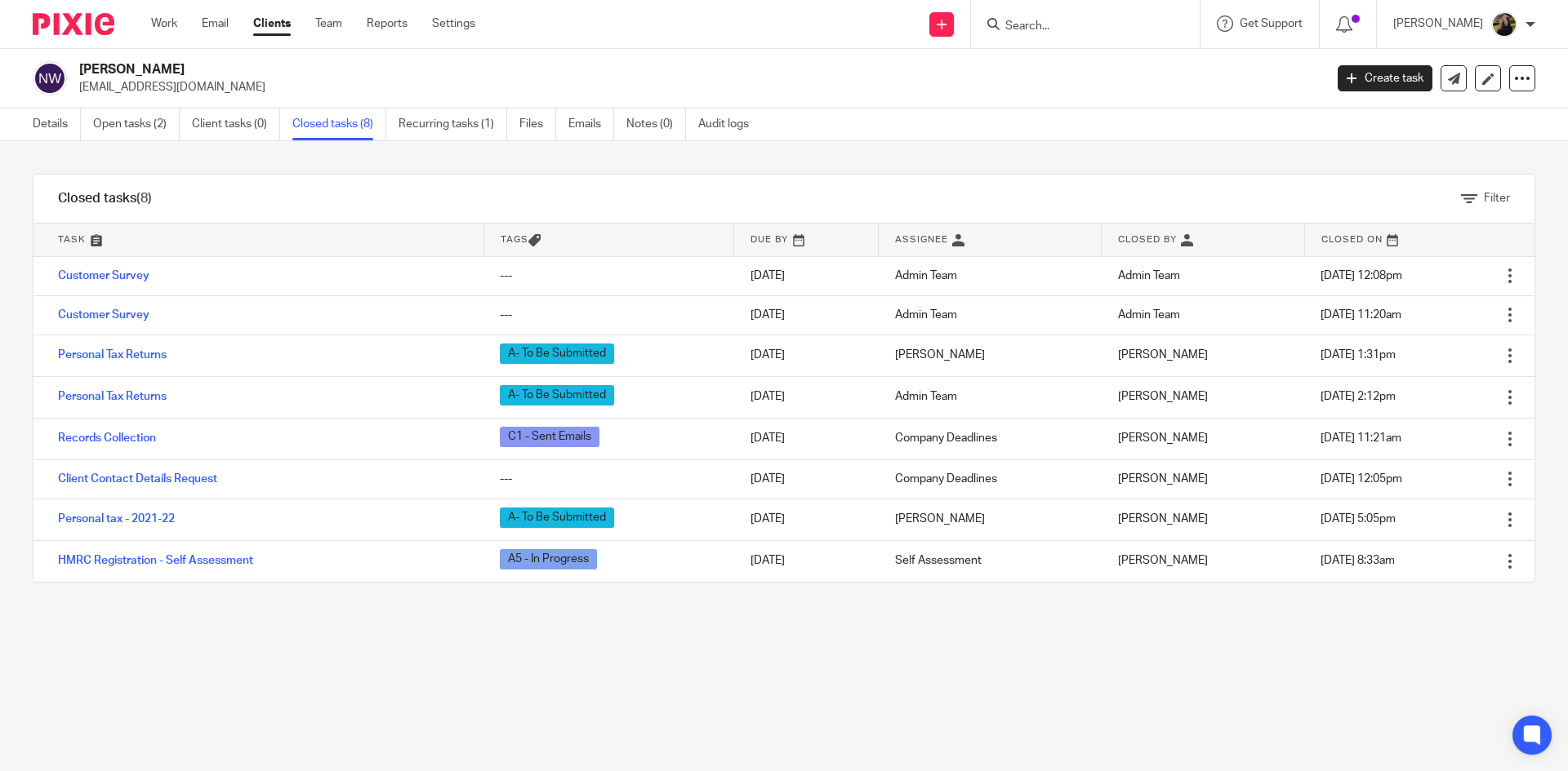
click at [90, 15] on img at bounding box center [74, 24] width 82 height 22
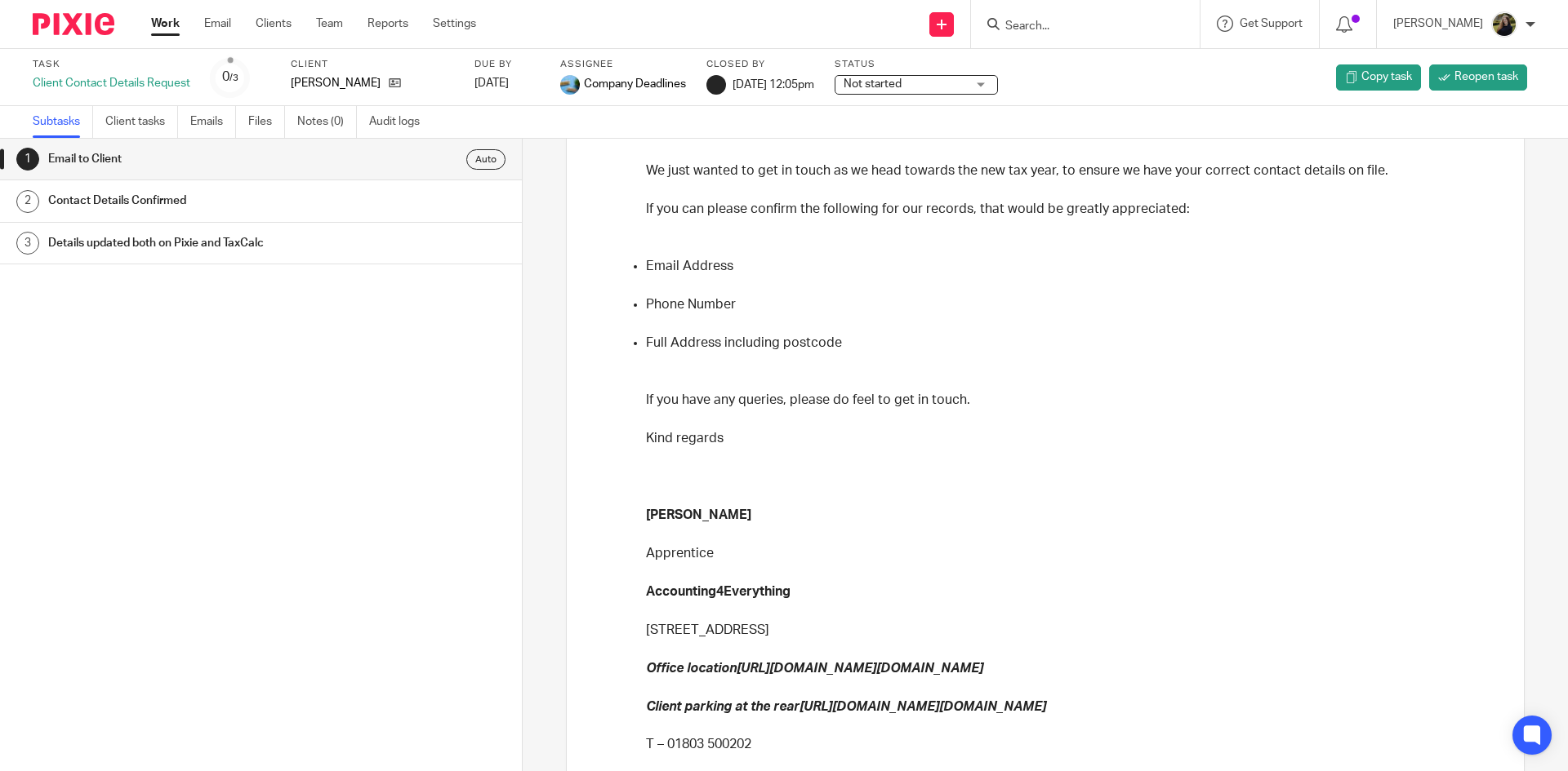
scroll to position [653, 0]
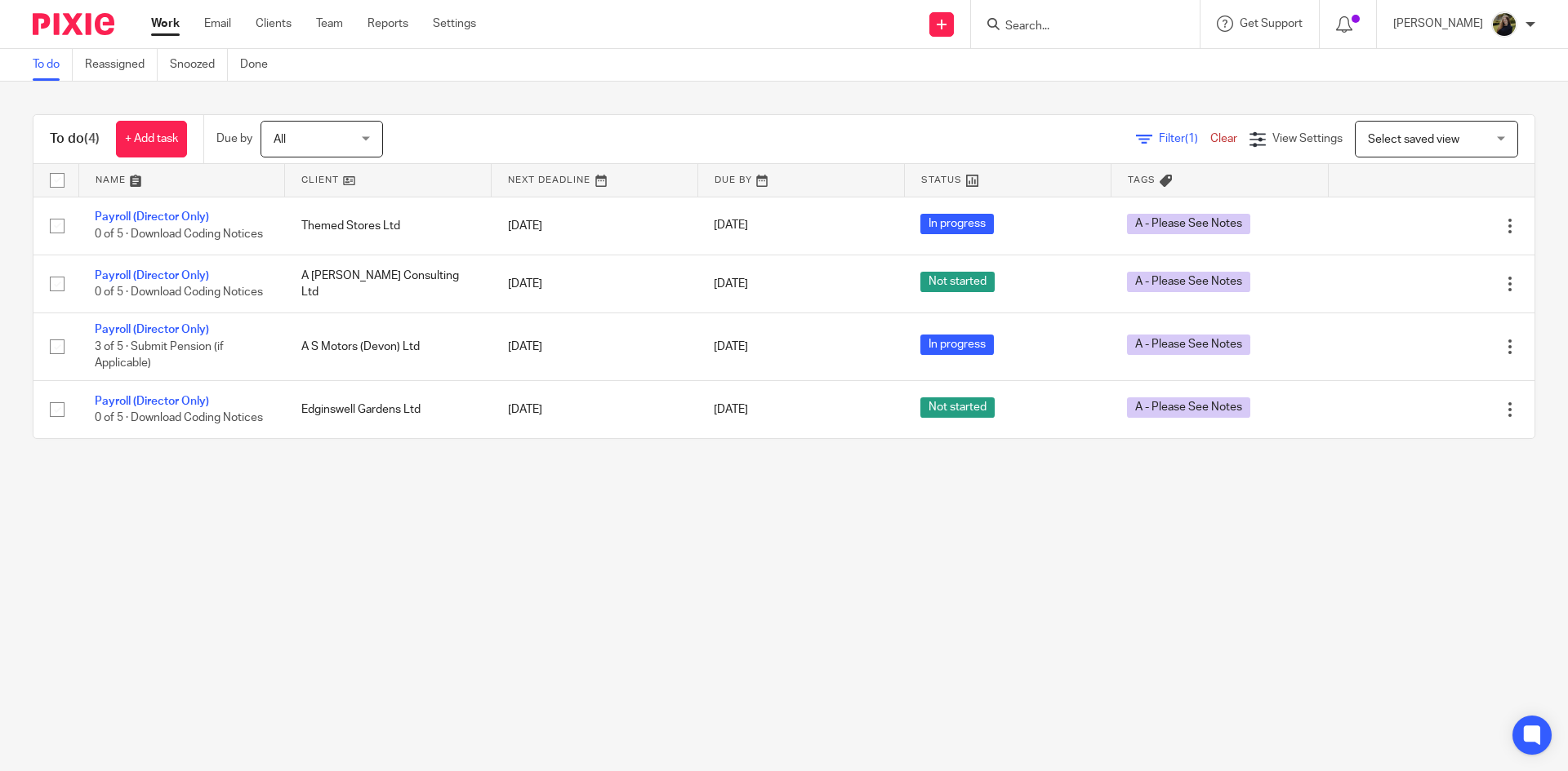
click at [1083, 23] on input "Search" at bounding box center [1077, 27] width 147 height 15
type input "nigel wi"
click at [1177, 23] on button "reset" at bounding box center [1170, 22] width 17 height 17
click at [1119, 23] on input "Search" at bounding box center [1077, 27] width 147 height 15
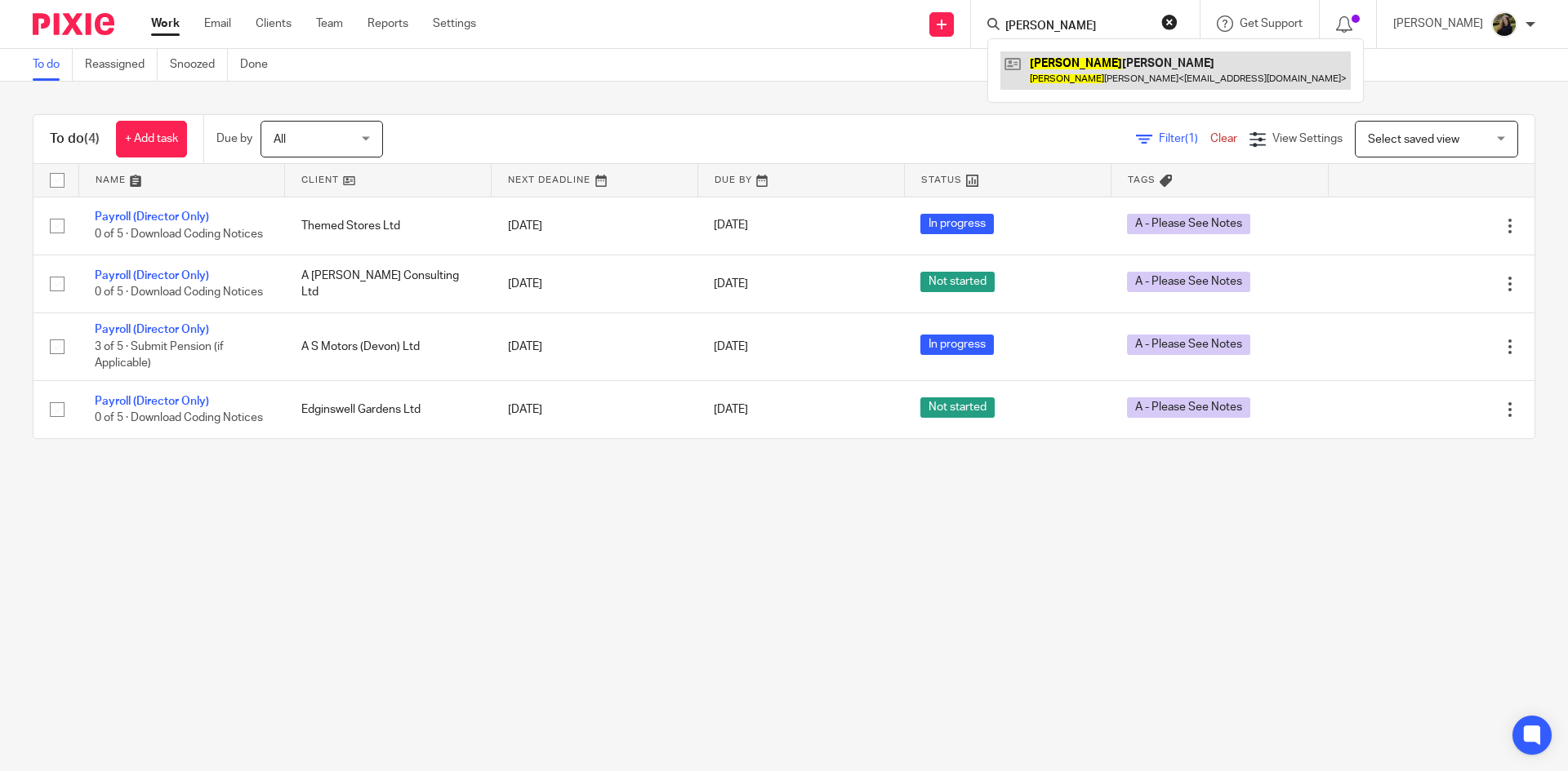
type input "monica"
click at [1072, 73] on link at bounding box center [1175, 70] width 351 height 37
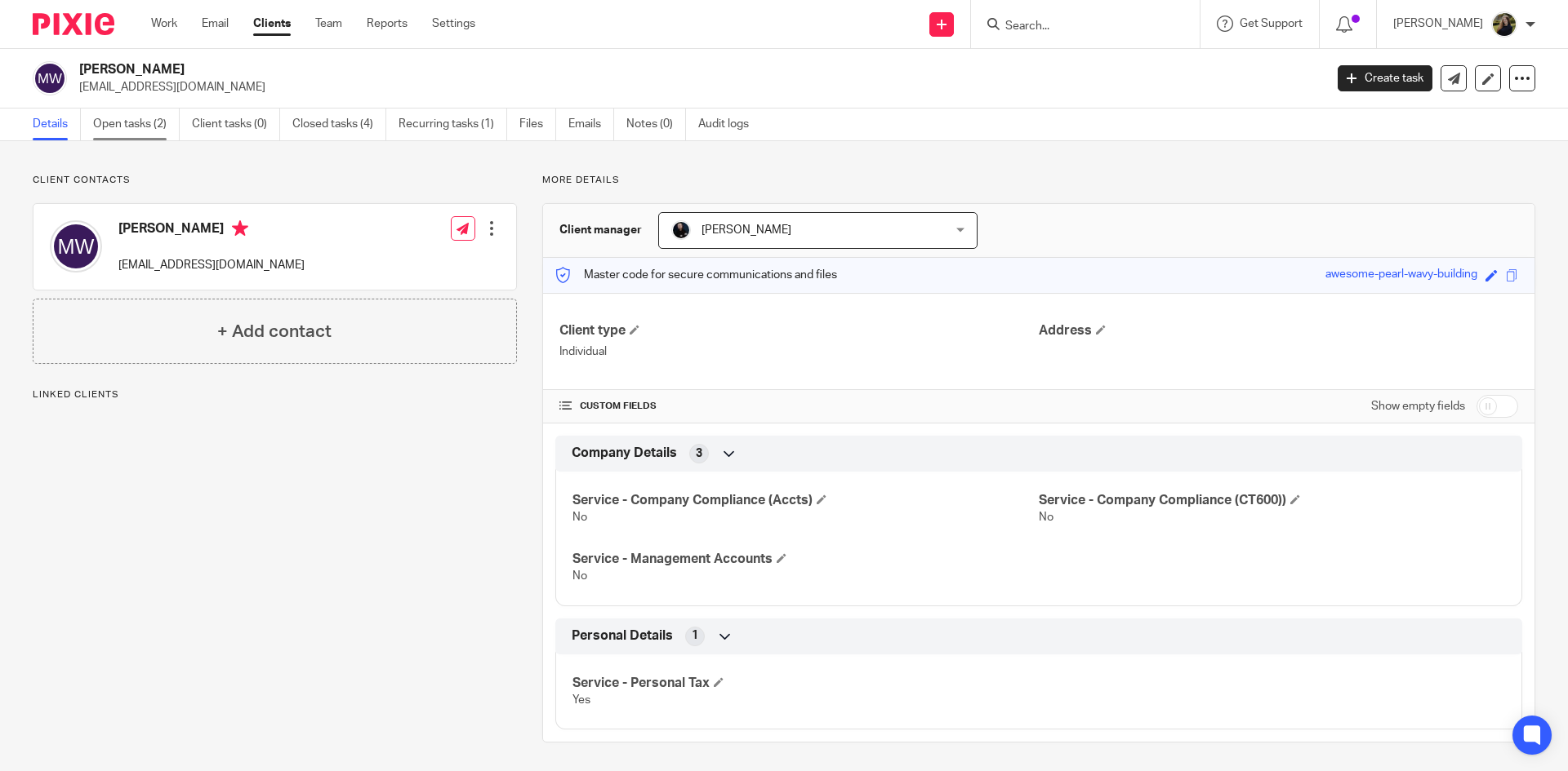
click at [148, 121] on link "Open tasks (2)" at bounding box center [136, 124] width 87 height 32
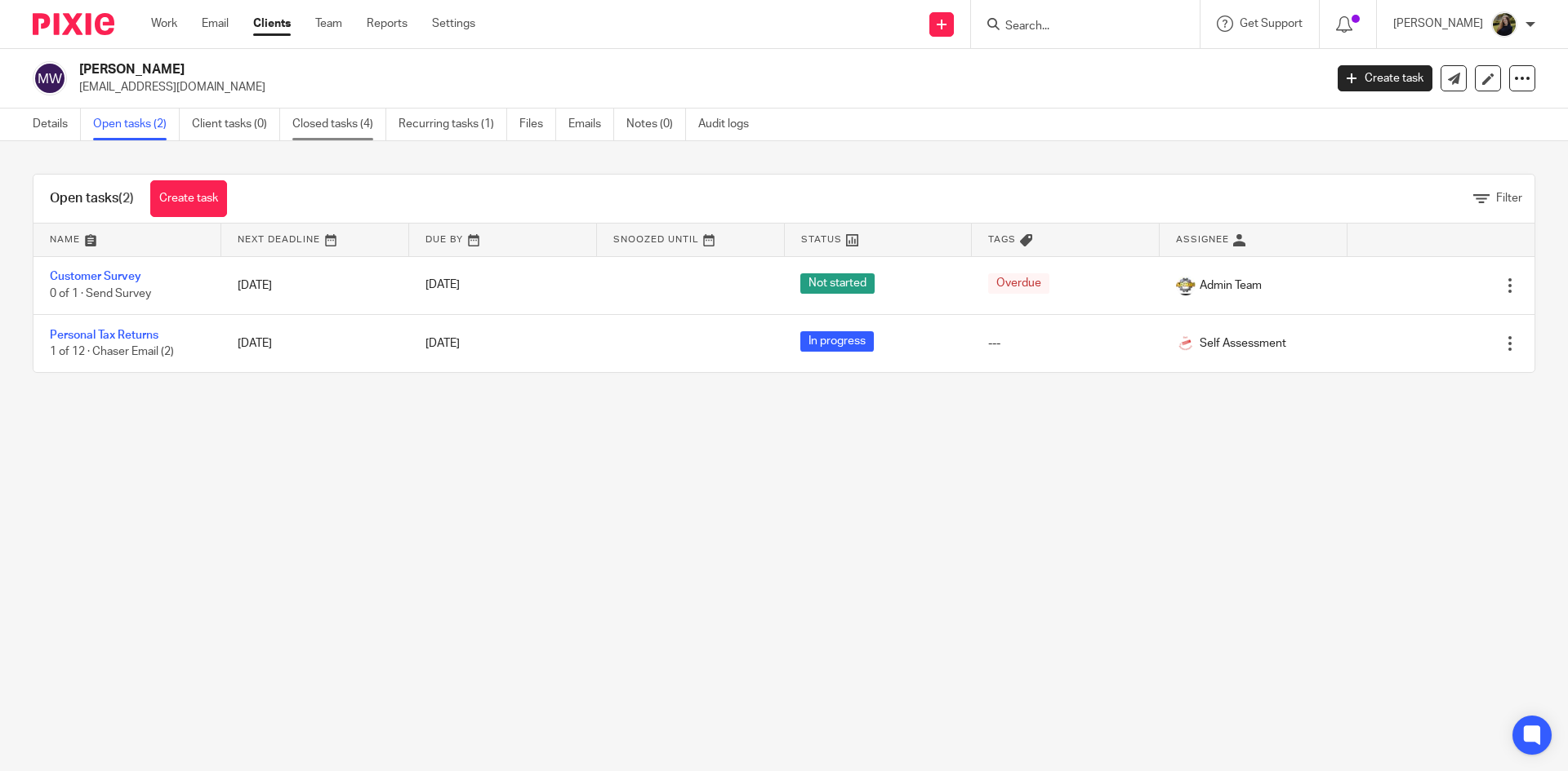
click at [335, 123] on link "Closed tasks (4)" at bounding box center [339, 124] width 94 height 32
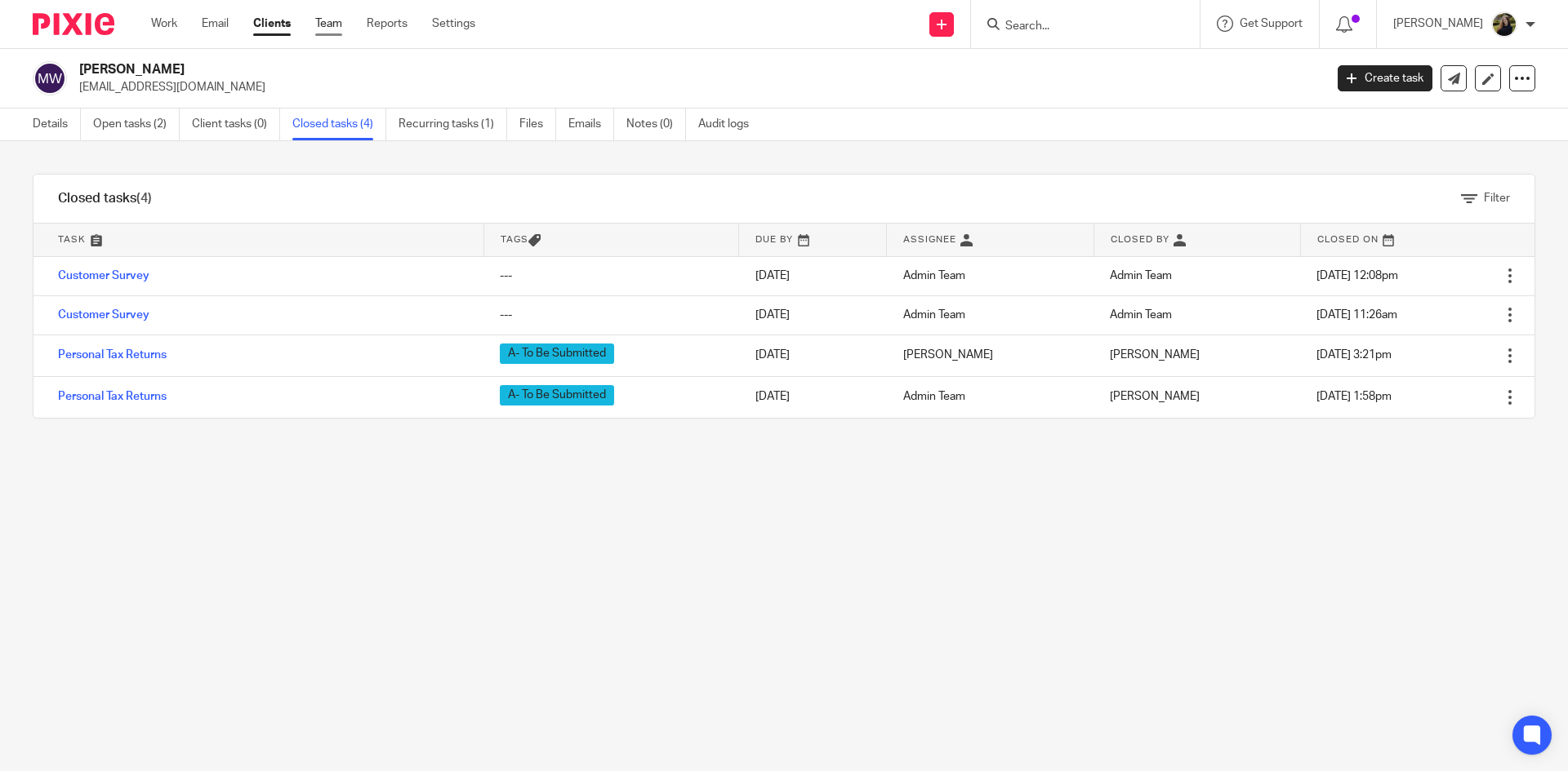
click at [329, 22] on link "Team" at bounding box center [328, 24] width 27 height 17
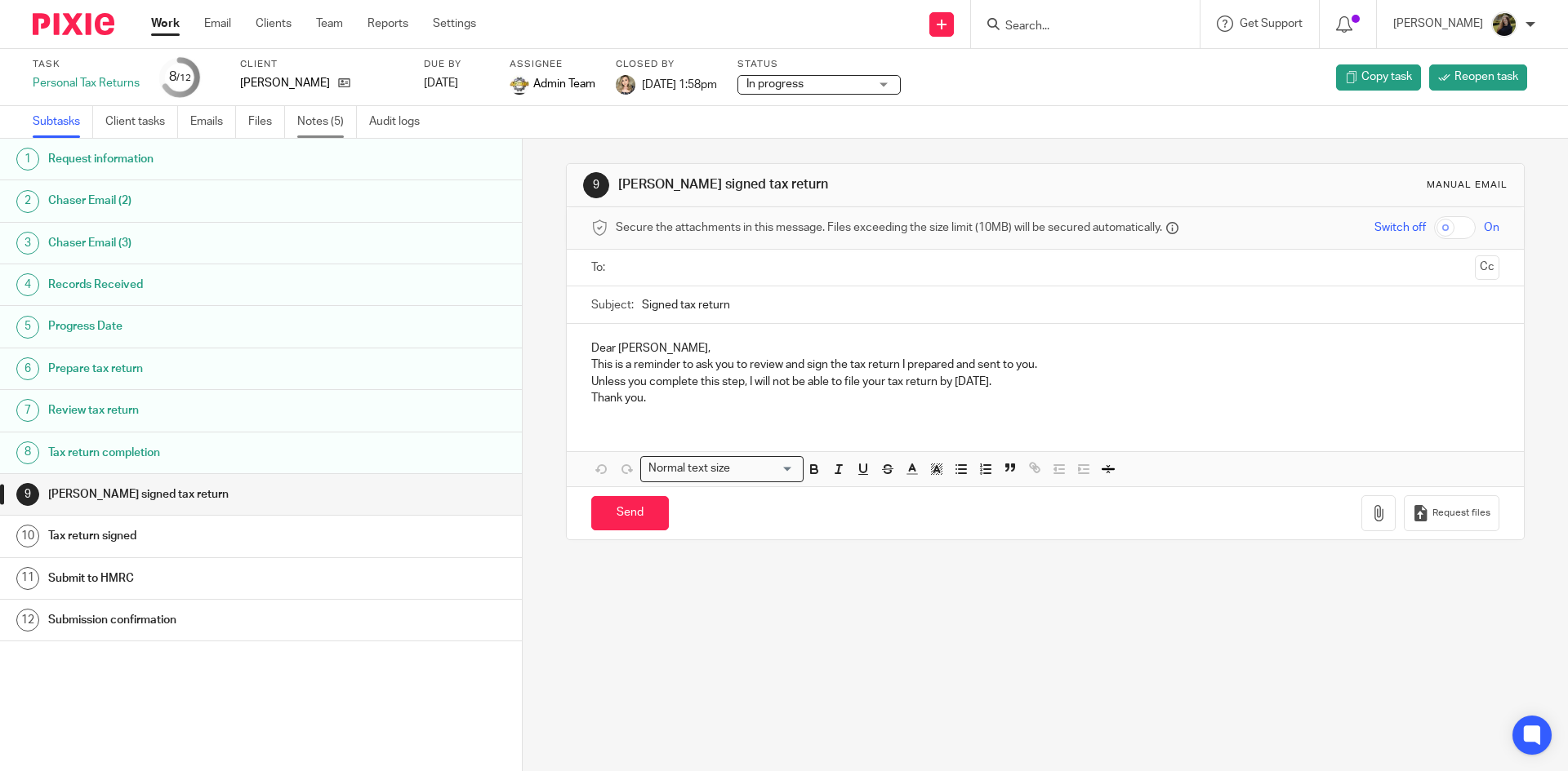
click at [314, 126] on link "Notes (5)" at bounding box center [327, 122] width 60 height 32
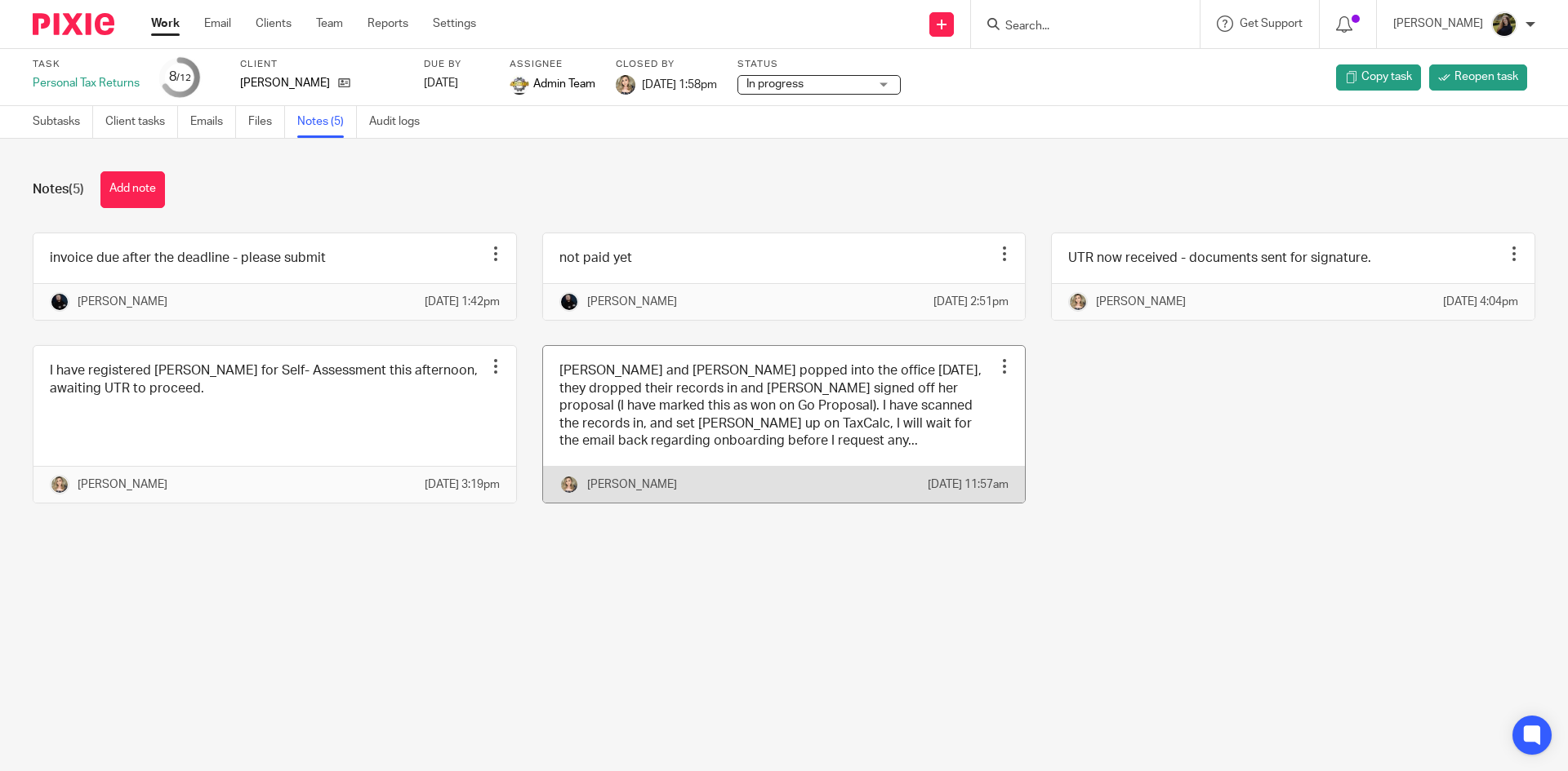
click at [818, 420] on link at bounding box center [784, 424] width 482 height 157
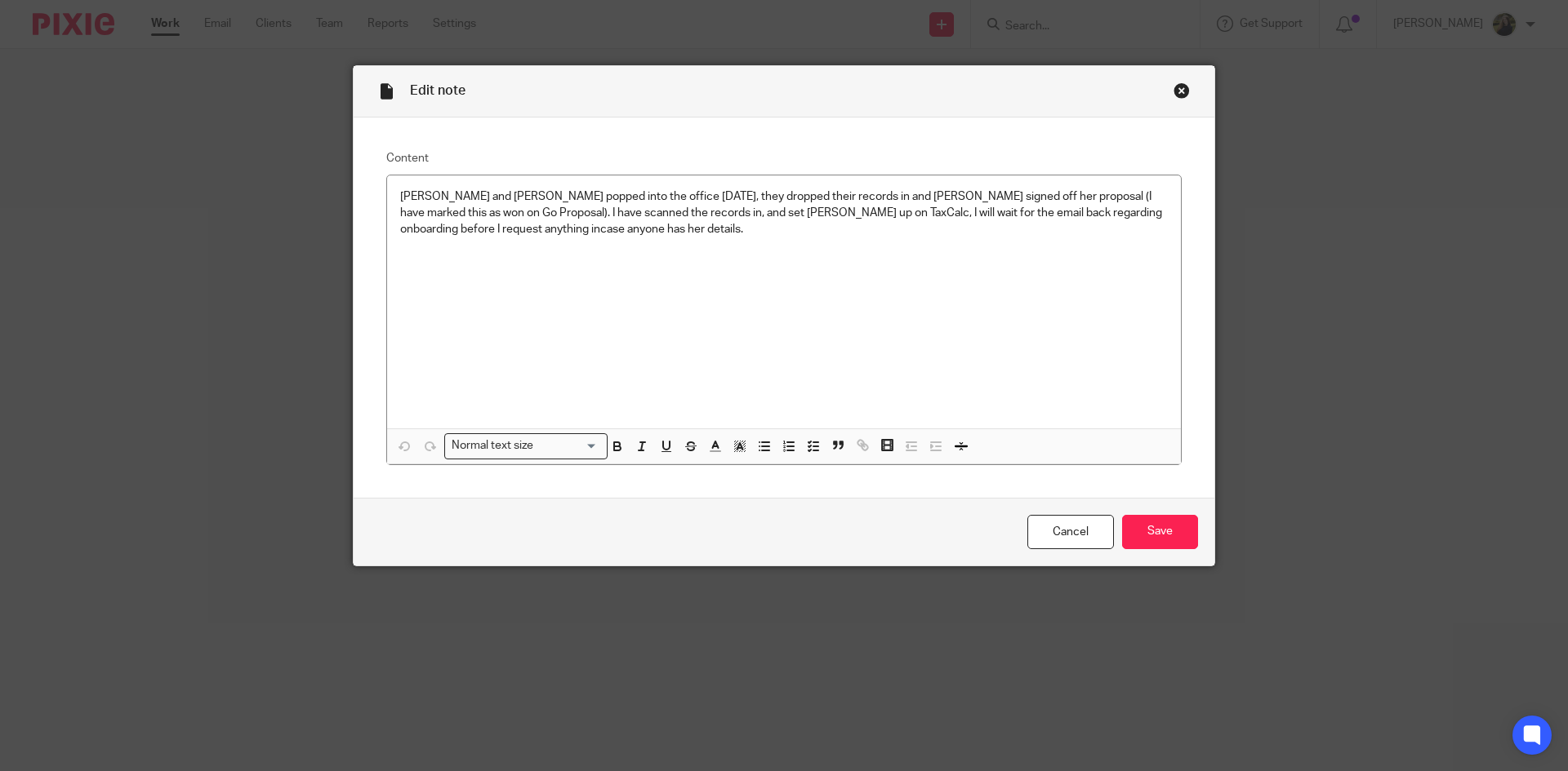
click at [1178, 89] on div "Close this dialog window" at bounding box center [1182, 90] width 17 height 17
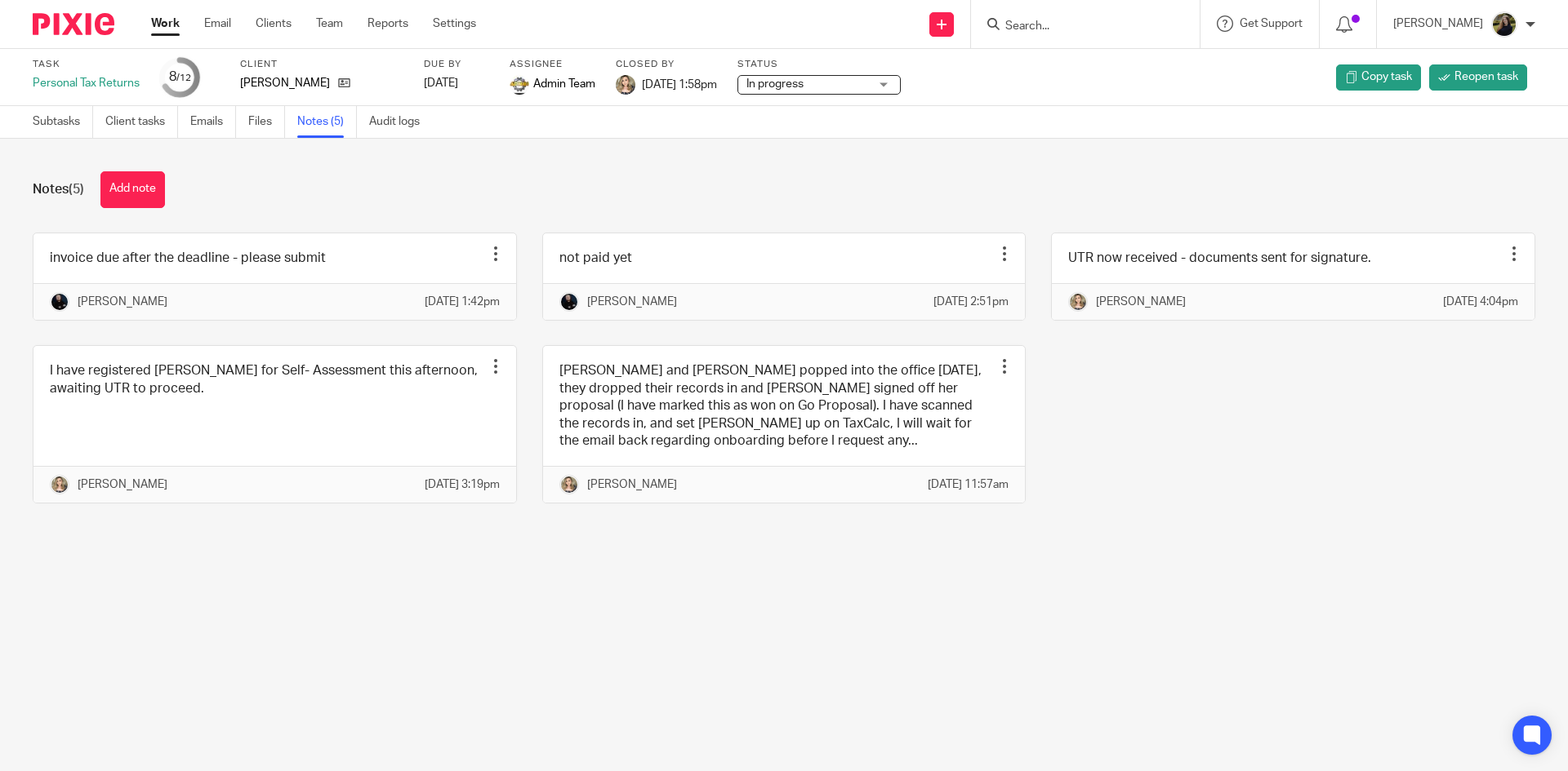
click at [740, 411] on link at bounding box center [784, 424] width 482 height 157
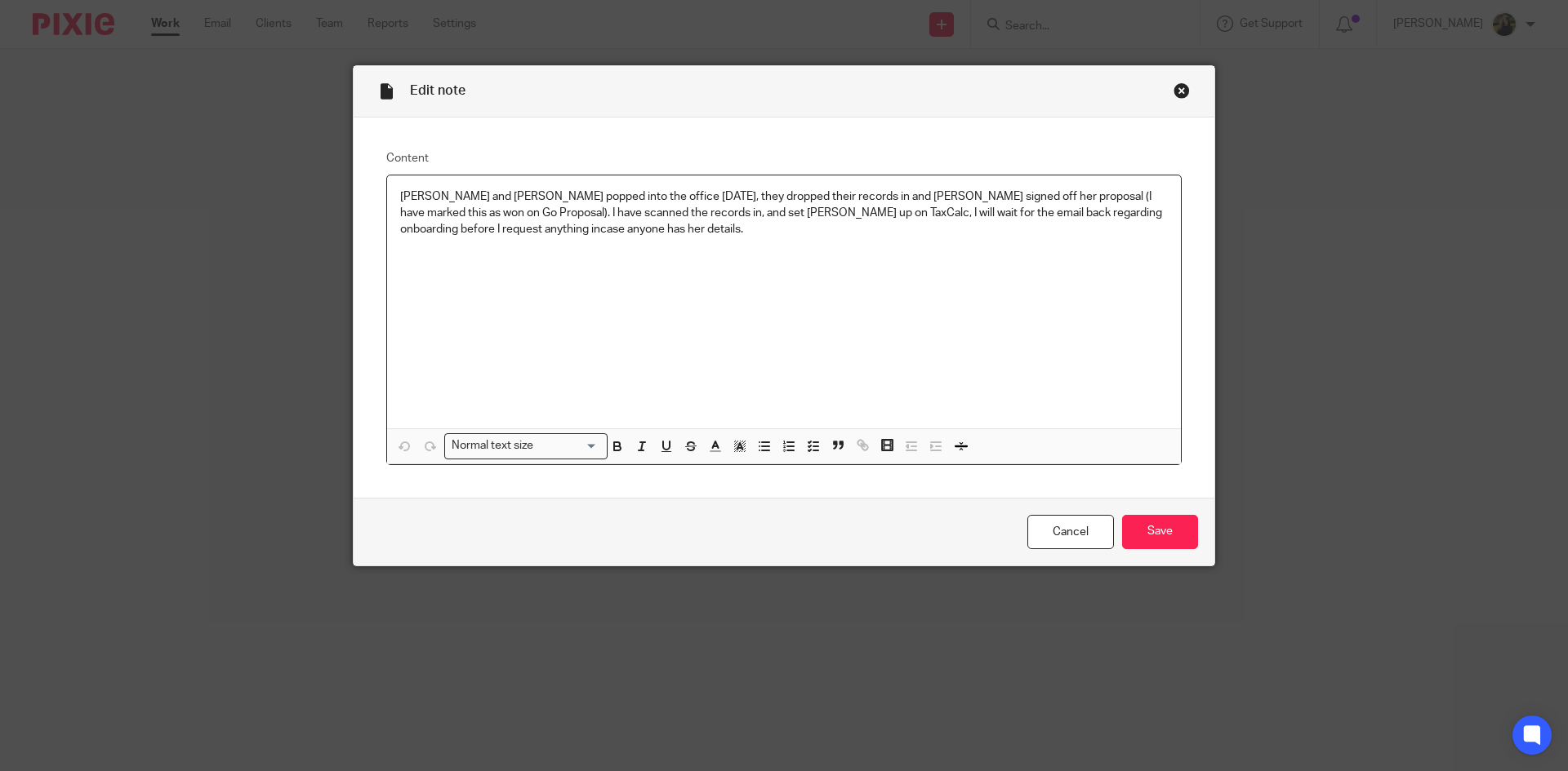
click at [1180, 82] on div "Close this dialog window" at bounding box center [1182, 90] width 17 height 17
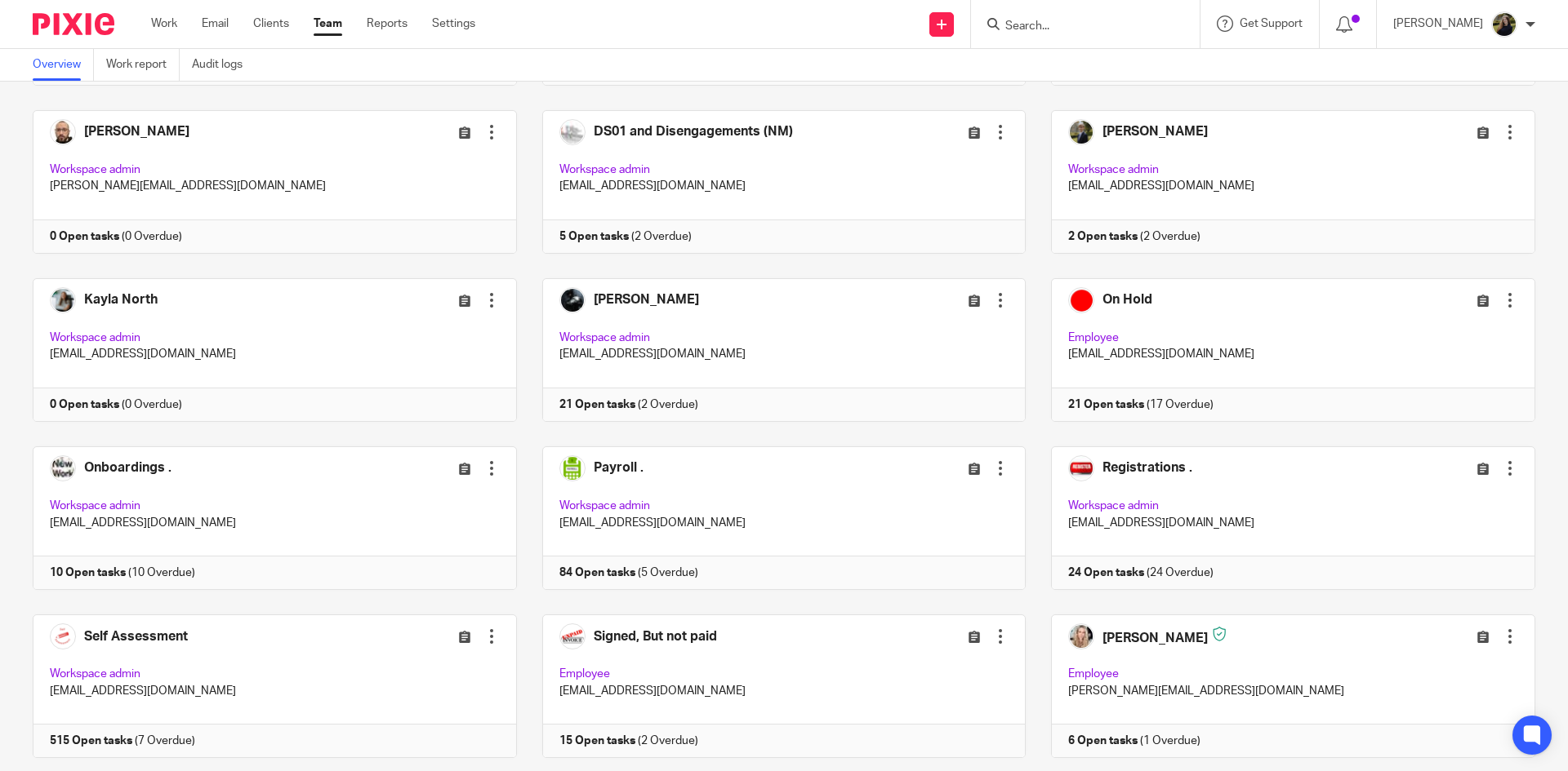
scroll to position [571, 0]
click at [1108, 33] on input "Search" at bounding box center [1077, 27] width 147 height 15
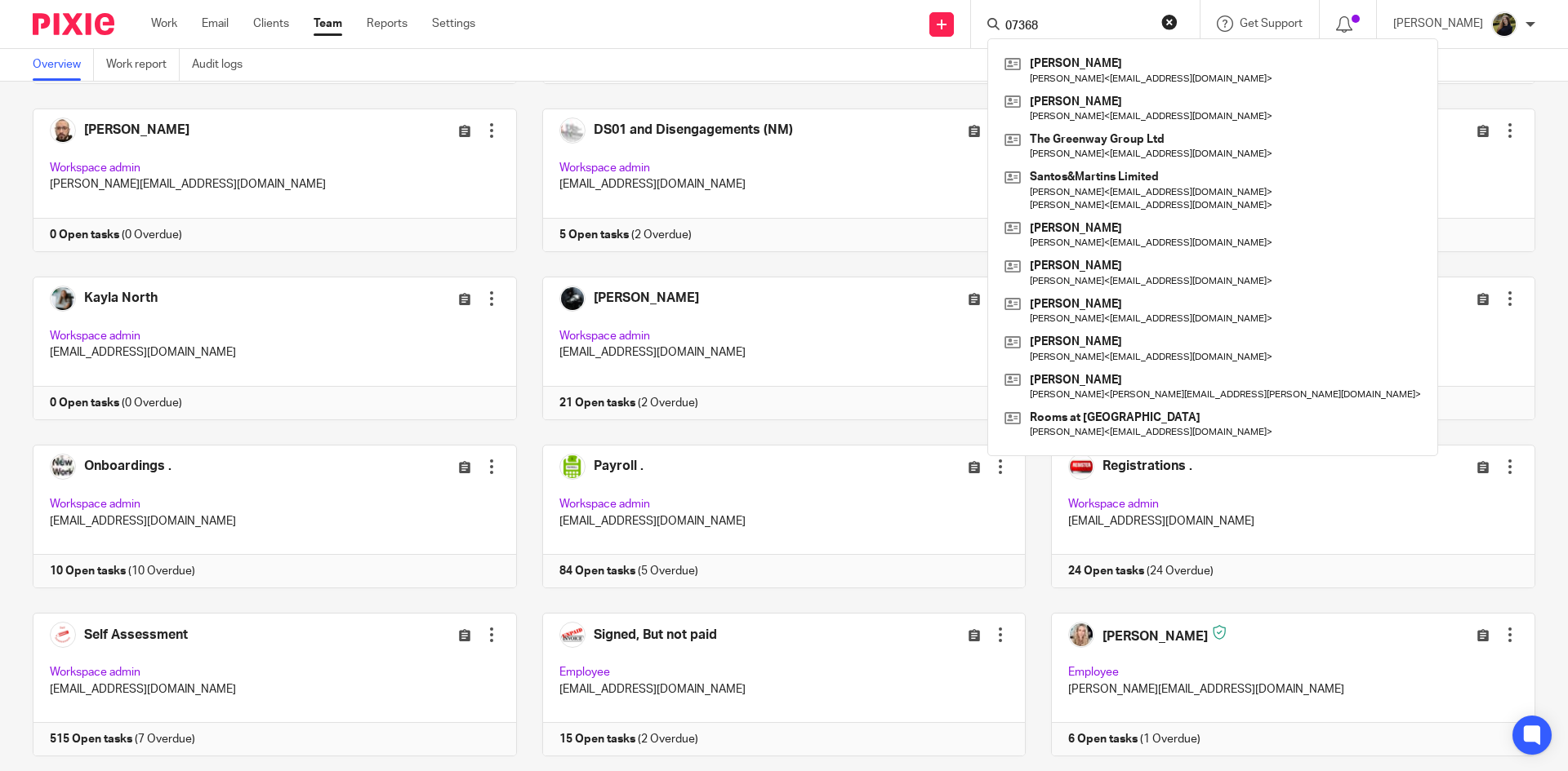
type input "07368"
click button "submit" at bounding box center [0, 0] width 0 height 0
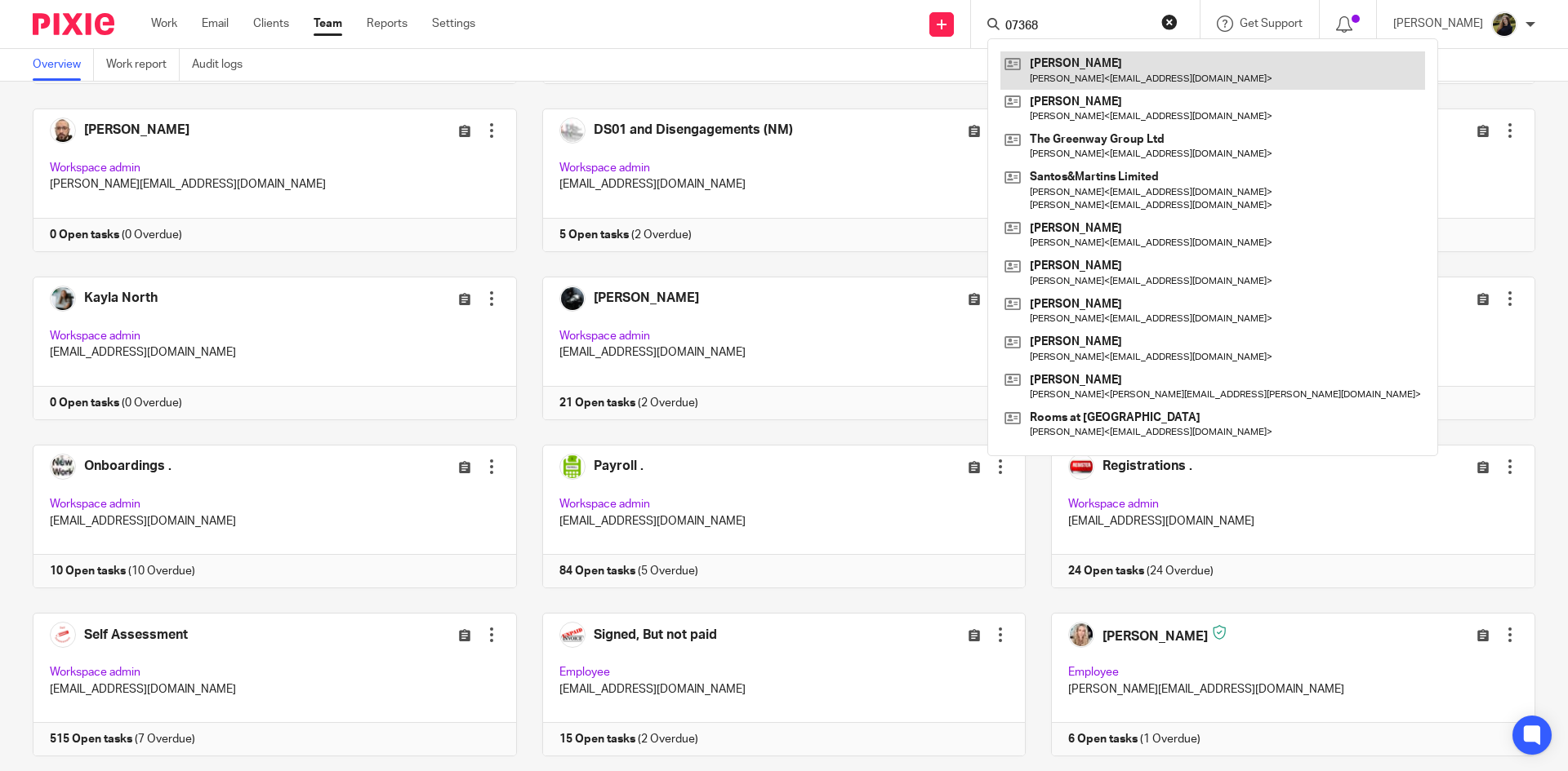
click at [1240, 65] on link at bounding box center [1212, 70] width 424 height 37
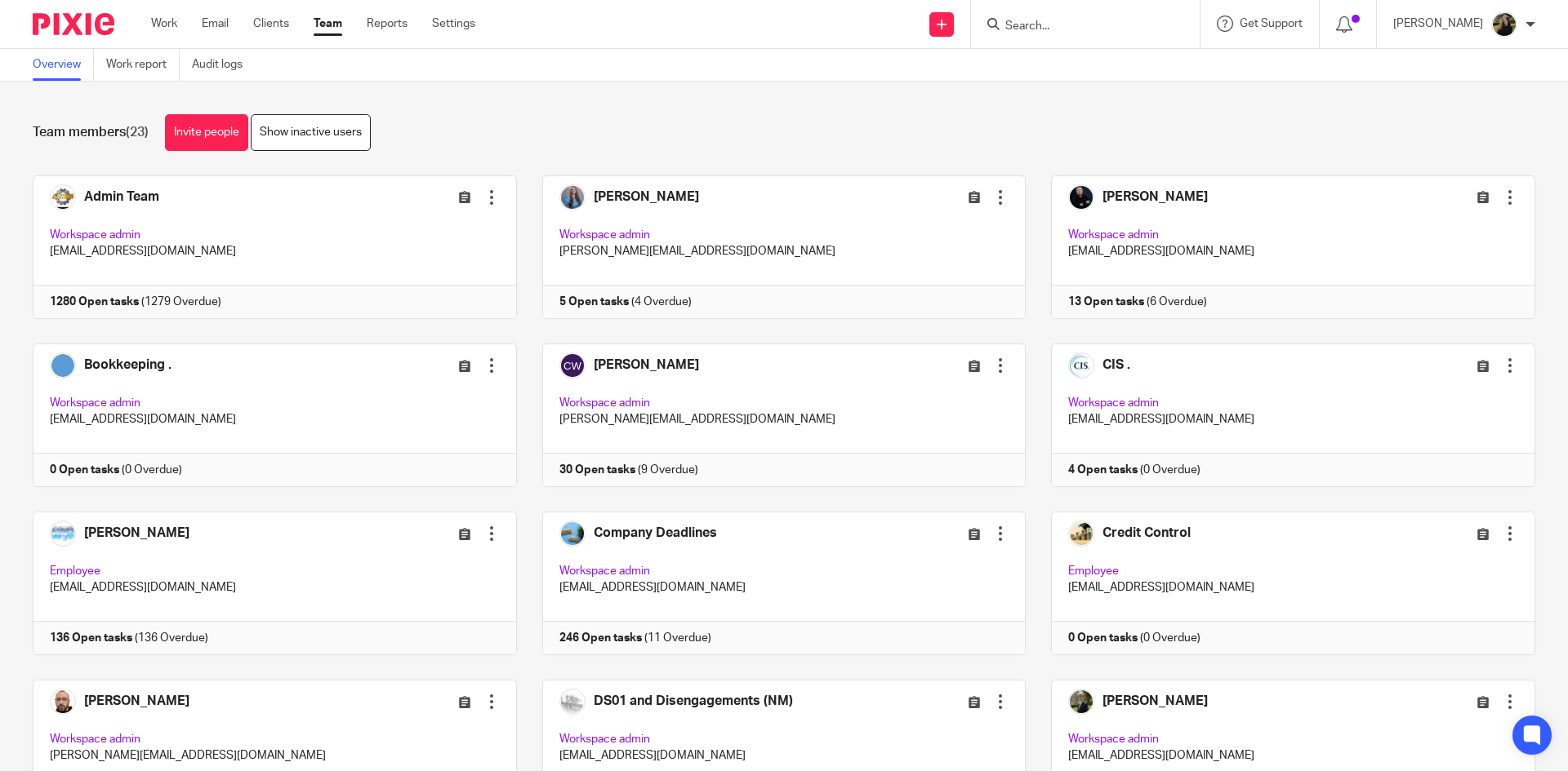
click at [910, 106] on div "Team members (23) Invite people Show inactive users Invite team members Add inv…" at bounding box center [784, 427] width 1568 height 690
click at [1032, 14] on form at bounding box center [1090, 24] width 173 height 21
click at [1040, 21] on input "Search" at bounding box center [1077, 27] width 147 height 15
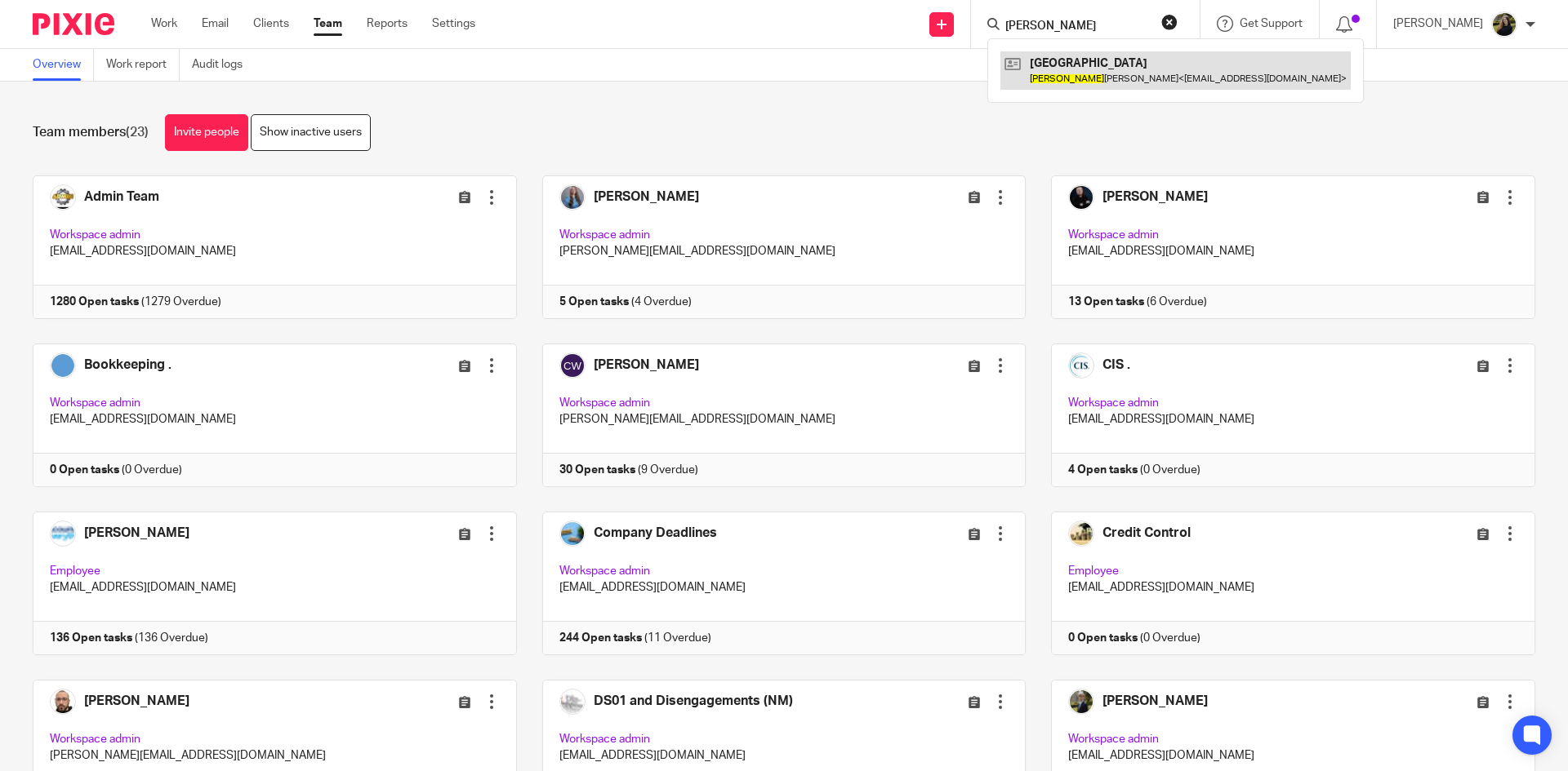
type input "ELAINE"
click at [1144, 66] on link at bounding box center [1175, 70] width 351 height 37
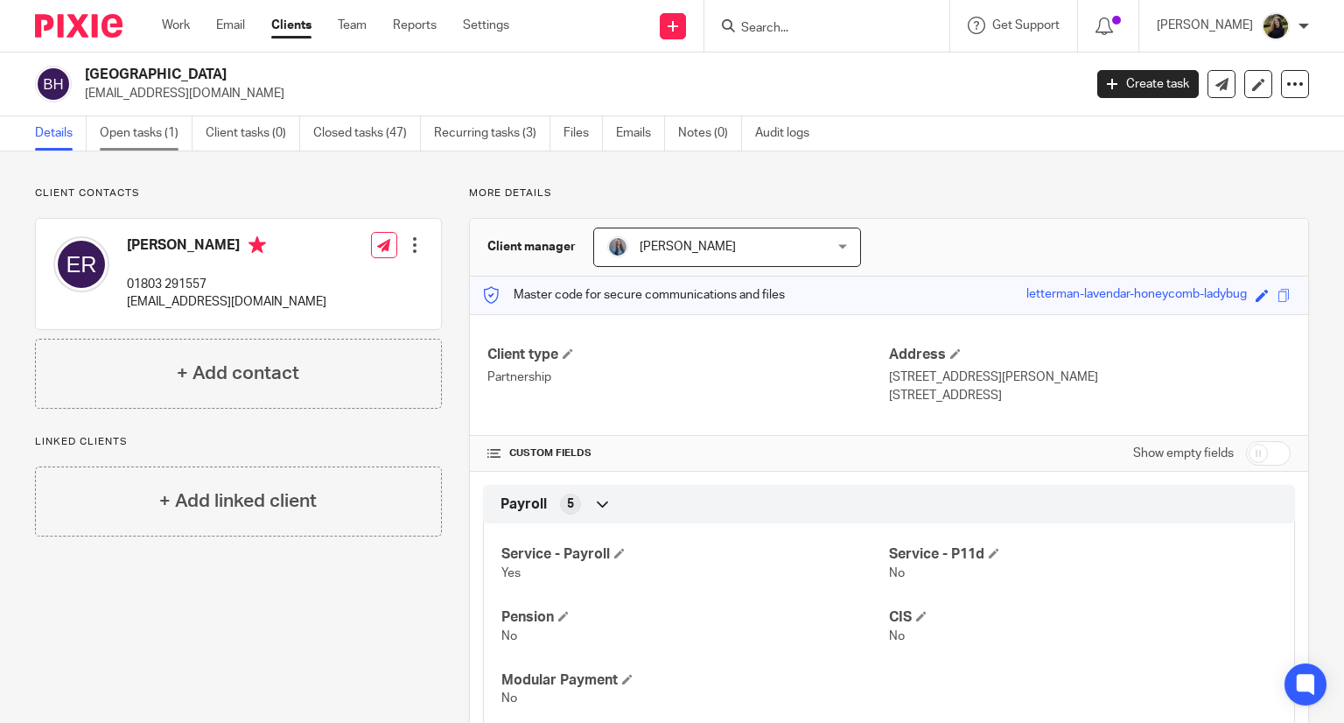
click at [141, 130] on link "Open tasks (1)" at bounding box center [146, 133] width 93 height 34
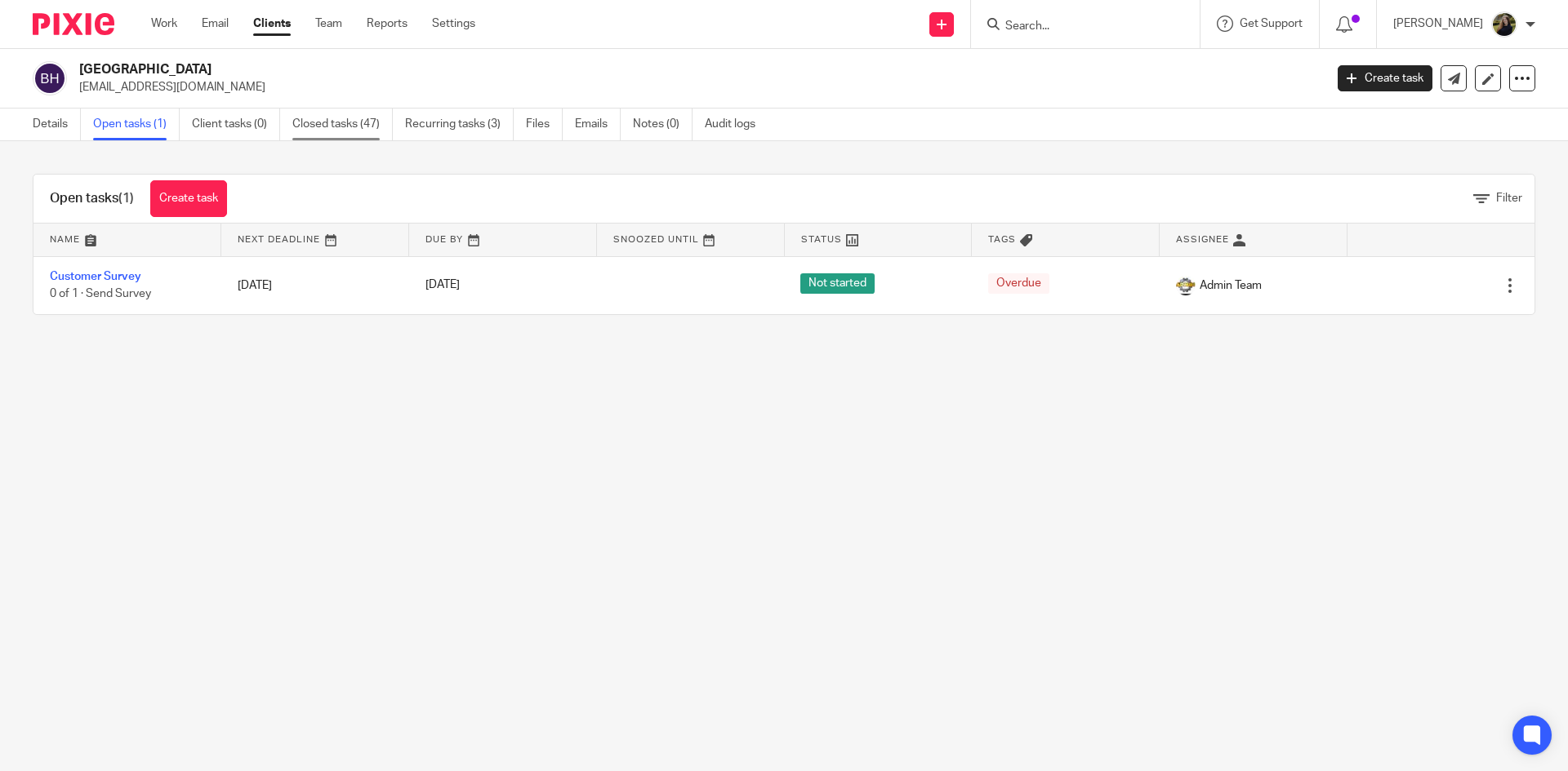
click at [375, 128] on link "Closed tasks (47)" at bounding box center [342, 124] width 101 height 32
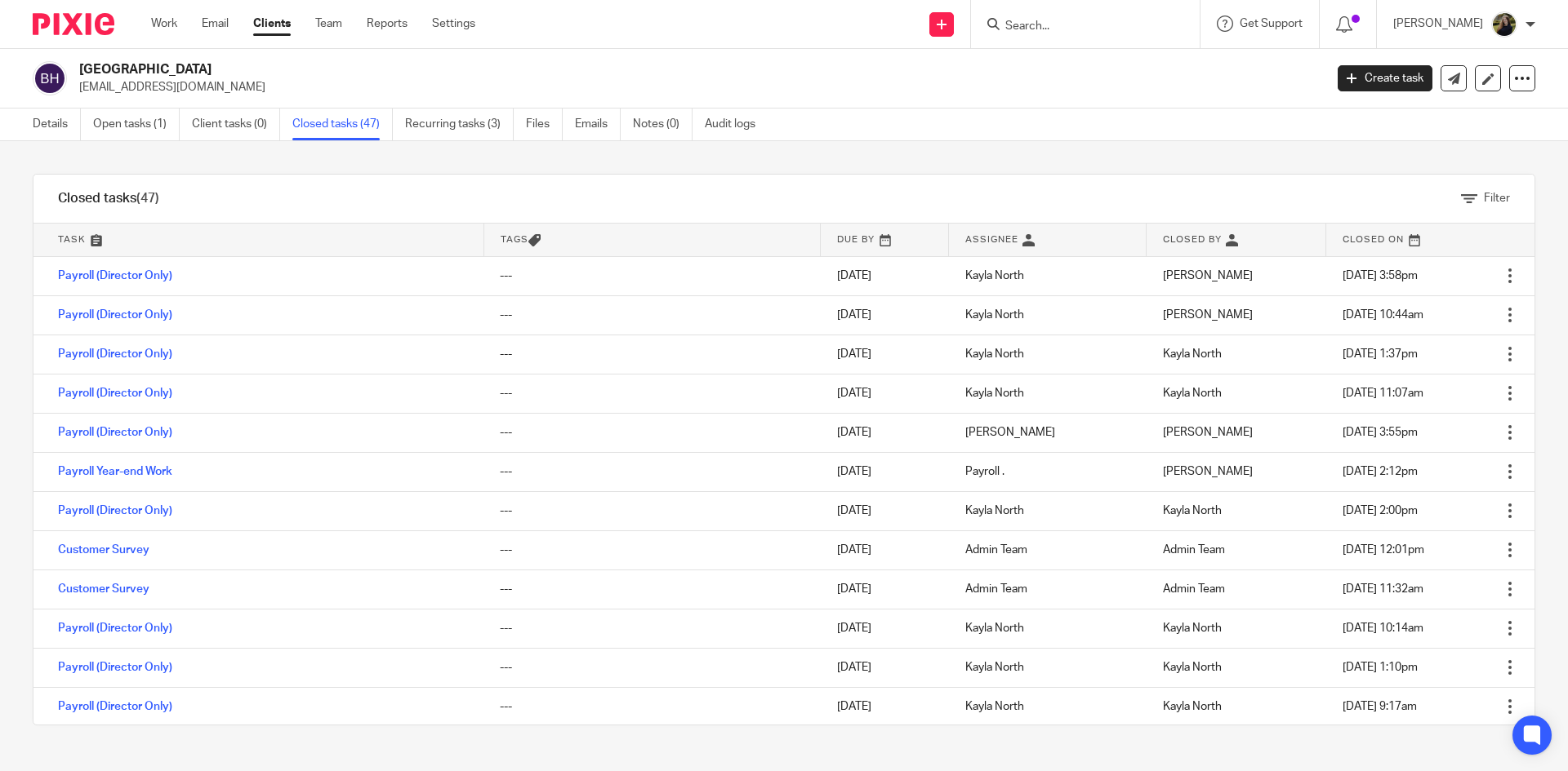
click at [1042, 23] on input "Search" at bounding box center [1077, 27] width 147 height 15
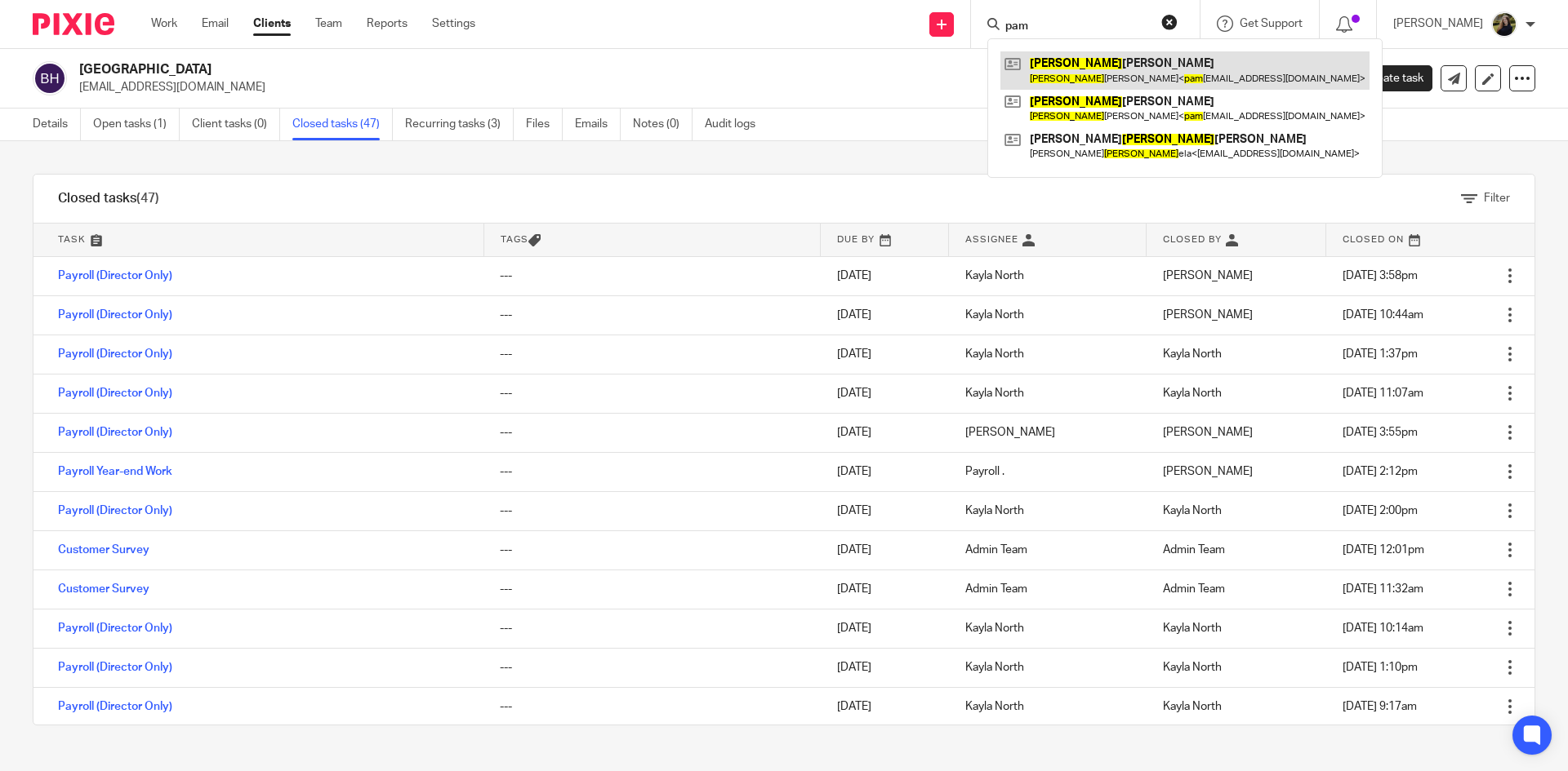
type input "pam"
click at [1097, 61] on link at bounding box center [1185, 70] width 369 height 37
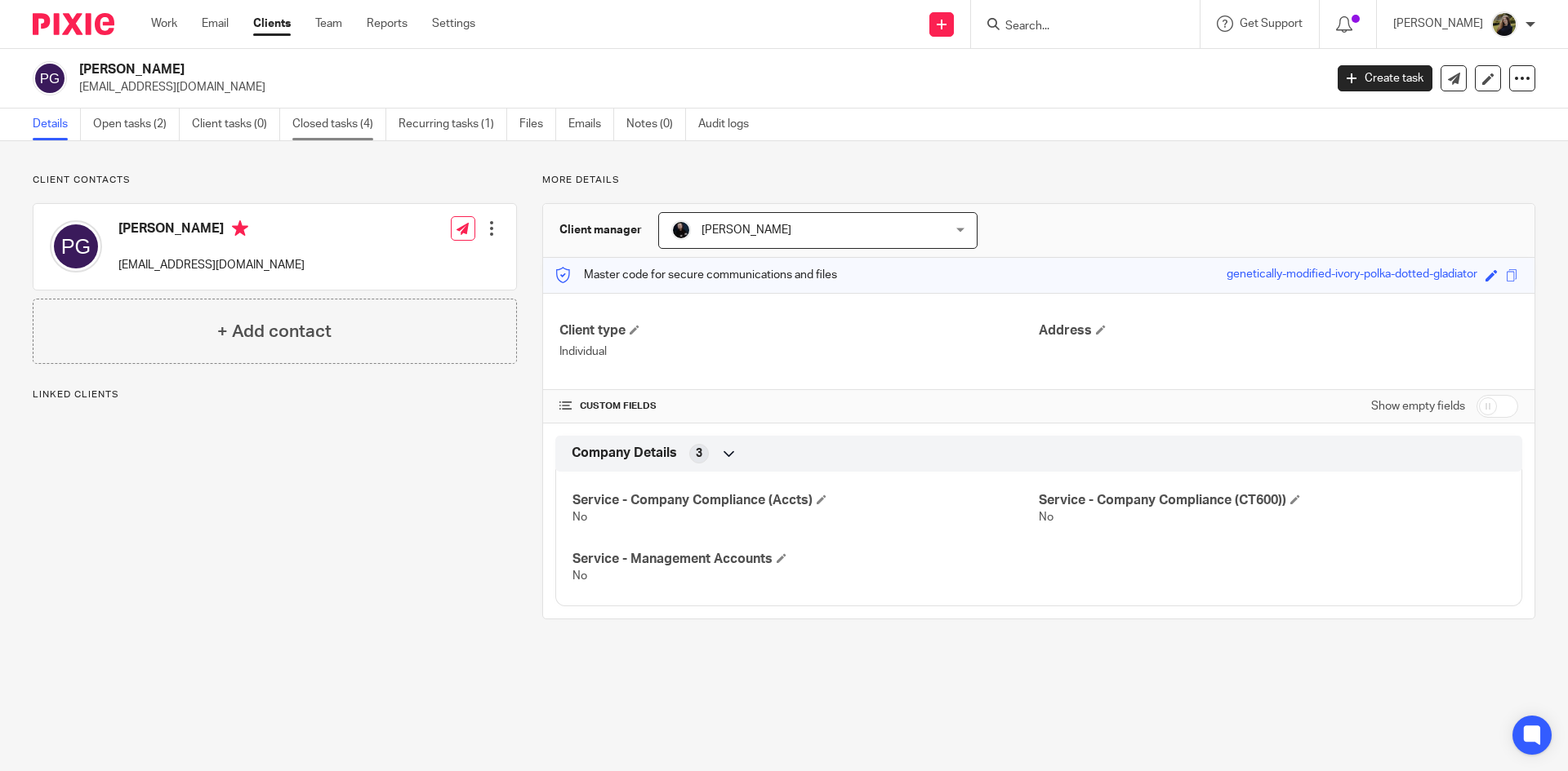
click at [315, 116] on link "Closed tasks (4)" at bounding box center [339, 124] width 94 height 32
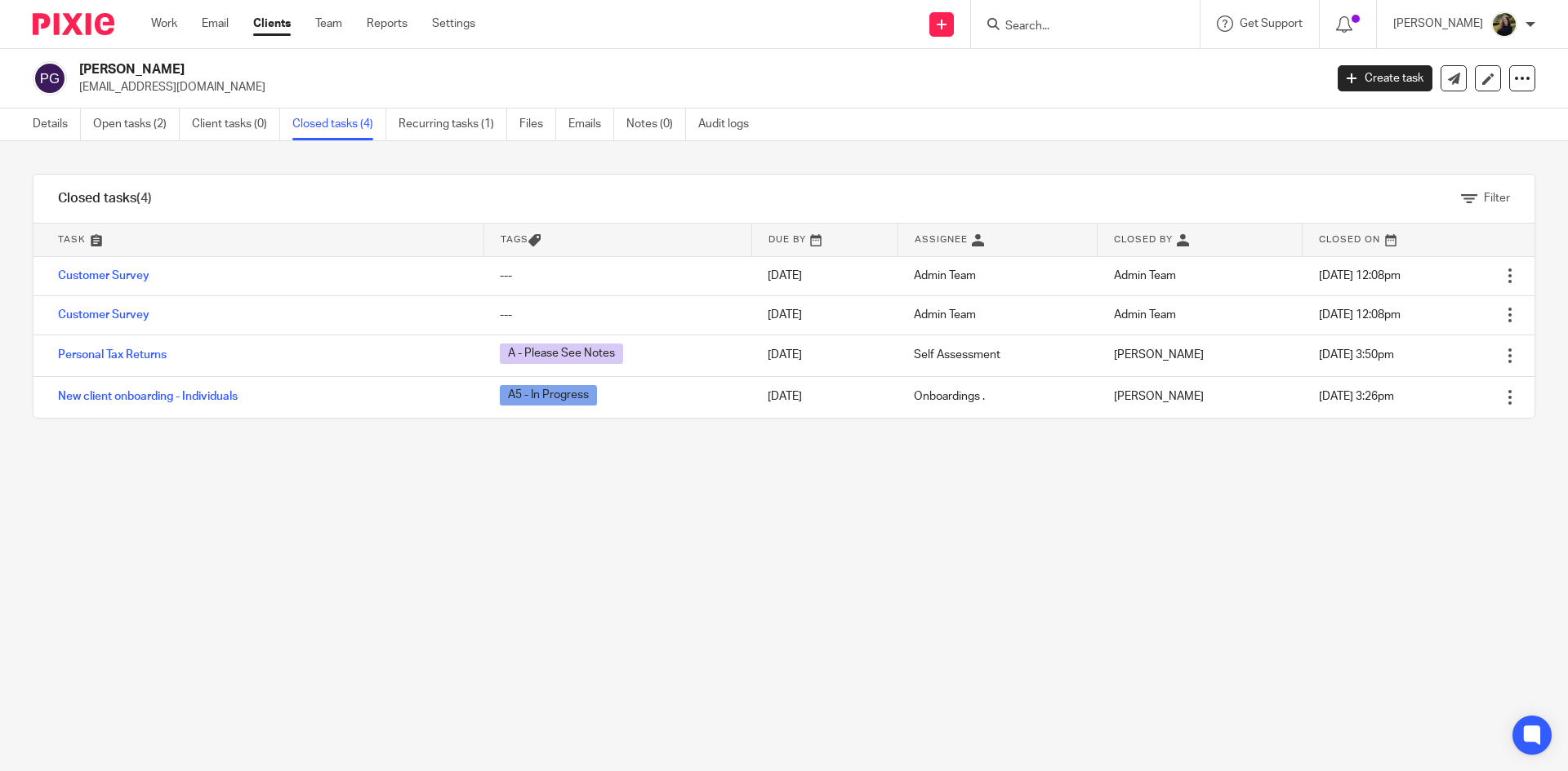
click at [56, 27] on img at bounding box center [74, 24] width 82 height 22
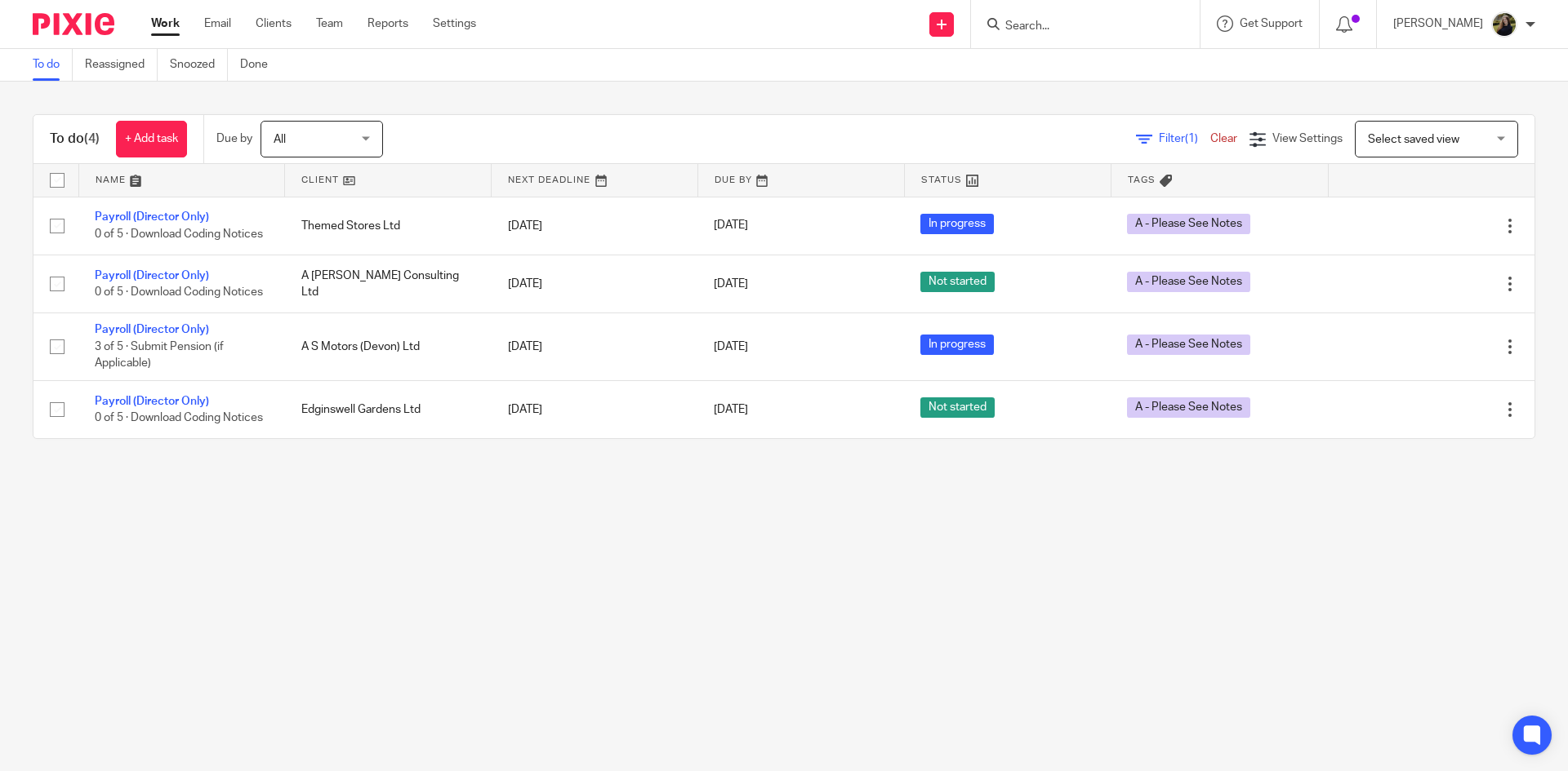
click at [328, 10] on div "Work Email Clients Team Reports Settings Work Email Clients Team Reports Settin…" at bounding box center [317, 24] width 366 height 48
click at [314, 30] on ul "Work Email Clients Team Reports Settings" at bounding box center [326, 24] width 350 height 17
drag, startPoint x: 680, startPoint y: 506, endPoint x: 667, endPoint y: 504, distance: 13.2
drag, startPoint x: 667, startPoint y: 504, endPoint x: 400, endPoint y: 500, distance: 267.0
click at [400, 500] on main "To do Reassigned Snoozed Done To do (4) + Add task Due by All All [DATE] [DATE]…" at bounding box center [784, 385] width 1568 height 771
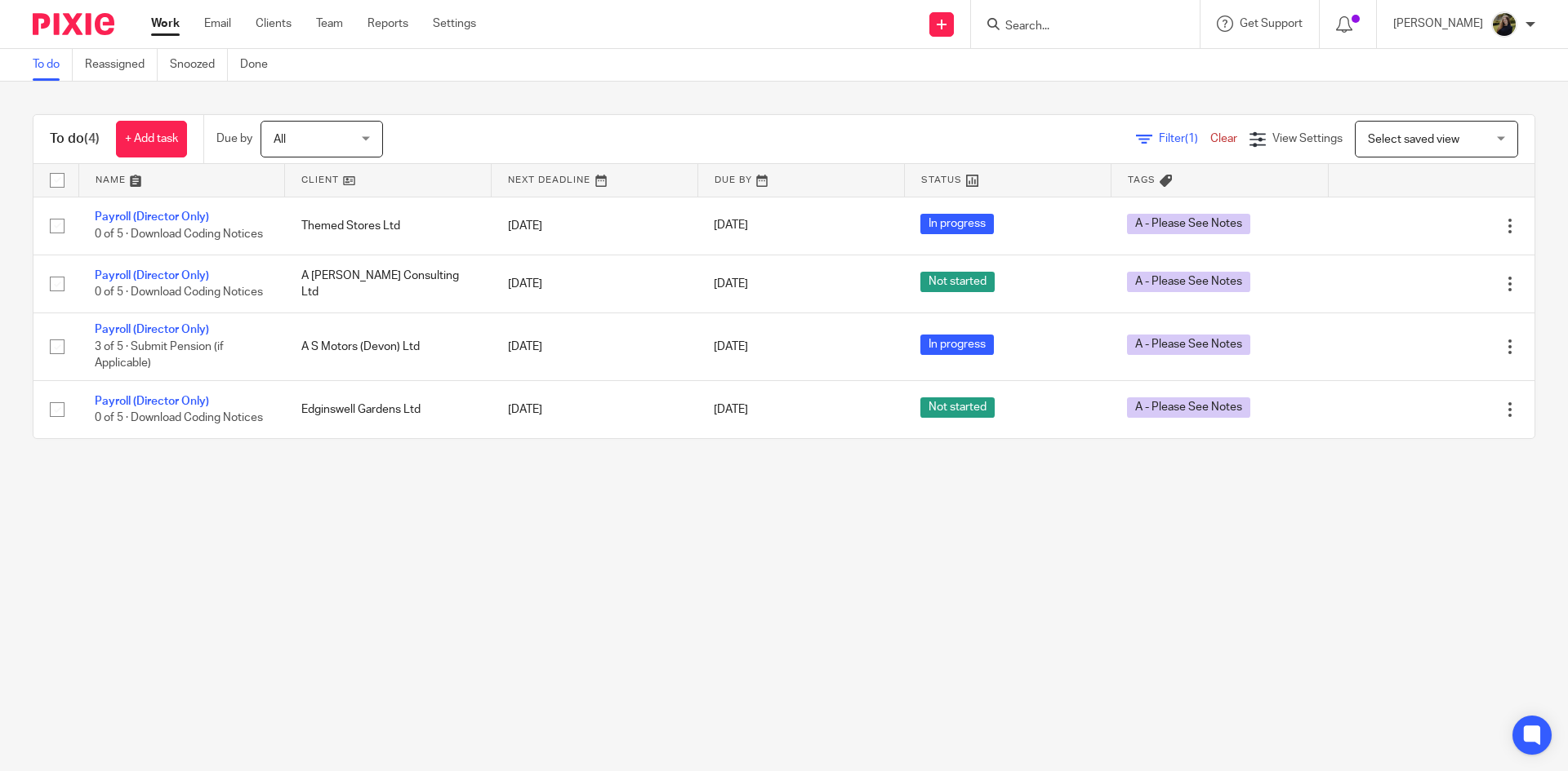
click at [1071, 36] on div at bounding box center [1085, 24] width 229 height 48
click at [1077, 29] on input "Search" at bounding box center [1077, 27] width 147 height 15
type input "elaine"
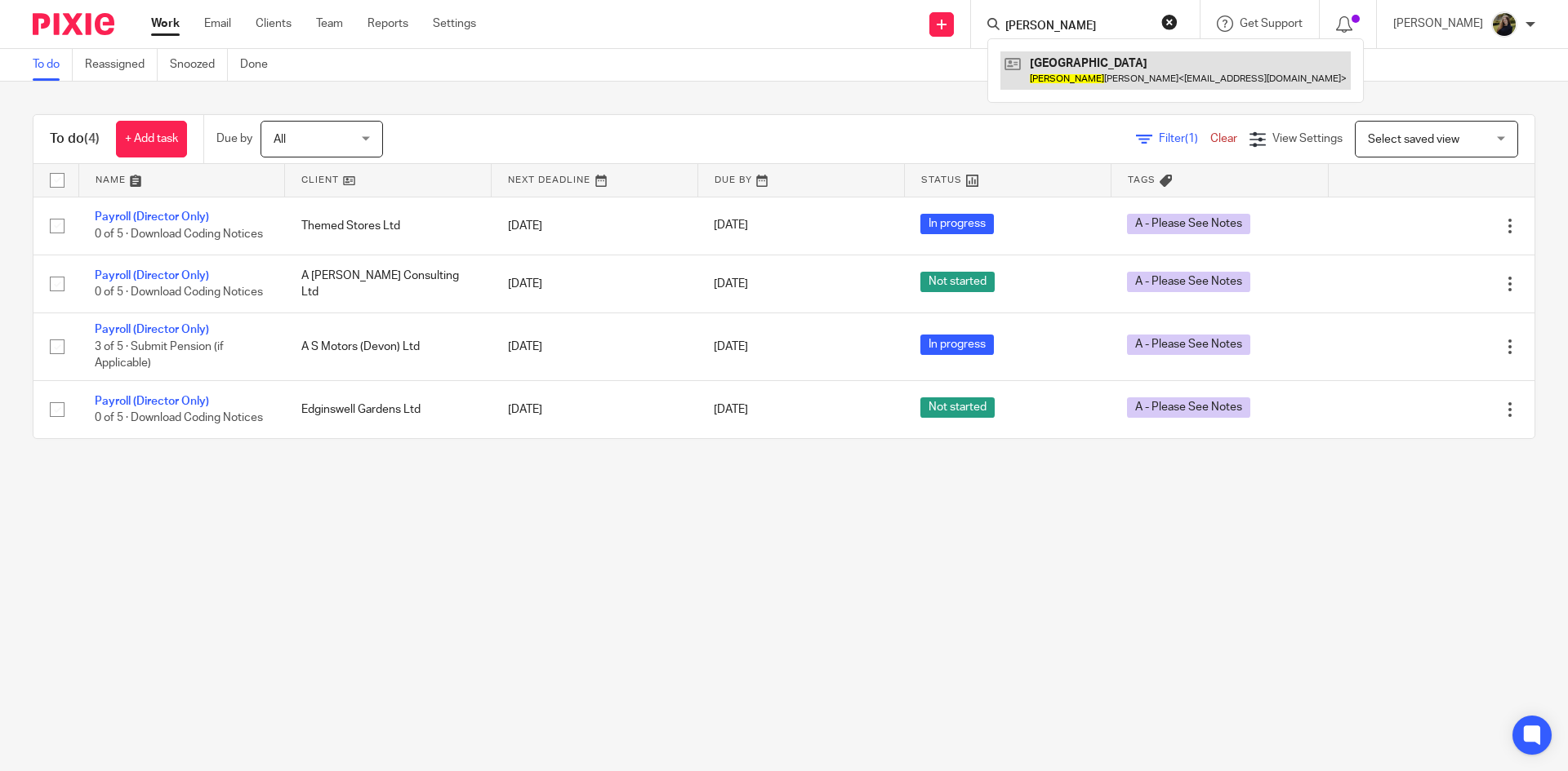
click at [1094, 69] on link at bounding box center [1175, 70] width 351 height 37
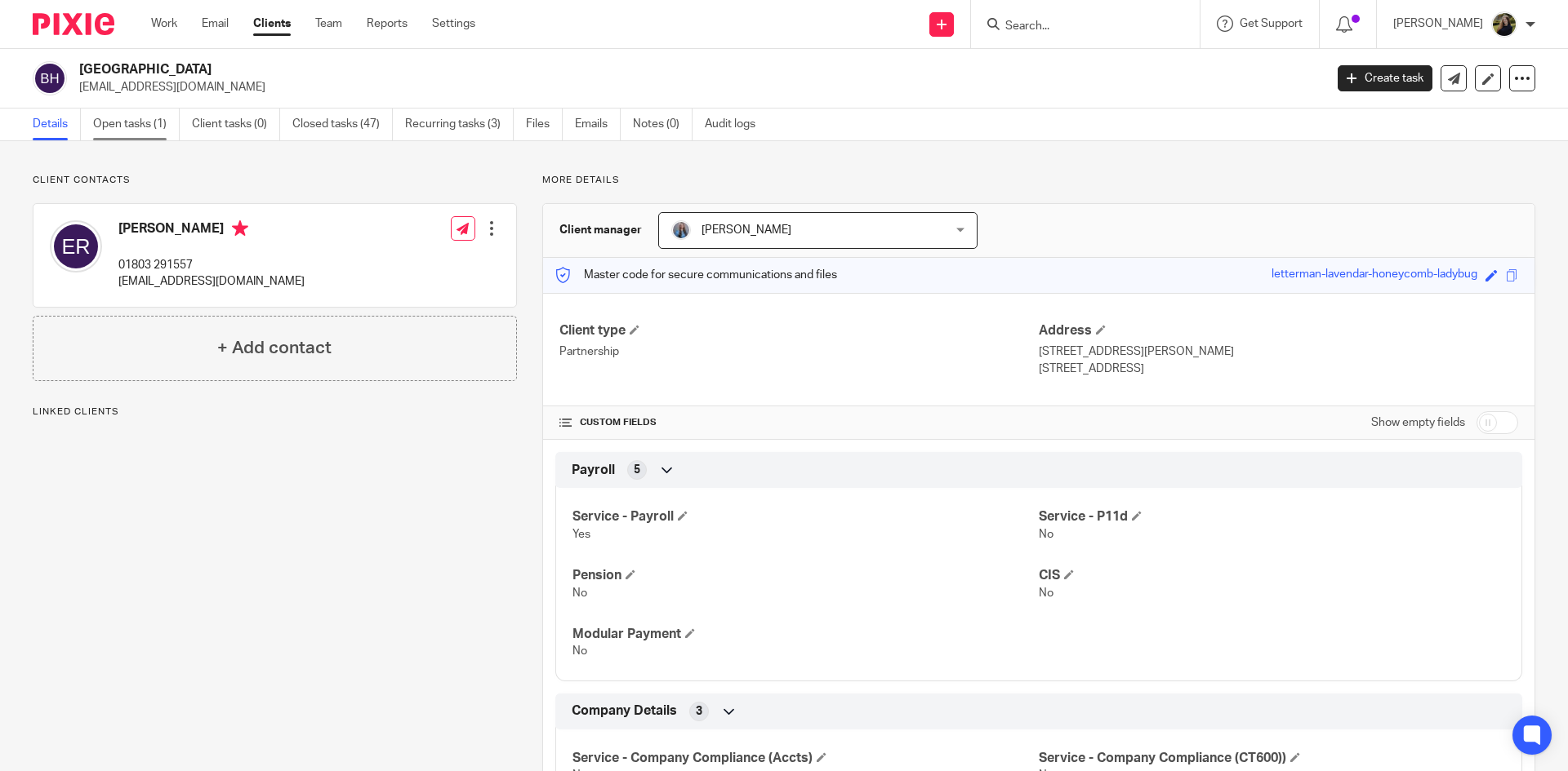
click at [144, 115] on link "Open tasks (1)" at bounding box center [136, 124] width 87 height 32
